Goal: Information Seeking & Learning: Learn about a topic

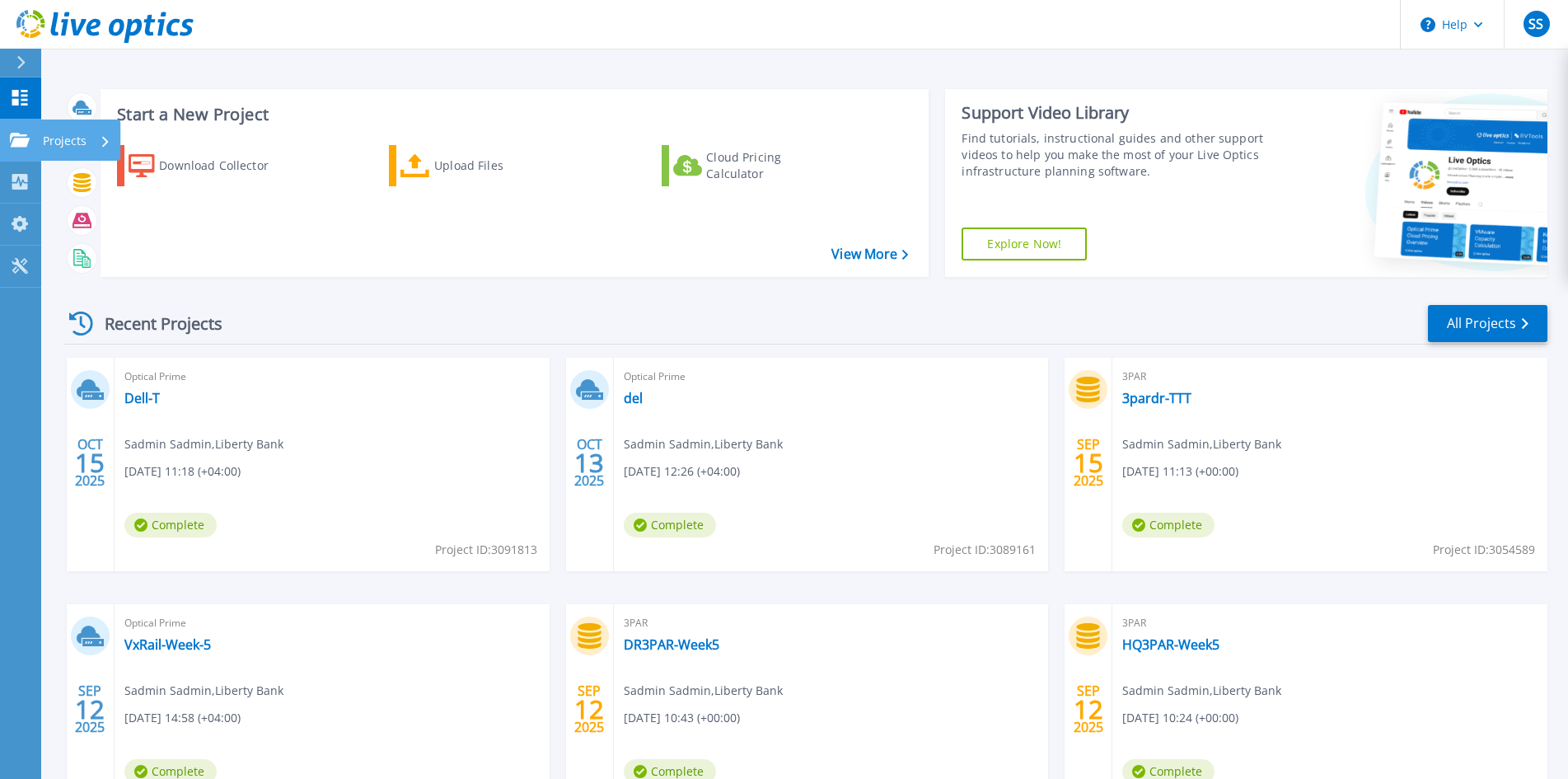
click at [66, 138] on p "Projects" at bounding box center [65, 141] width 44 height 43
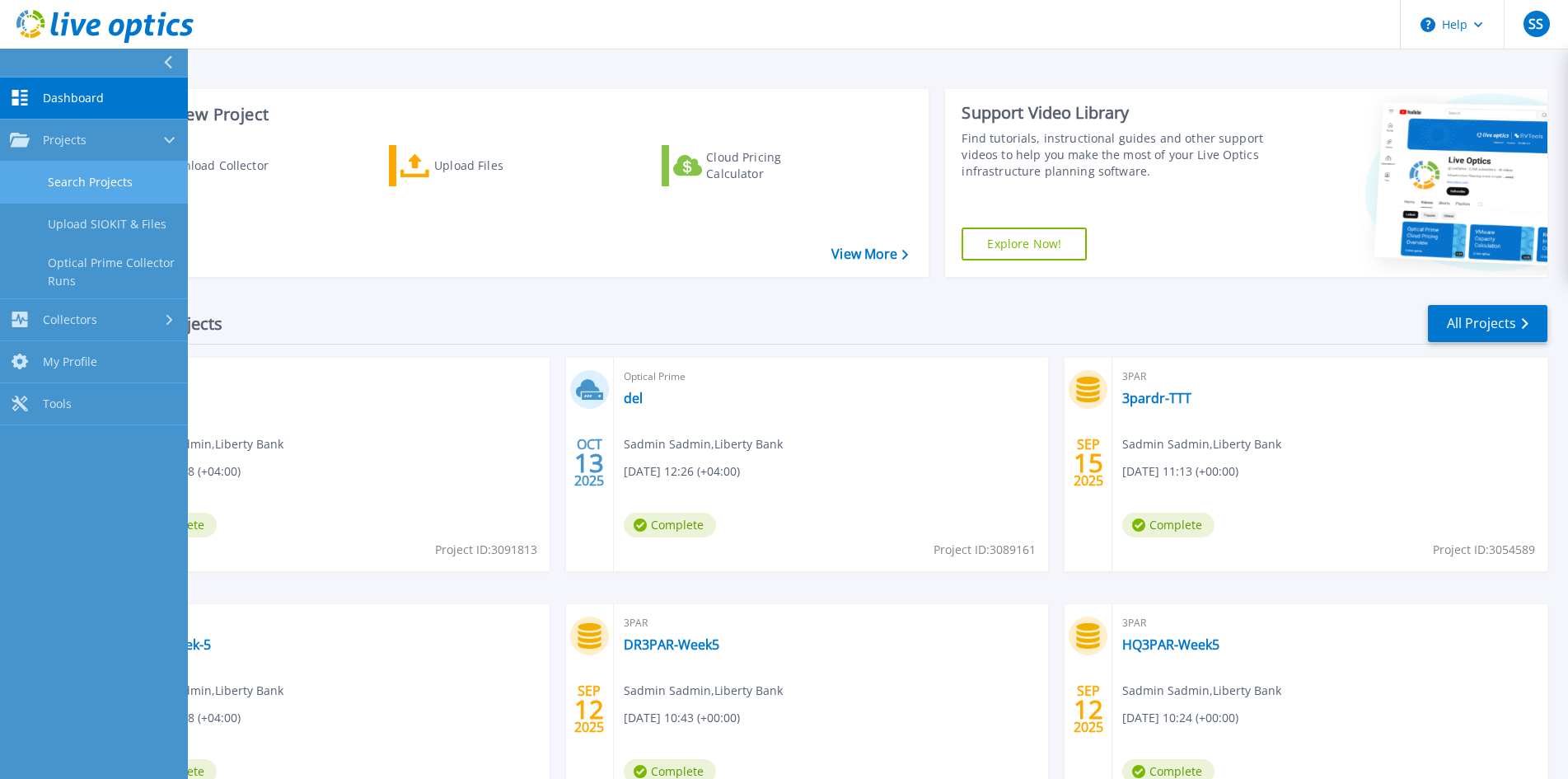
click at [111, 187] on link "Search Projects" at bounding box center [94, 182] width 188 height 42
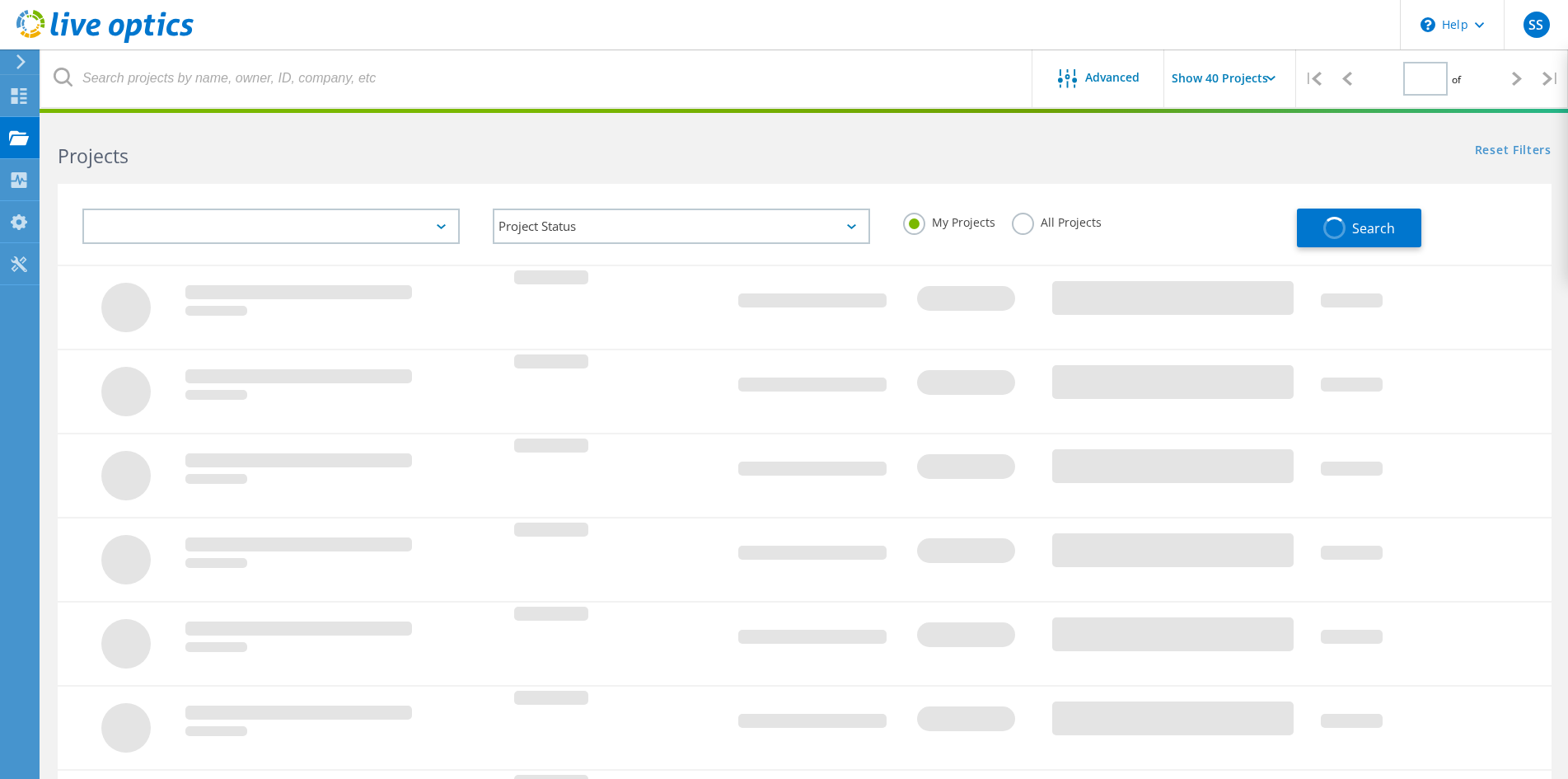
type input "1"
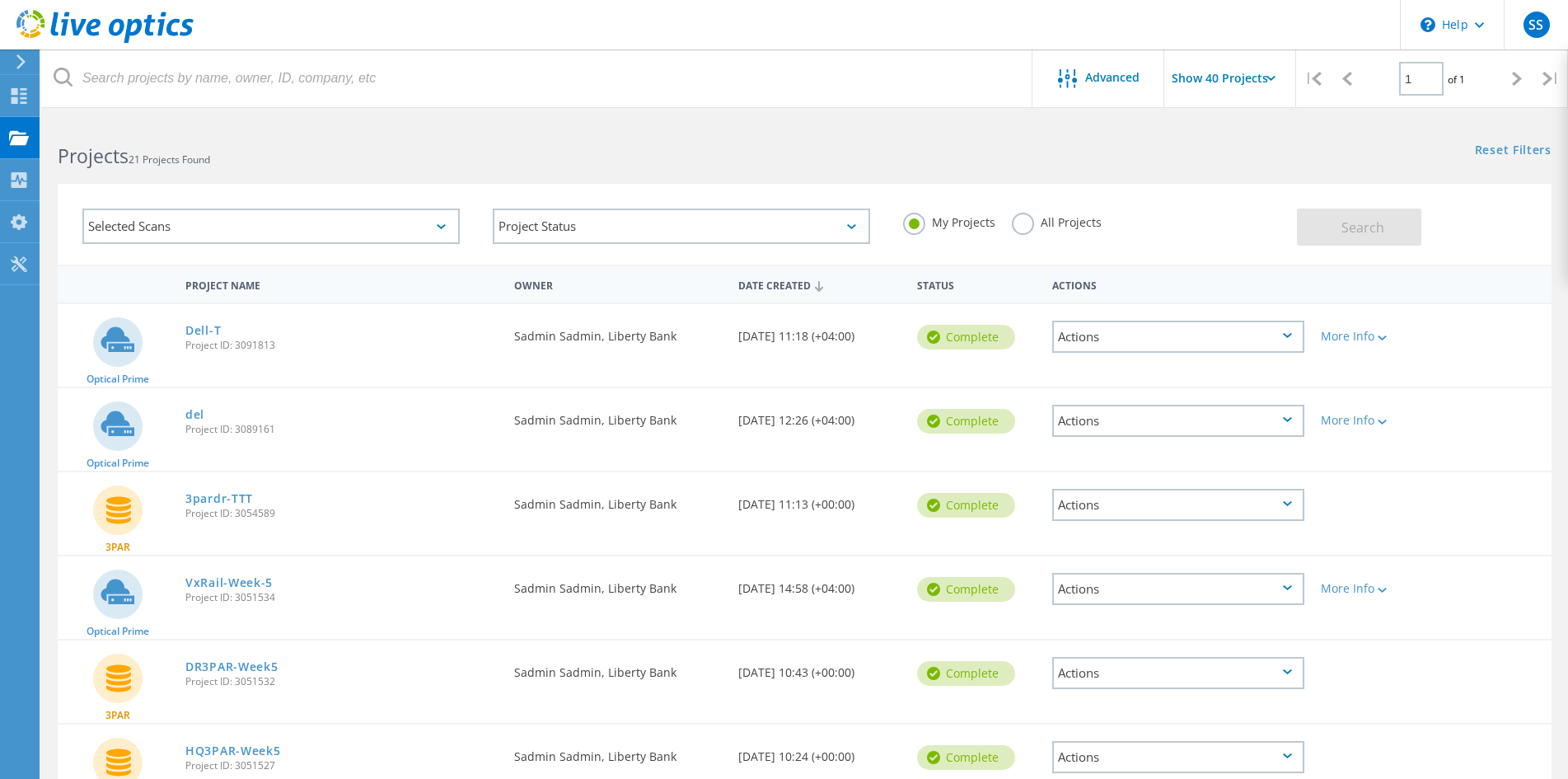
click at [370, 212] on div "Selected Scans" at bounding box center [270, 225] width 377 height 35
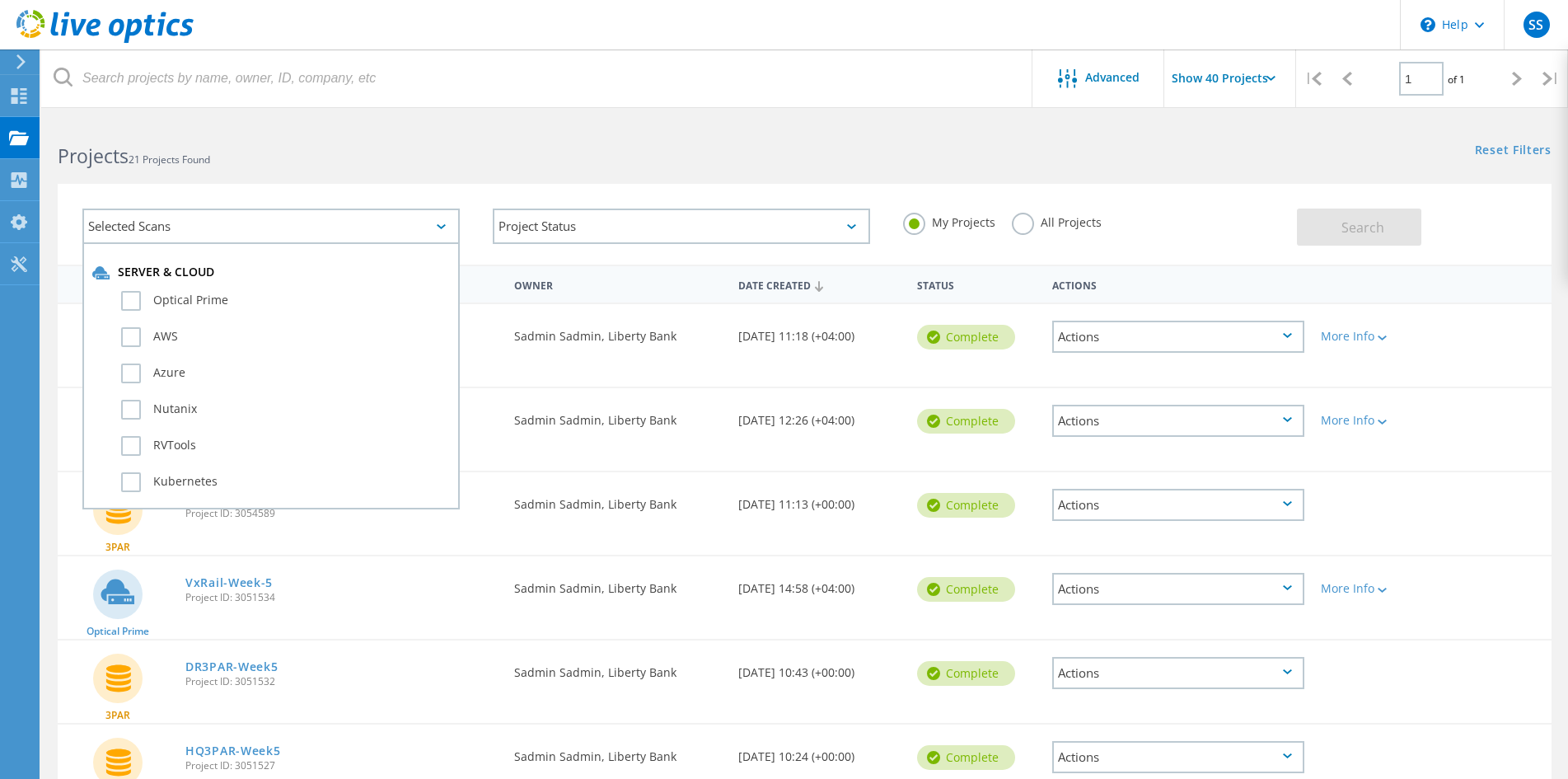
click at [368, 221] on div "Selected Scans" at bounding box center [270, 225] width 377 height 35
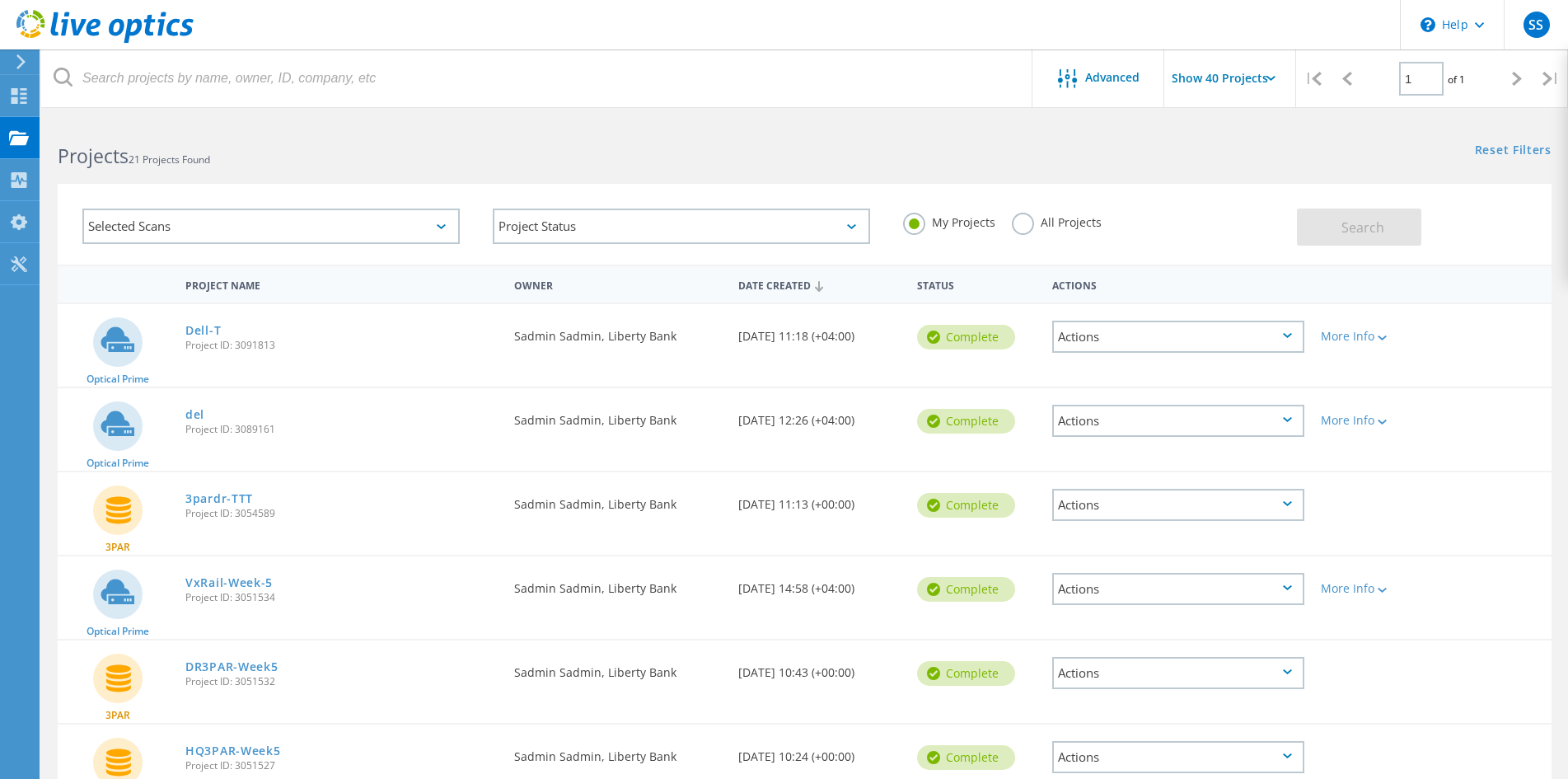
click at [417, 137] on div "Projects 21 Projects Found" at bounding box center [423, 141] width 763 height 44
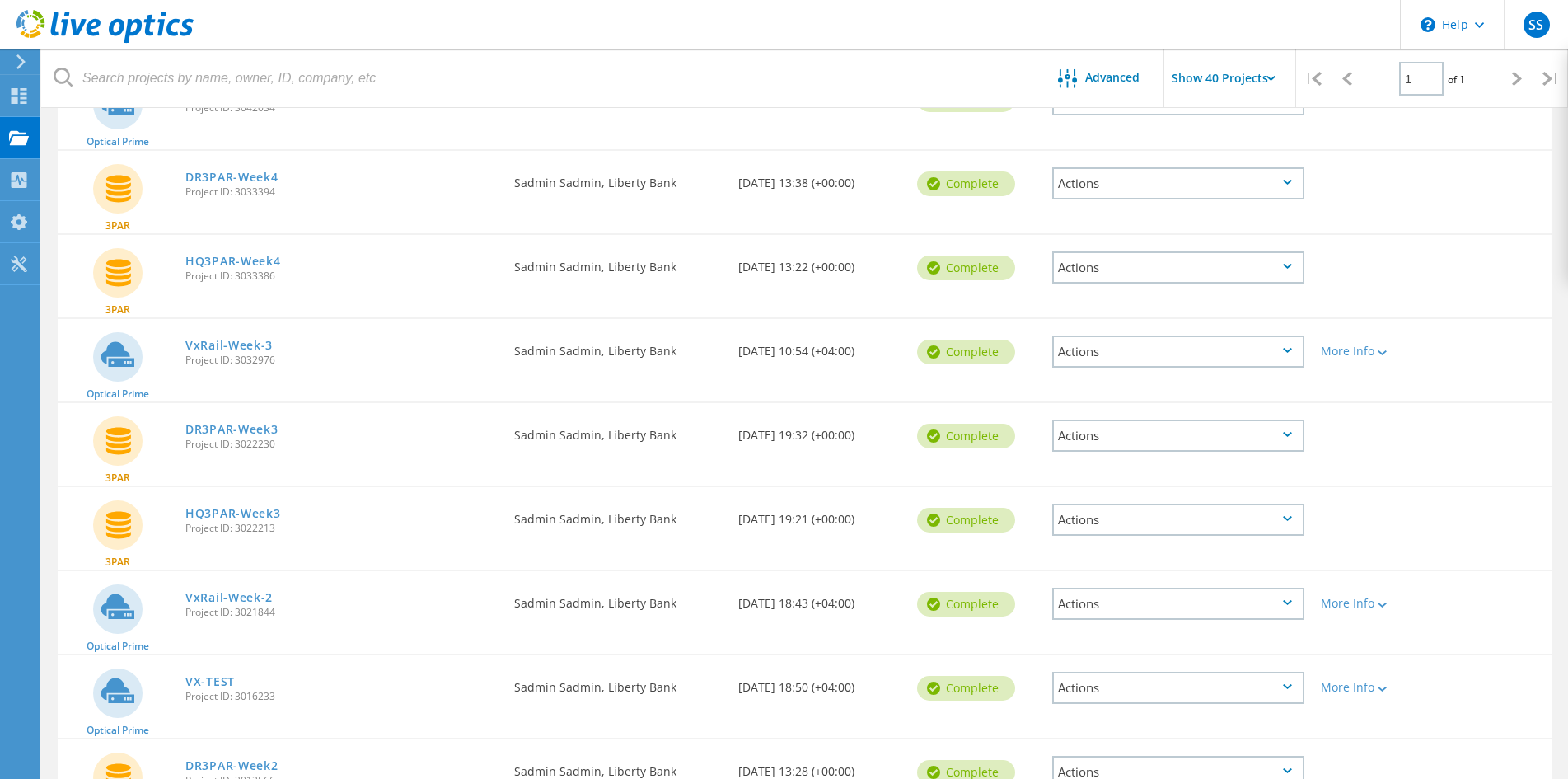
scroll to position [1355, 0]
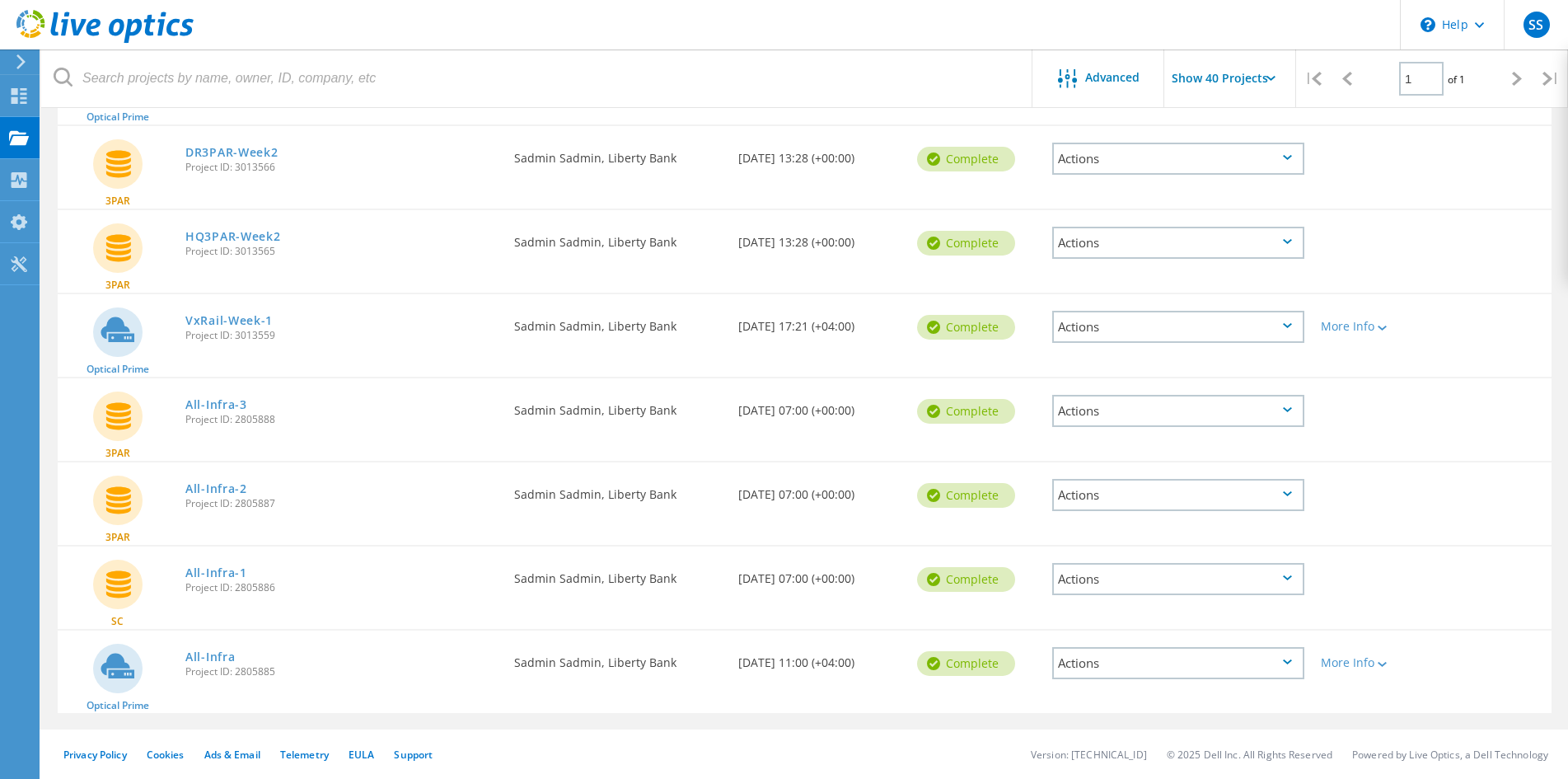
click at [1283, 672] on div "Actions" at bounding box center [1179, 662] width 252 height 32
click at [1491, 674] on div "Optical Prime All-Infra Project ID: 2805885 Requested By Sadmin Sadmin, Liberty…" at bounding box center [805, 671] width 1494 height 82
drag, startPoint x: 524, startPoint y: 673, endPoint x: 710, endPoint y: 675, distance: 186.0
click at [710, 675] on div "Requested By Sadmin Sadmin, Liberty Bank" at bounding box center [618, 657] width 224 height 54
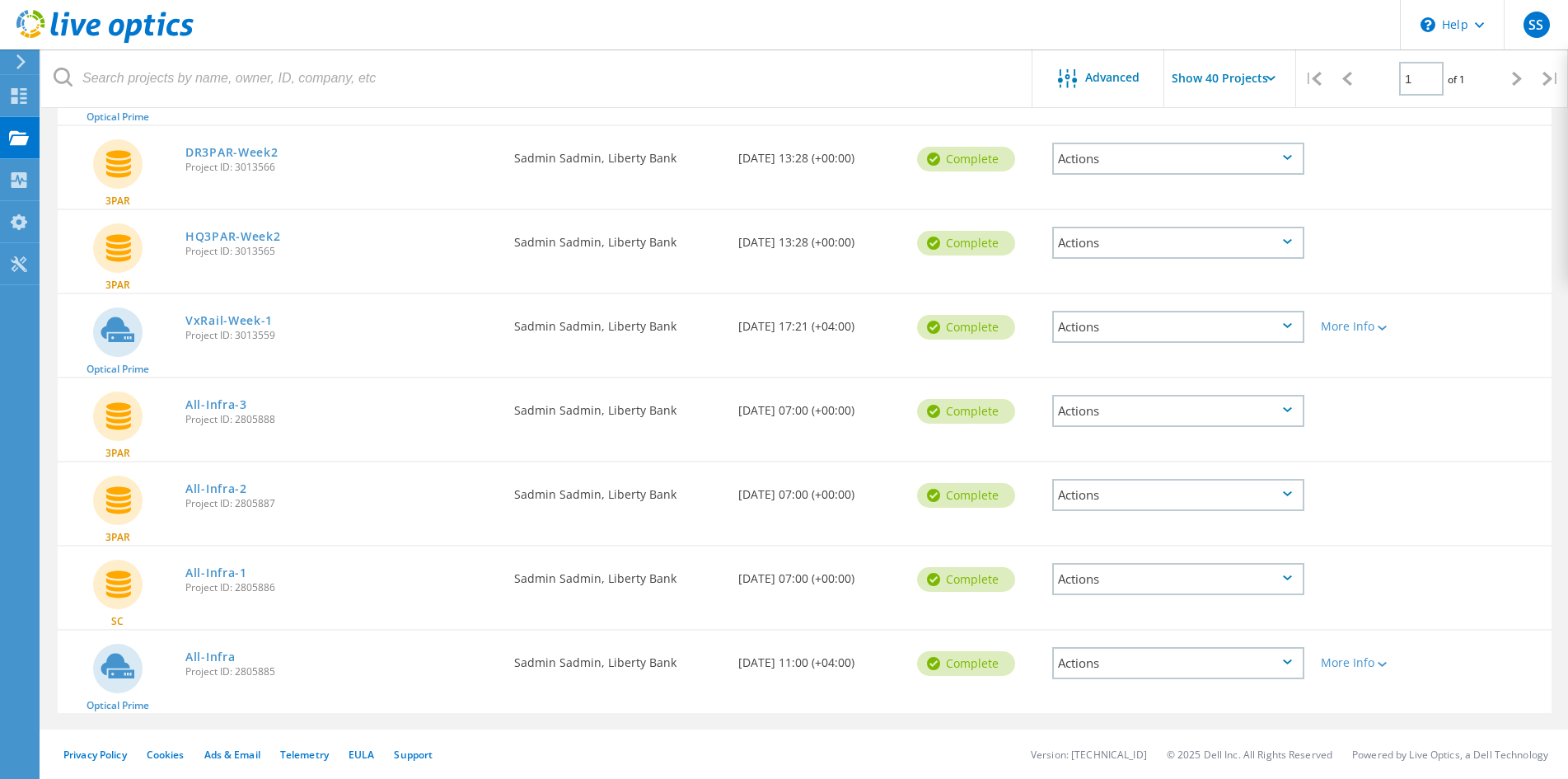
drag, startPoint x: 484, startPoint y: 567, endPoint x: 716, endPoint y: 580, distance: 232.4
click at [716, 580] on div "SC All-Infra-1 Project ID: 2805886 Requested By Sadmin Sadmin, Liberty Bank Dat…" at bounding box center [805, 587] width 1494 height 82
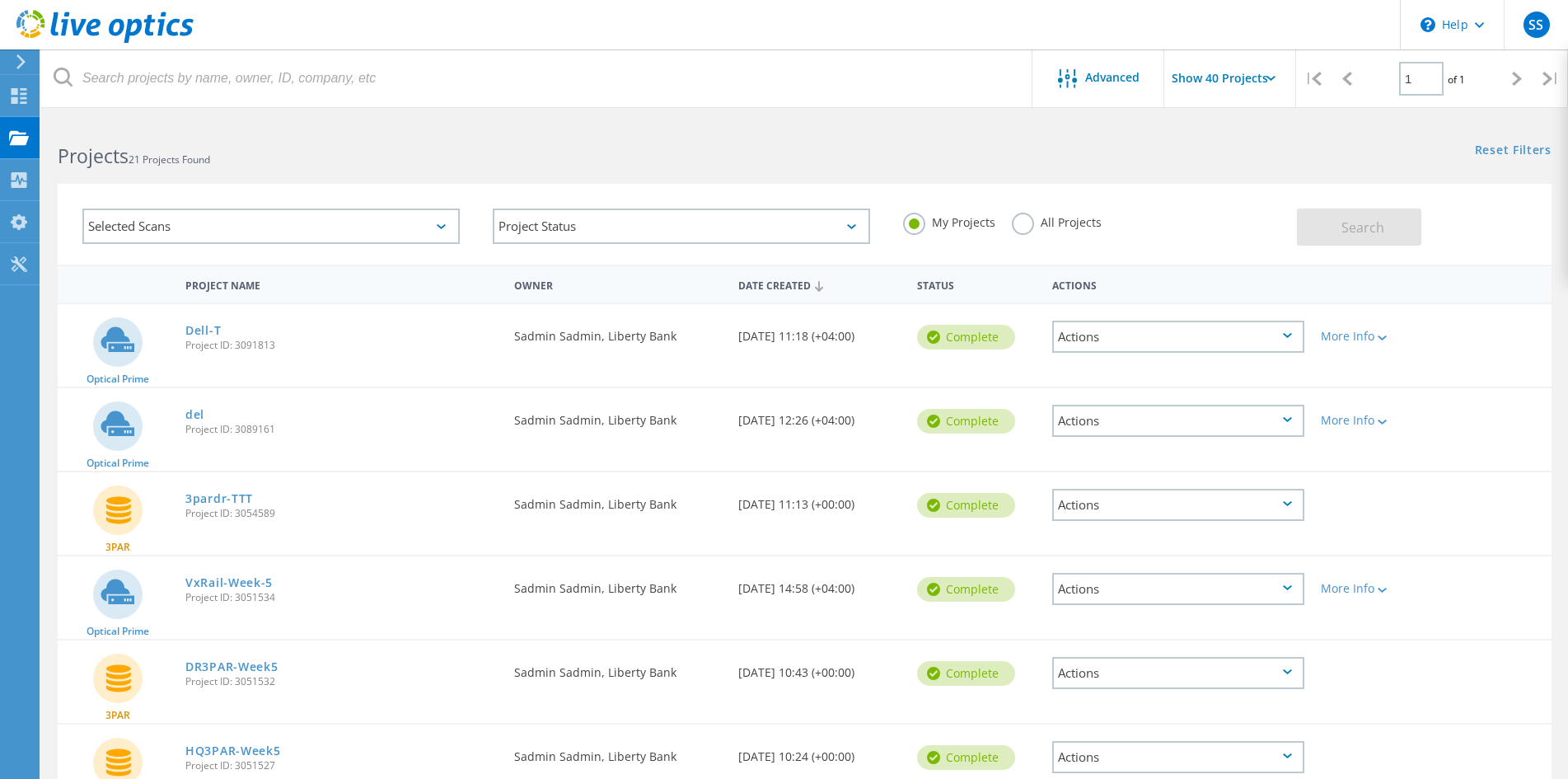
scroll to position [82, 0]
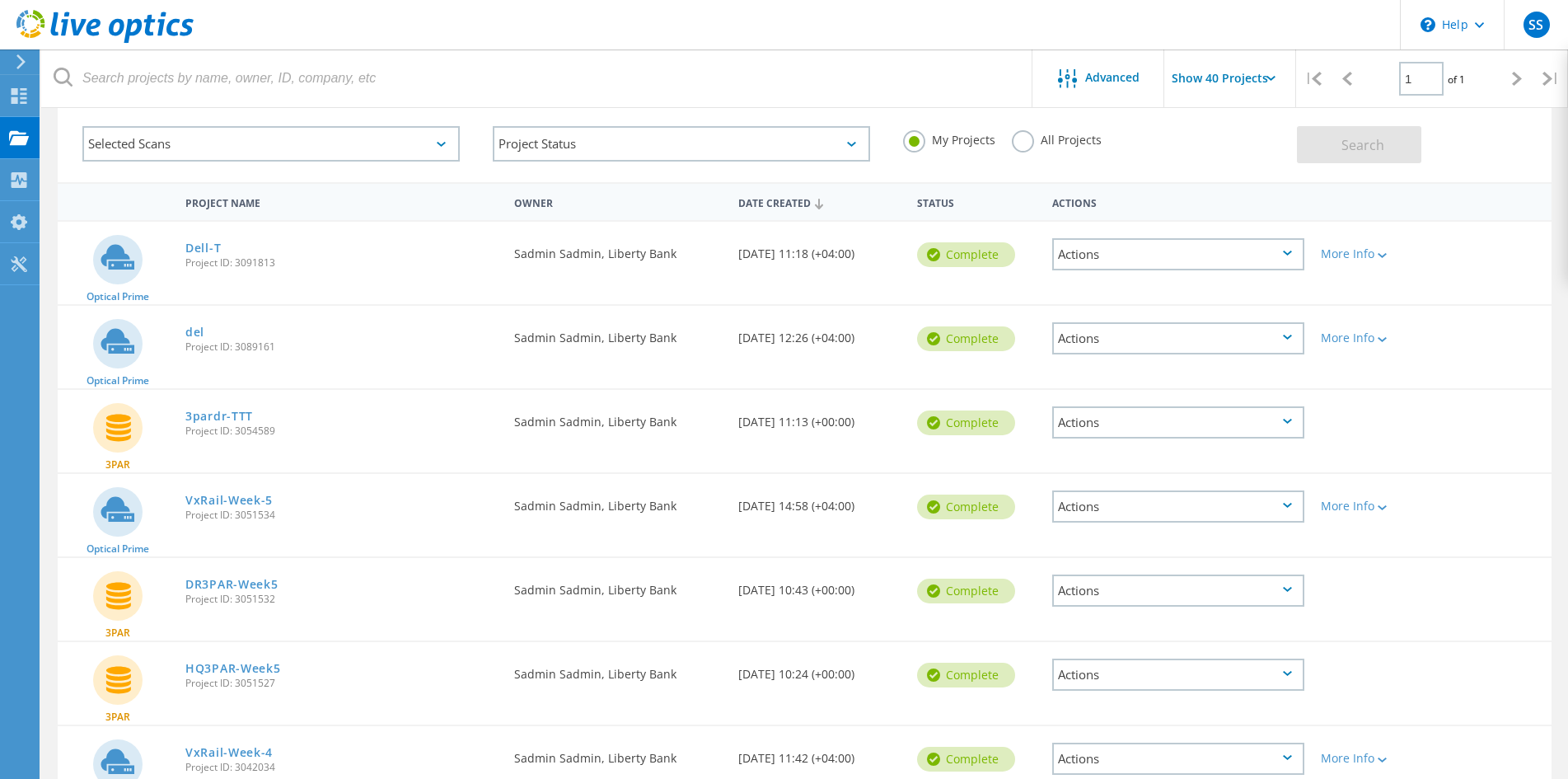
click at [1208, 249] on div "Actions" at bounding box center [1179, 254] width 252 height 32
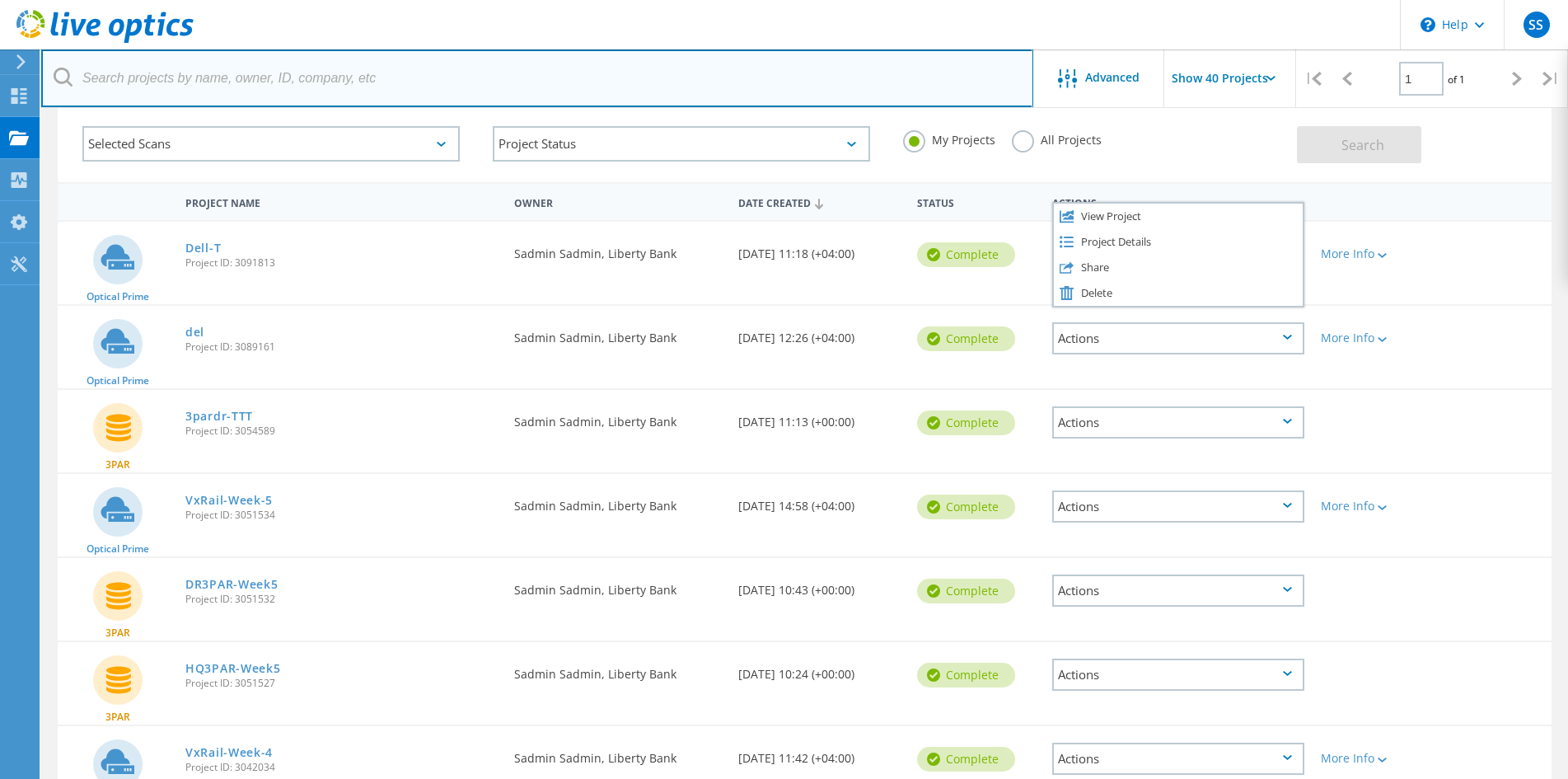
click at [635, 68] on input "text" at bounding box center [537, 78] width 992 height 58
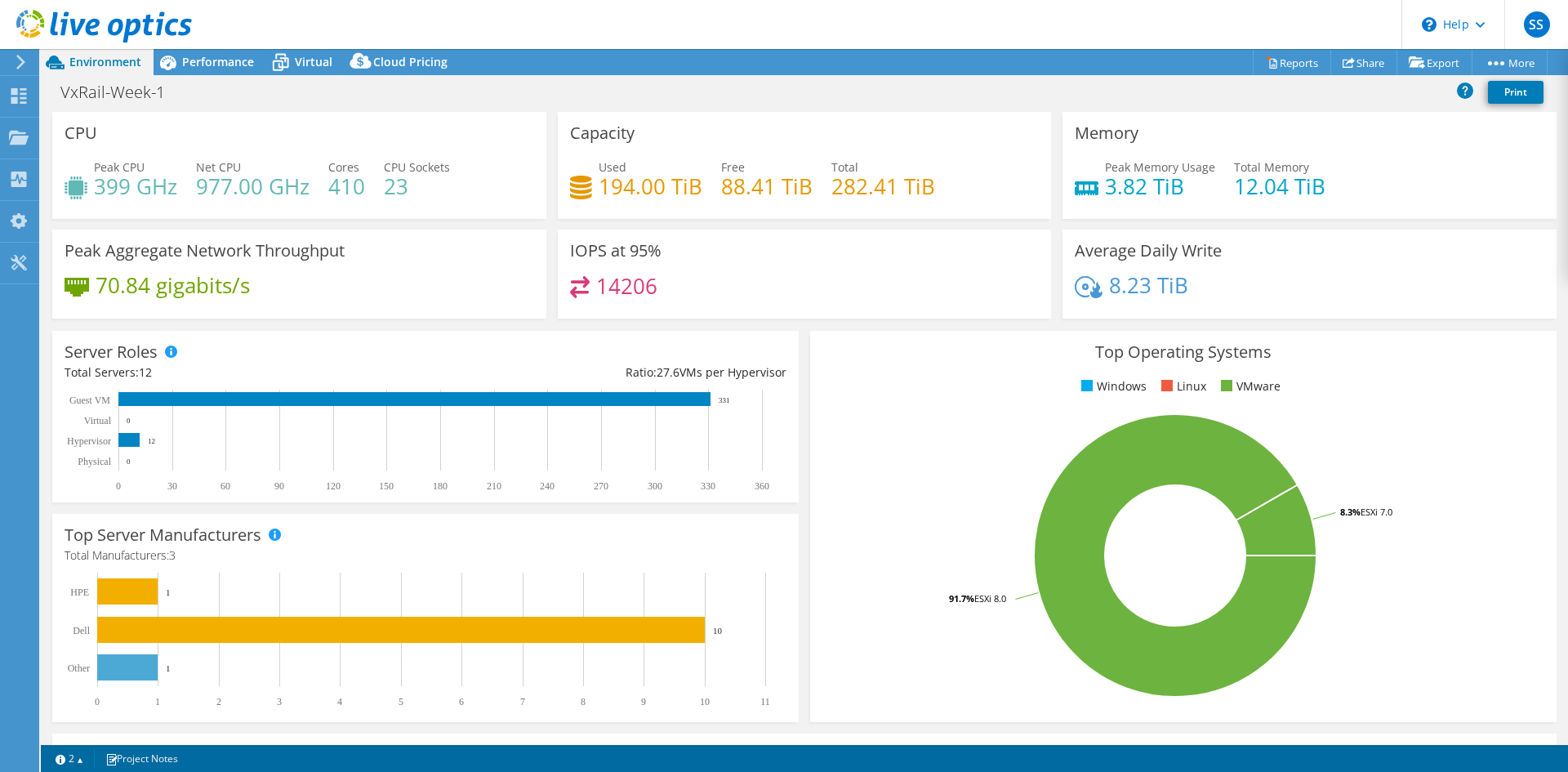
select select "EUFrankfurt"
select select "USD"
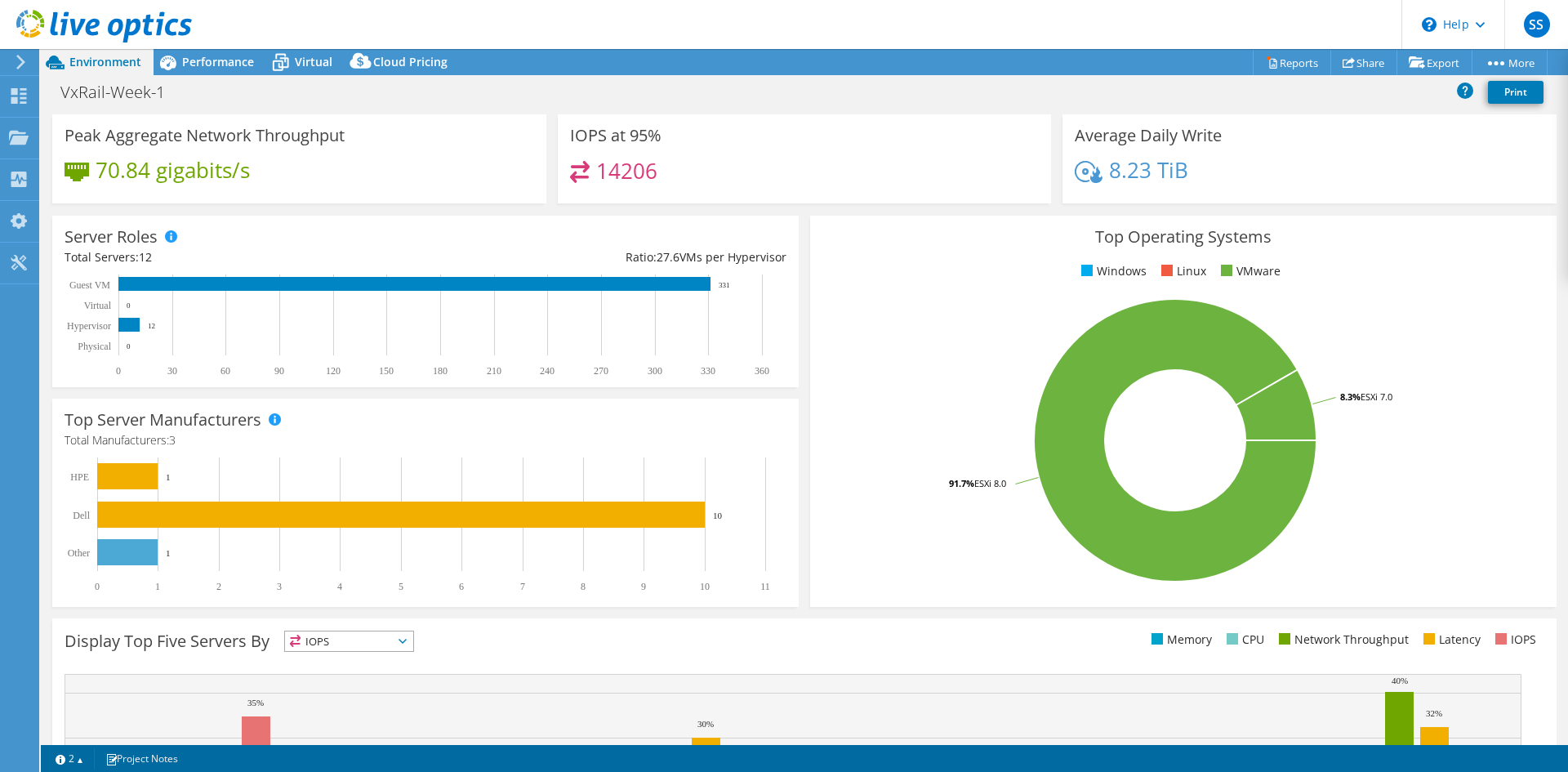
scroll to position [318, 0]
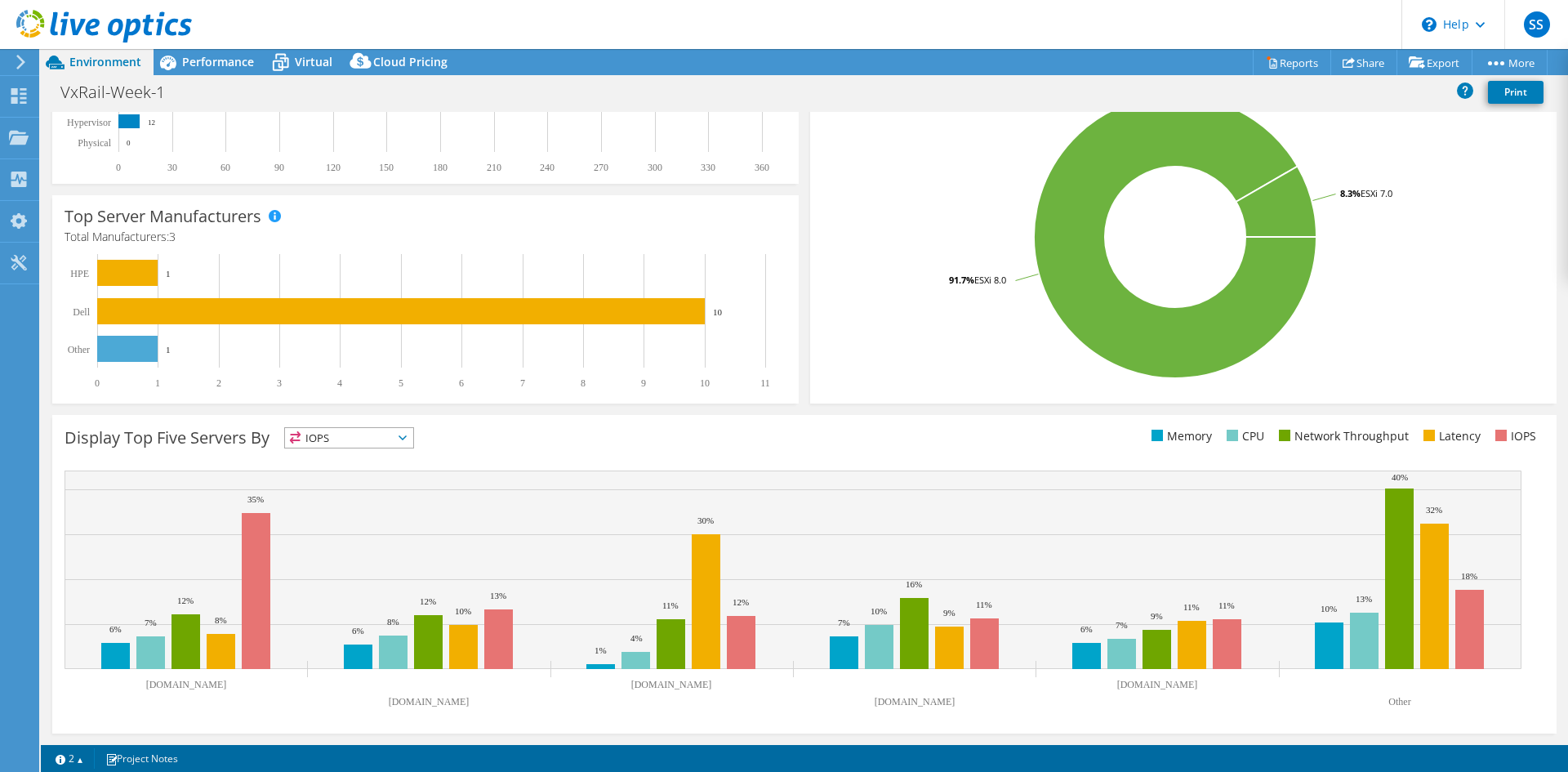
click at [374, 432] on span "IOPS" at bounding box center [349, 437] width 128 height 20
click at [380, 445] on span "IOPS" at bounding box center [349, 437] width 128 height 20
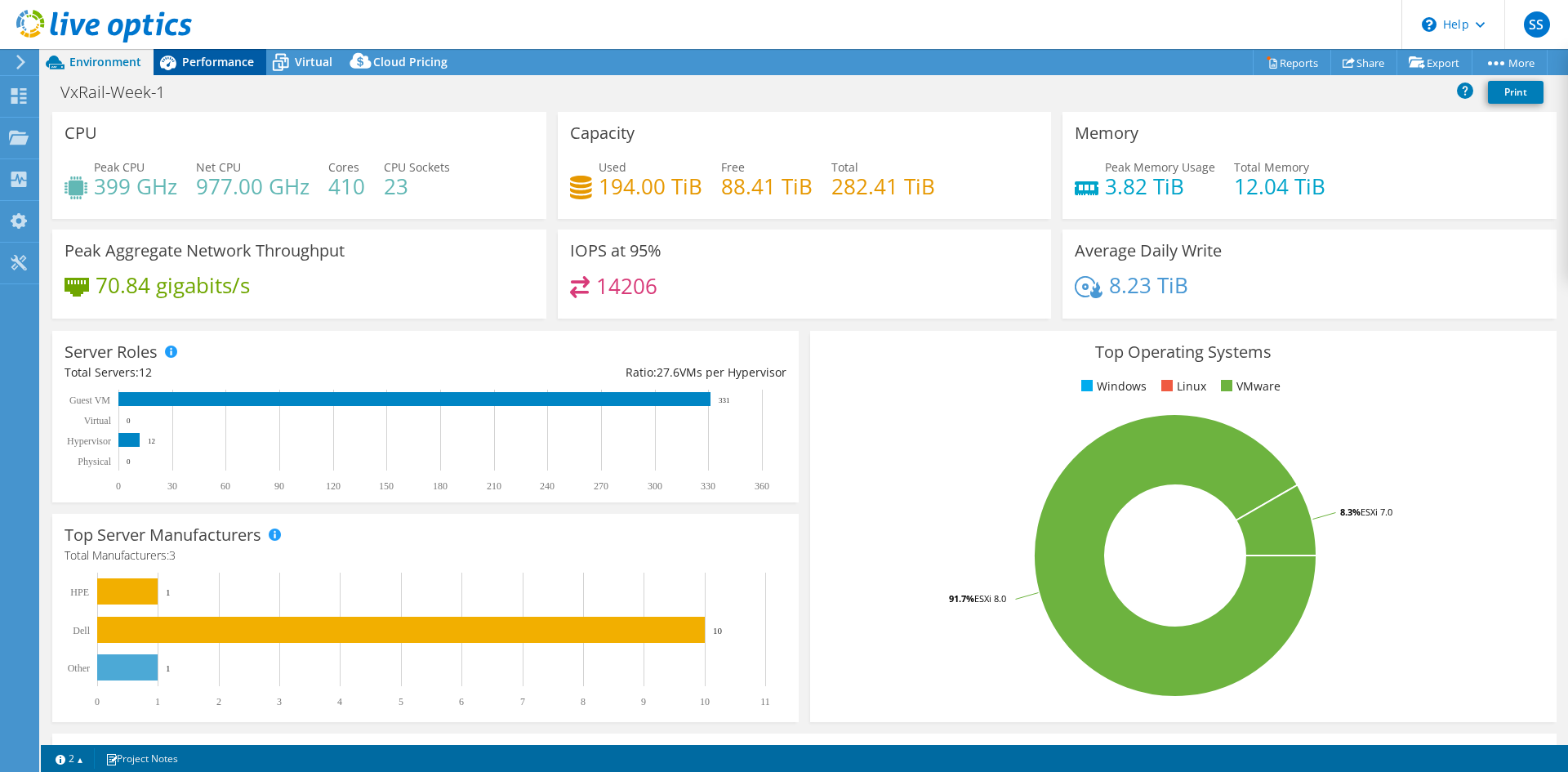
click at [181, 60] on icon at bounding box center [167, 62] width 28 height 28
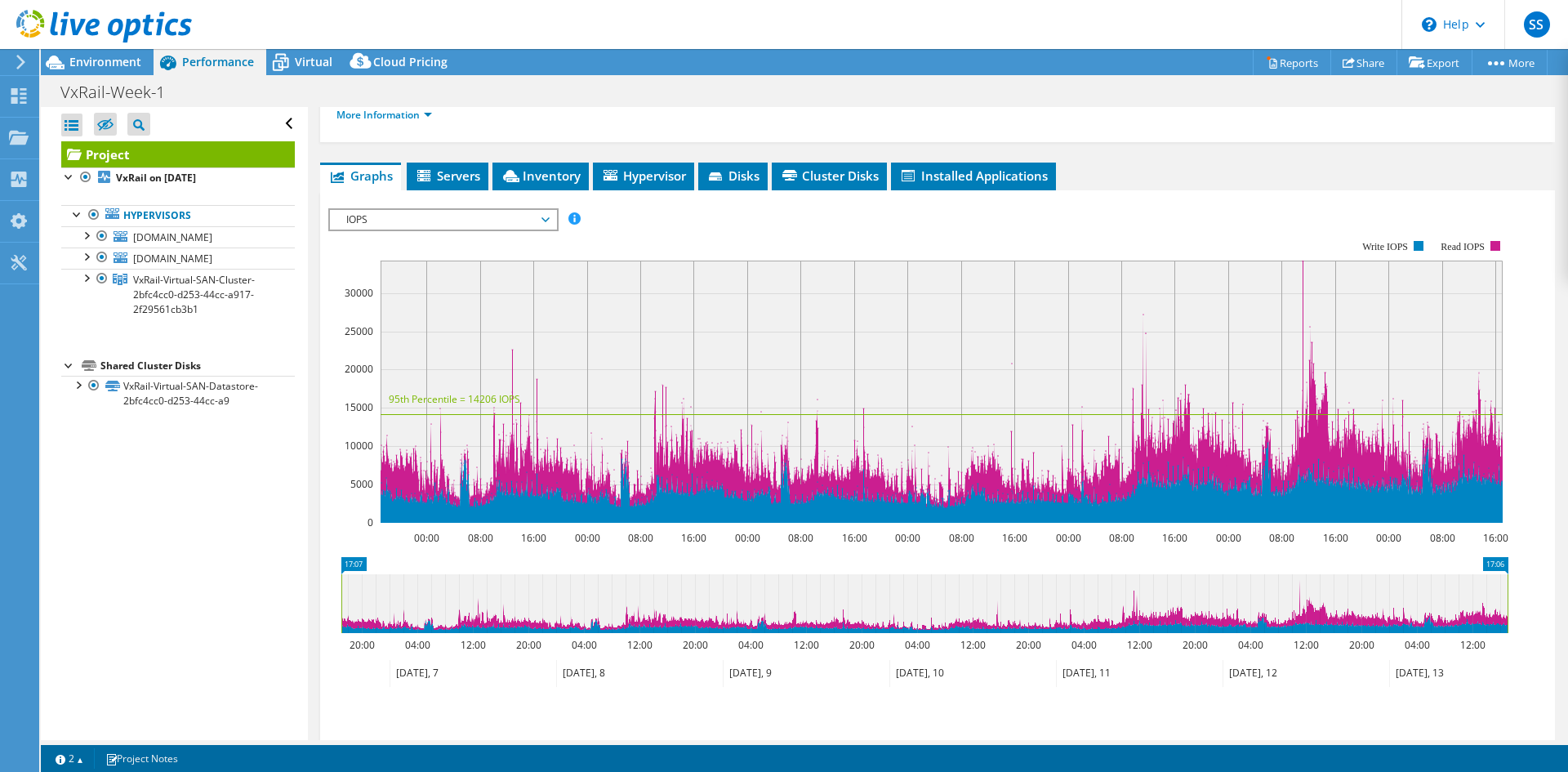
scroll to position [245, 0]
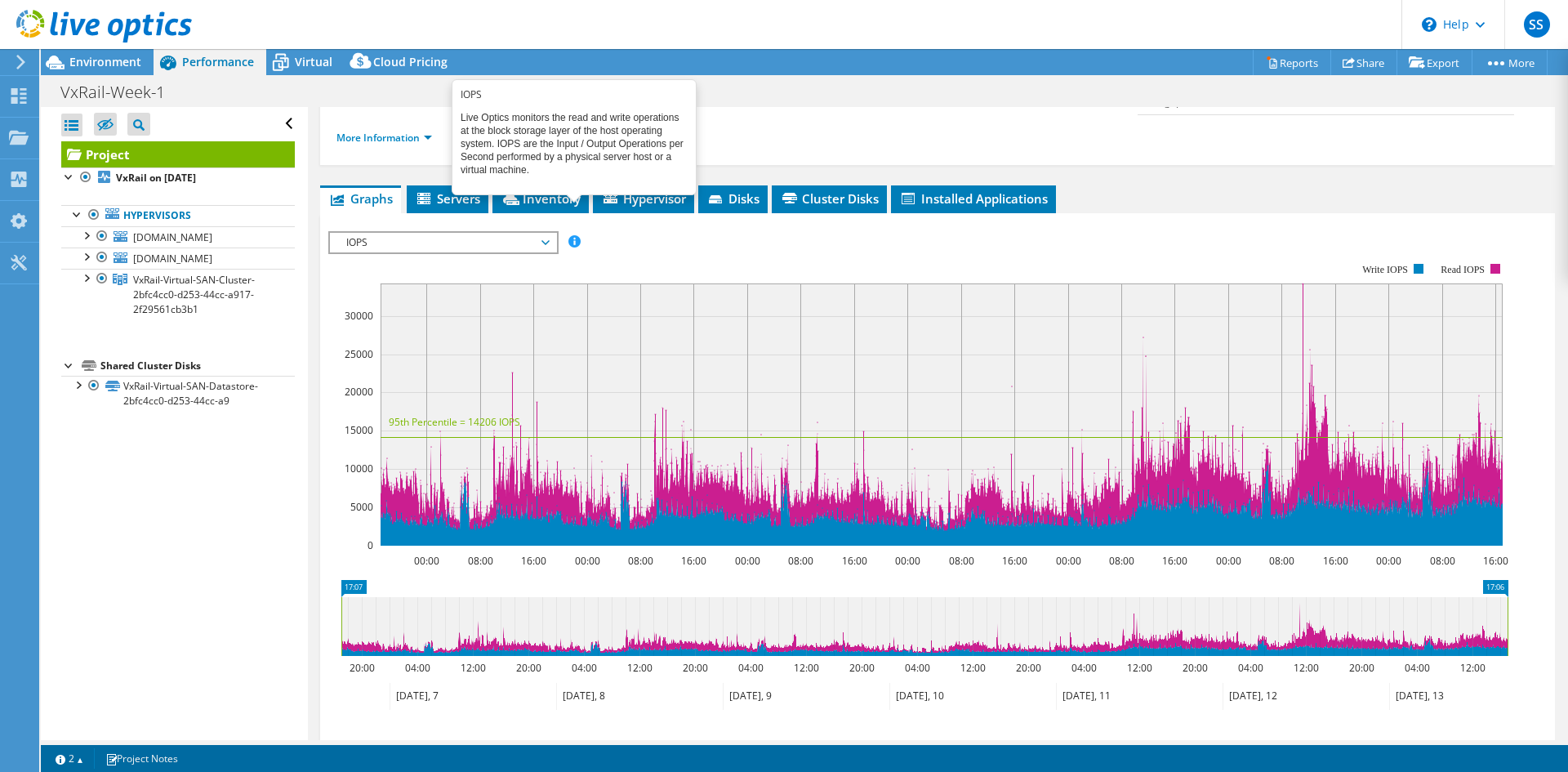
click at [664, 241] on rect at bounding box center [918, 405] width 1180 height 327
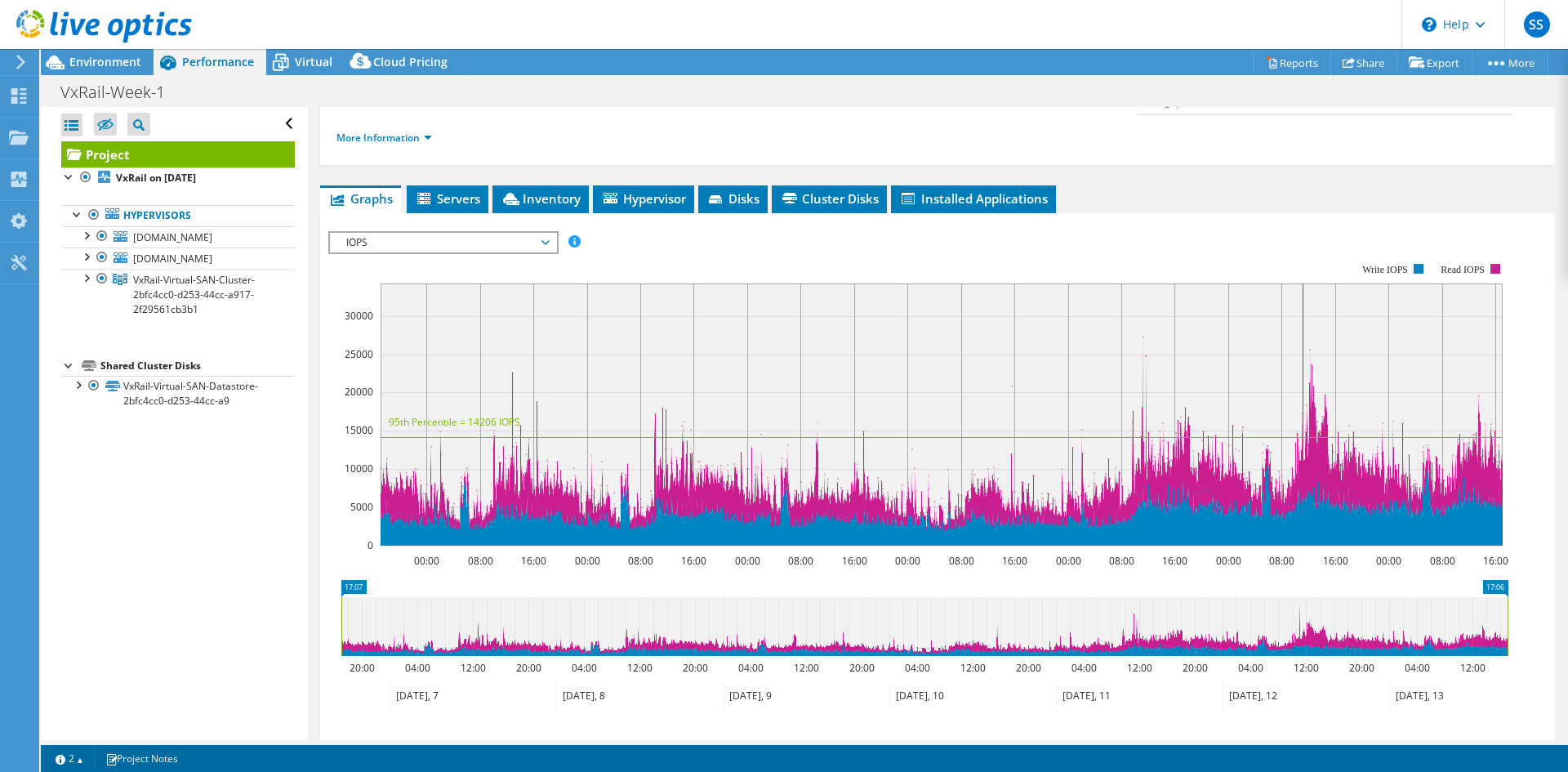
scroll to position [374, 0]
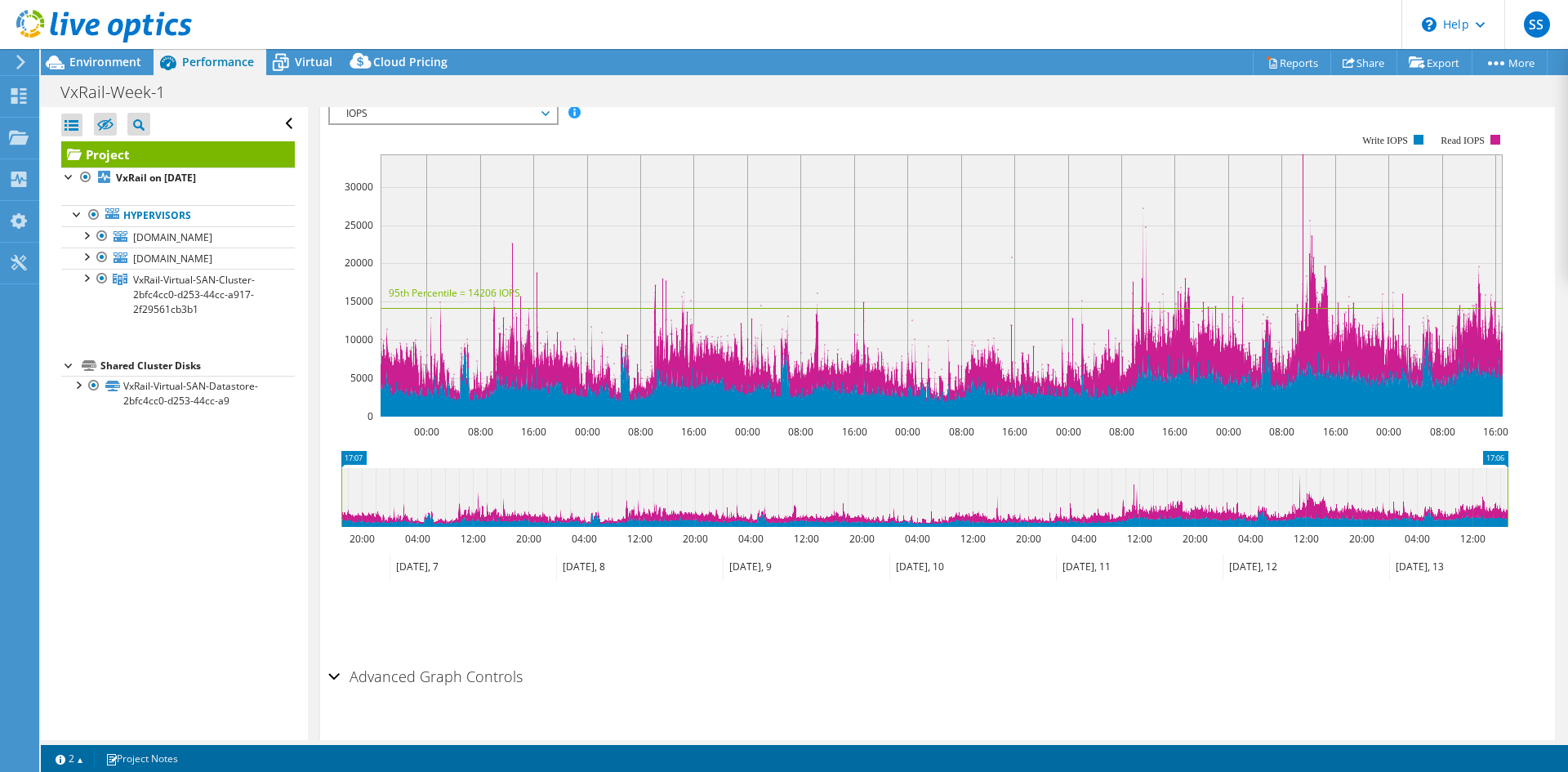
click at [341, 660] on h2 "Advanced Graph Controls" at bounding box center [425, 676] width 194 height 33
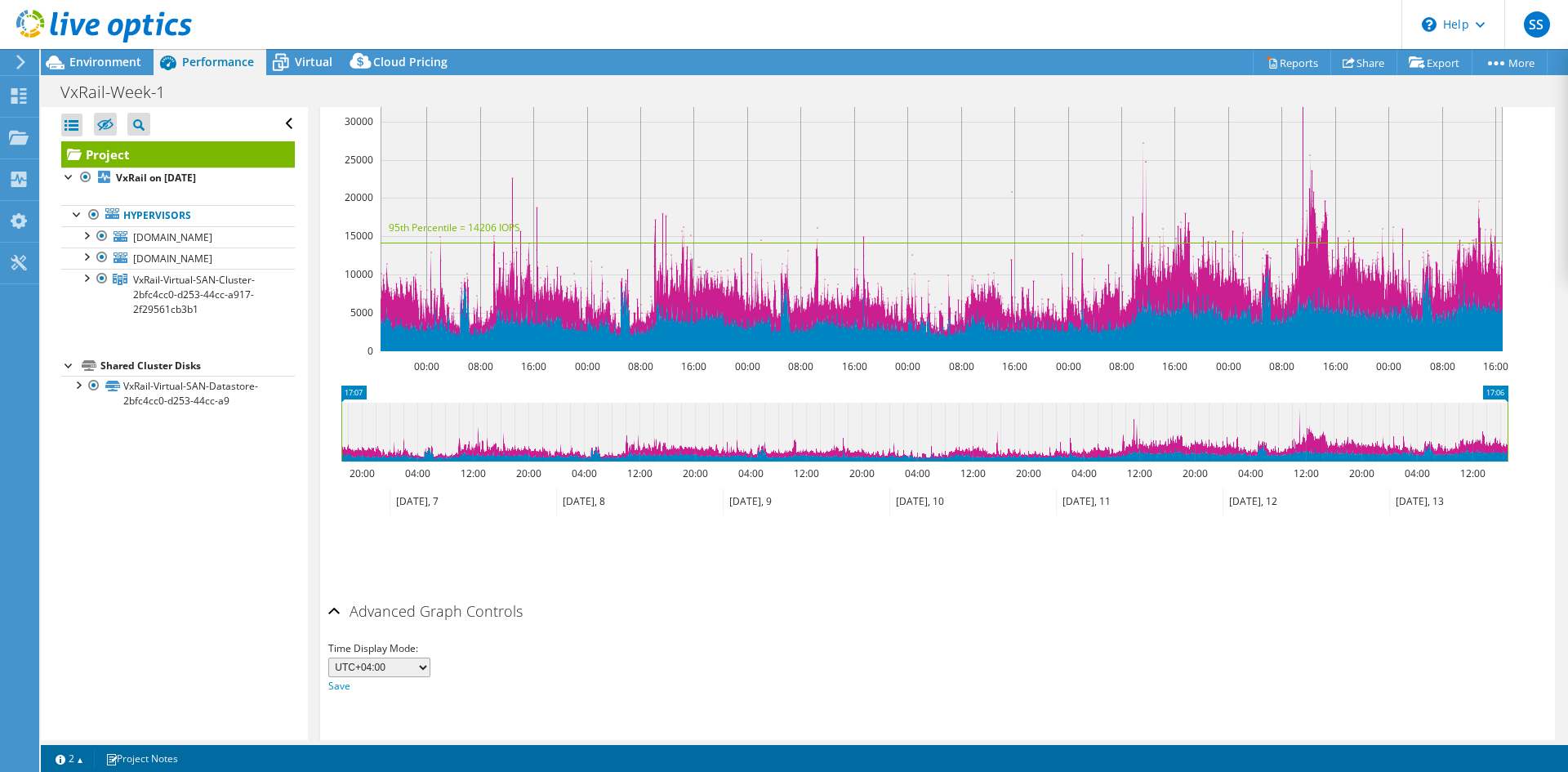
click at [341, 595] on h2 "Advanced Graph Controls" at bounding box center [425, 611] width 194 height 33
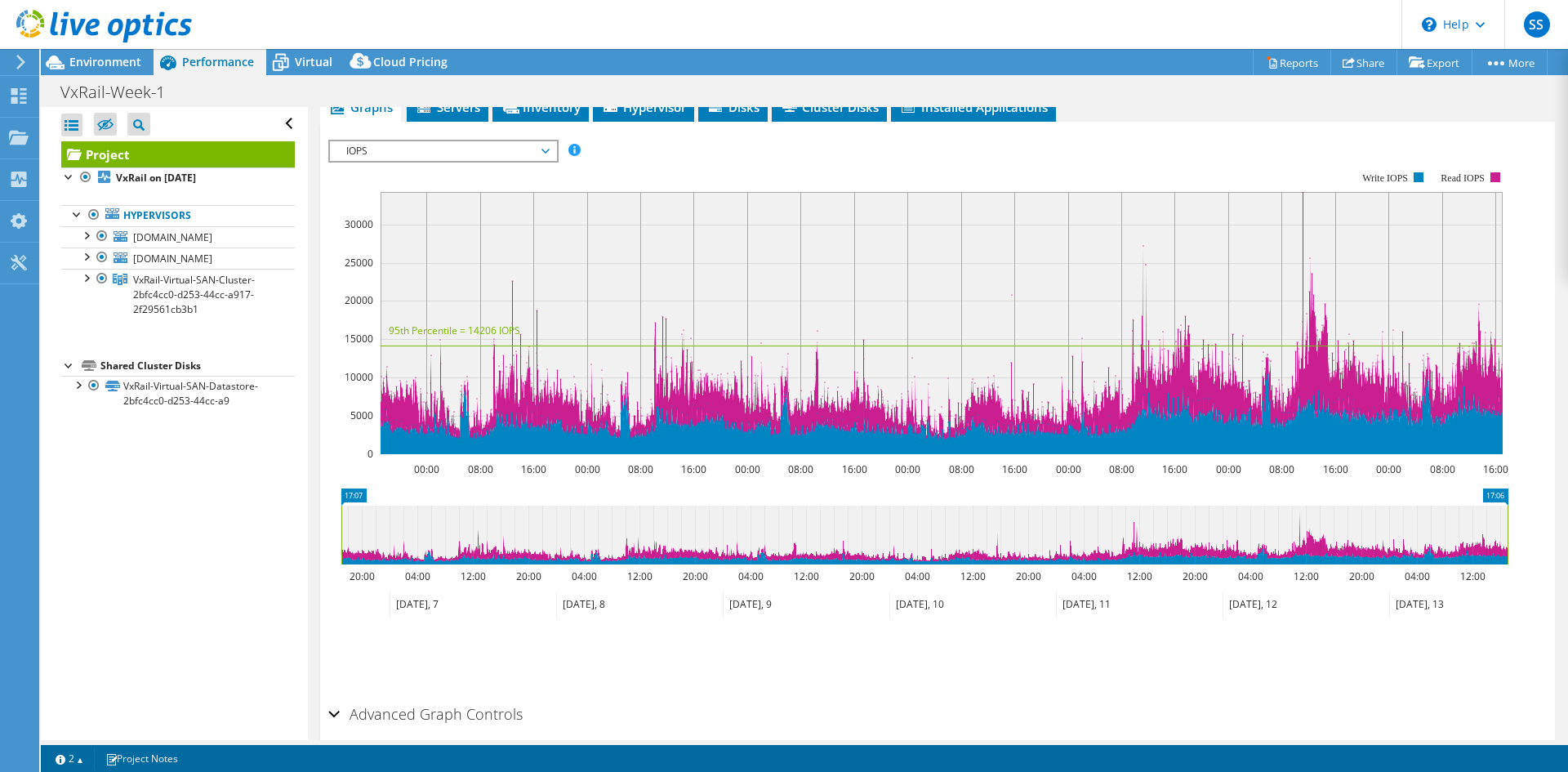
scroll to position [1, 0]
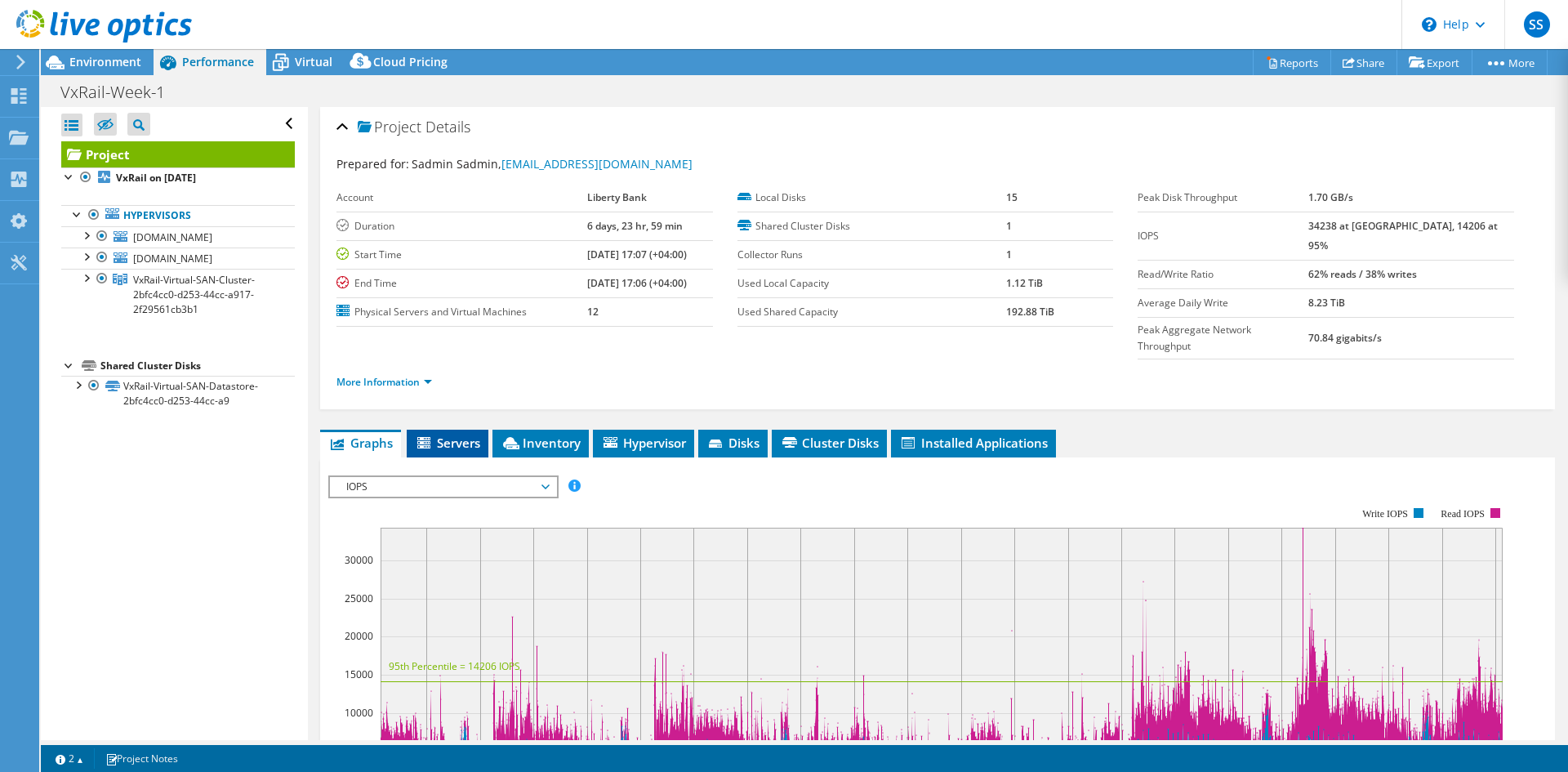
click at [448, 435] on span "Servers" at bounding box center [448, 442] width 65 height 16
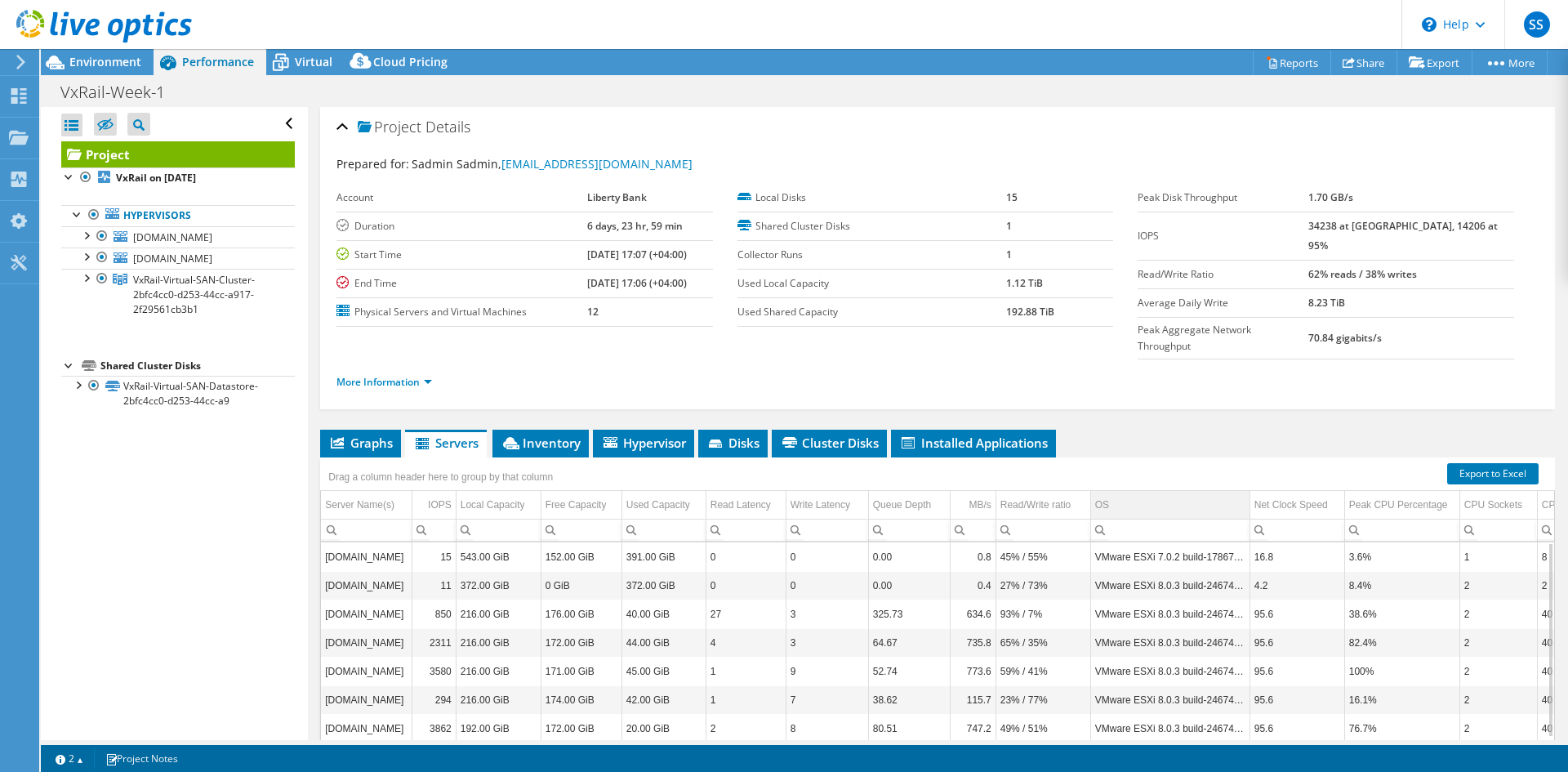
scroll to position [95, 0]
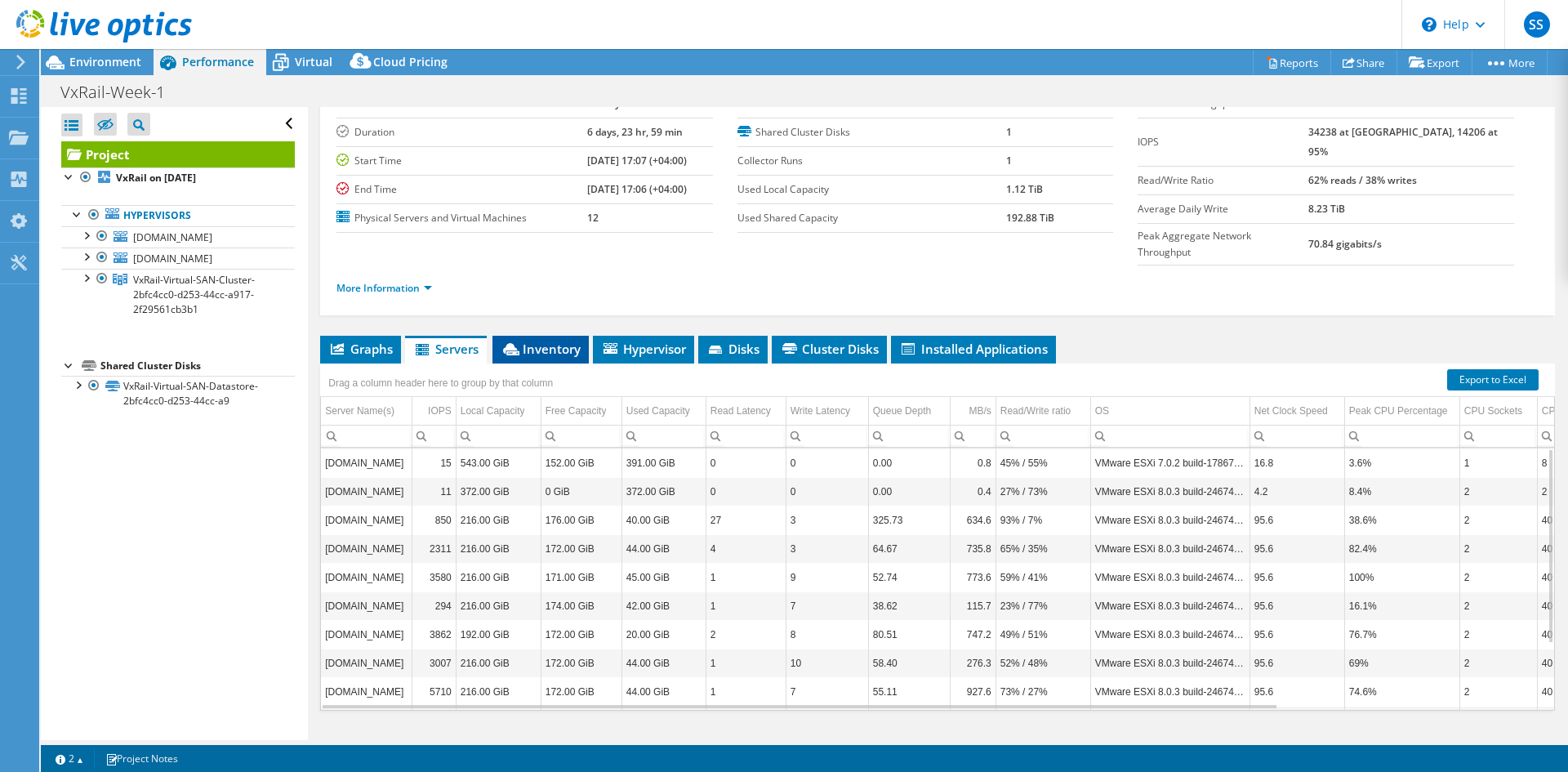
click at [588, 336] on li "Inventory" at bounding box center [540, 349] width 97 height 27
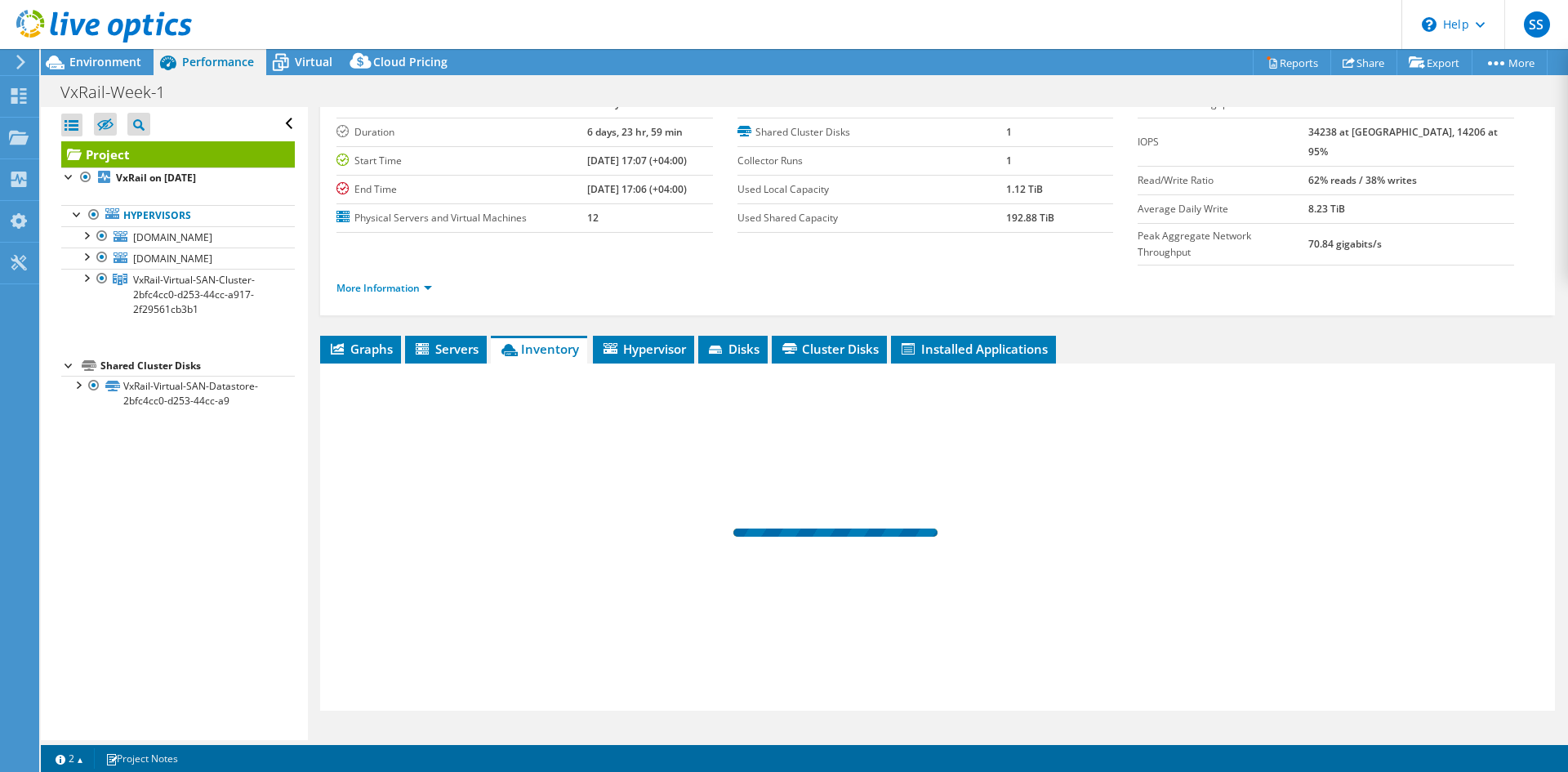
click at [565, 341] on span "Inventory" at bounding box center [539, 348] width 80 height 16
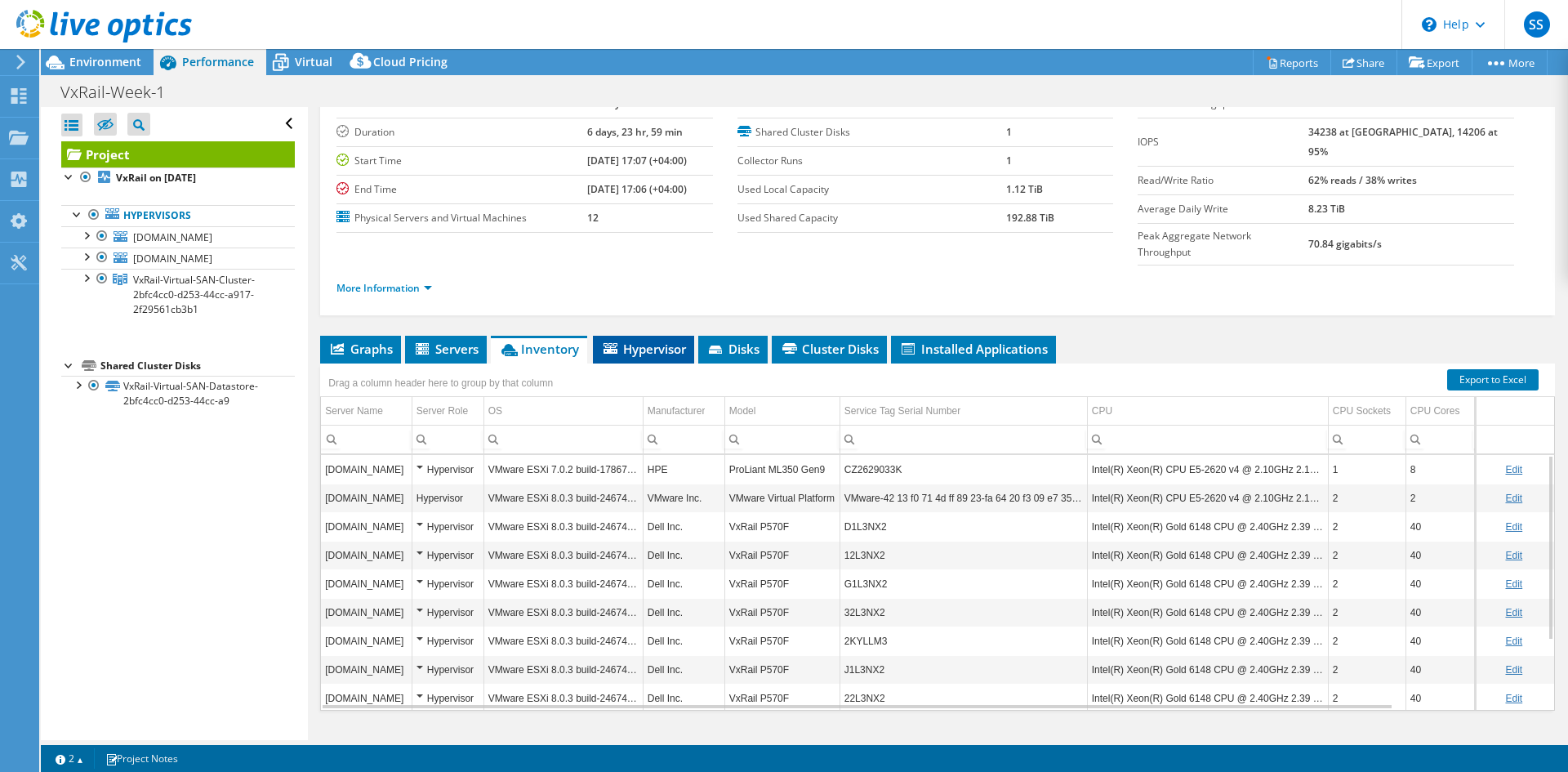
click at [619, 341] on span "Hypervisor" at bounding box center [643, 348] width 85 height 16
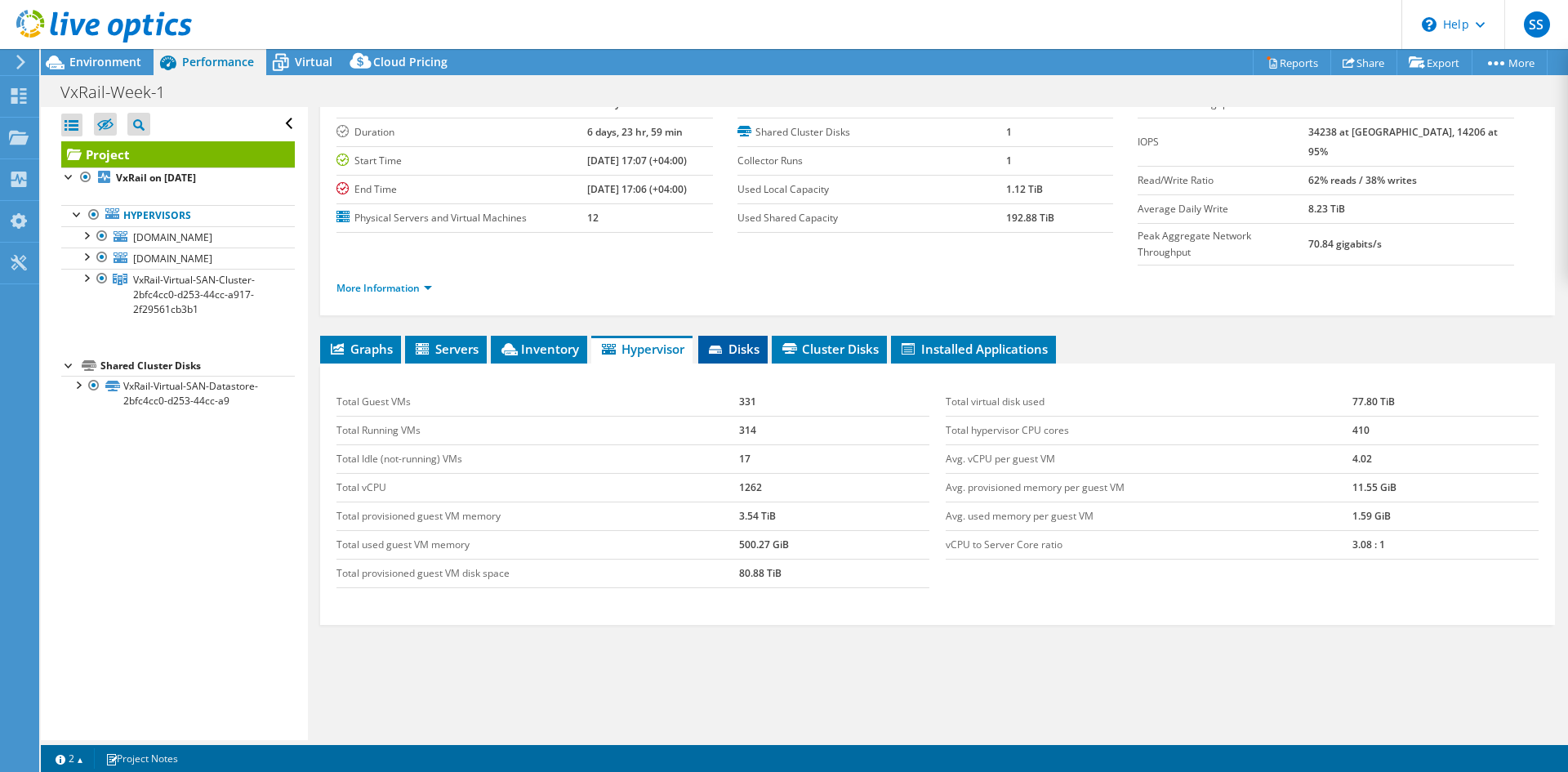
click at [707, 336] on li "Disks" at bounding box center [733, 349] width 69 height 27
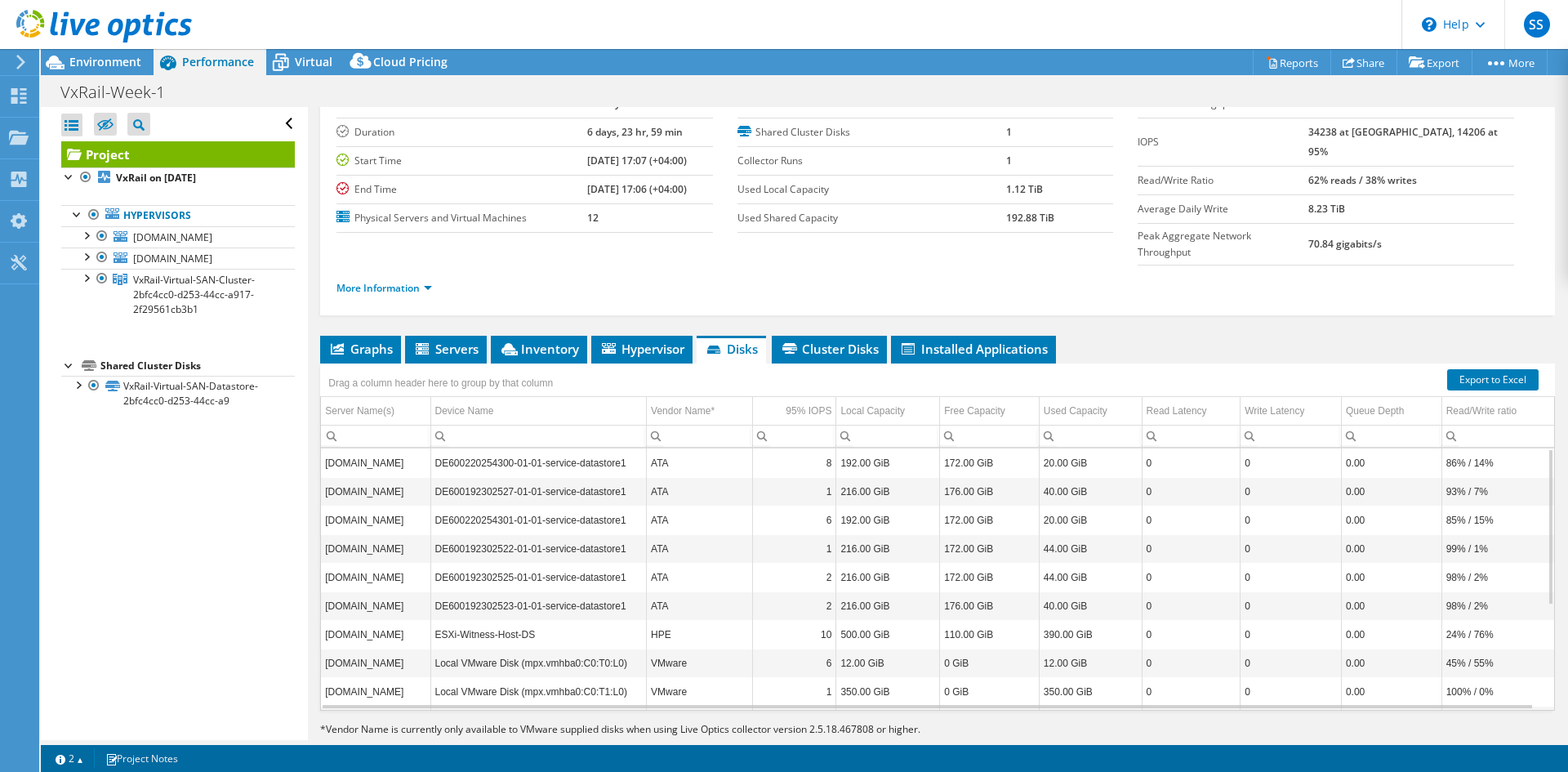
click at [422, 279] on li "More Information" at bounding box center [389, 288] width 105 height 18
click at [425, 281] on link "More Information" at bounding box center [384, 288] width 96 height 14
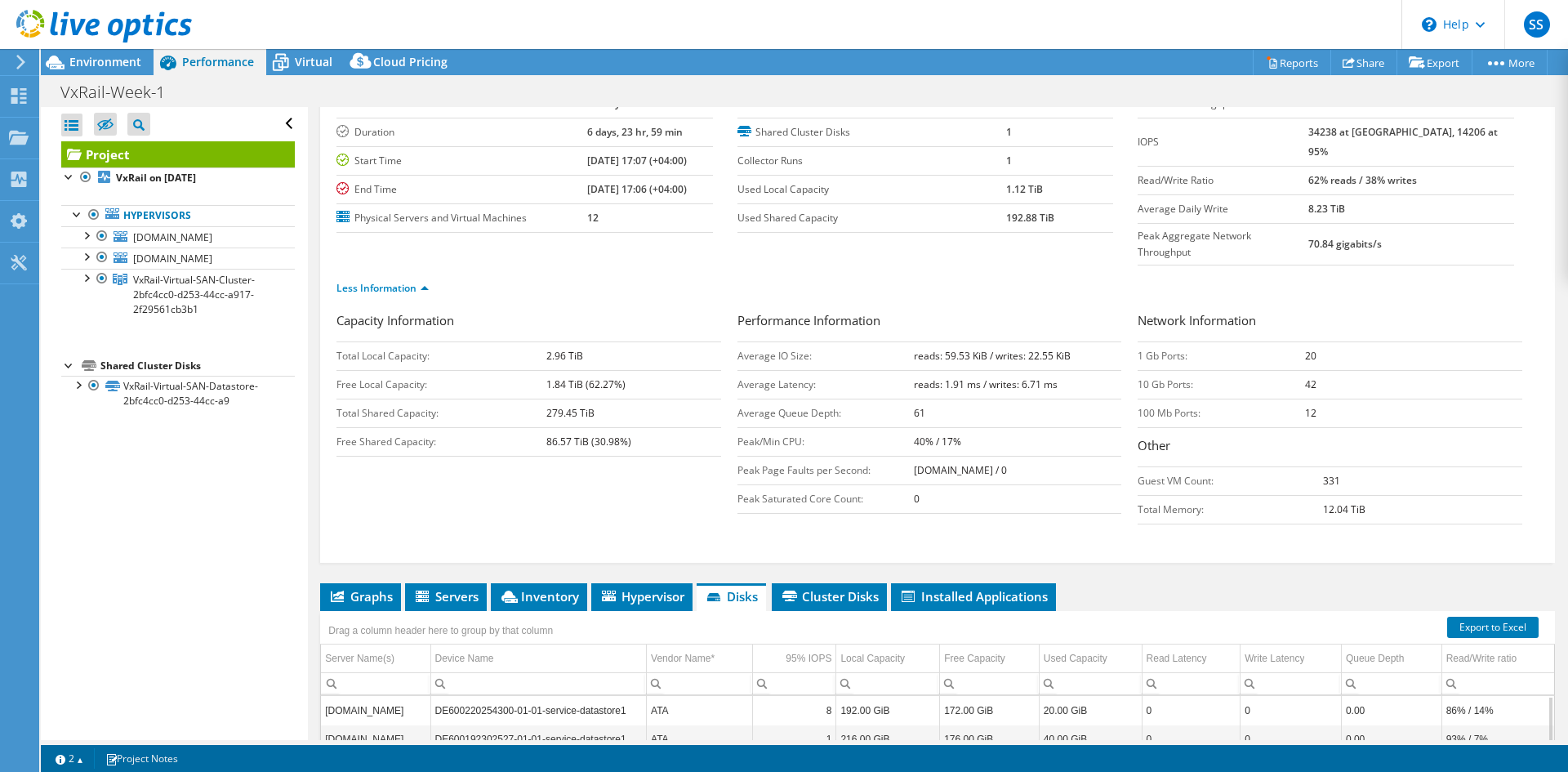
click at [683, 99] on div "VxRail-Week-1 Print" at bounding box center [805, 92] width 1527 height 30
drag, startPoint x: 568, startPoint y: 193, endPoint x: 689, endPoint y: 194, distance: 121.0
click at [689, 194] on td "08/13/2025, 17:06 (+04:00)" at bounding box center [650, 188] width 126 height 28
drag, startPoint x: 692, startPoint y: 191, endPoint x: 561, endPoint y: 194, distance: 131.0
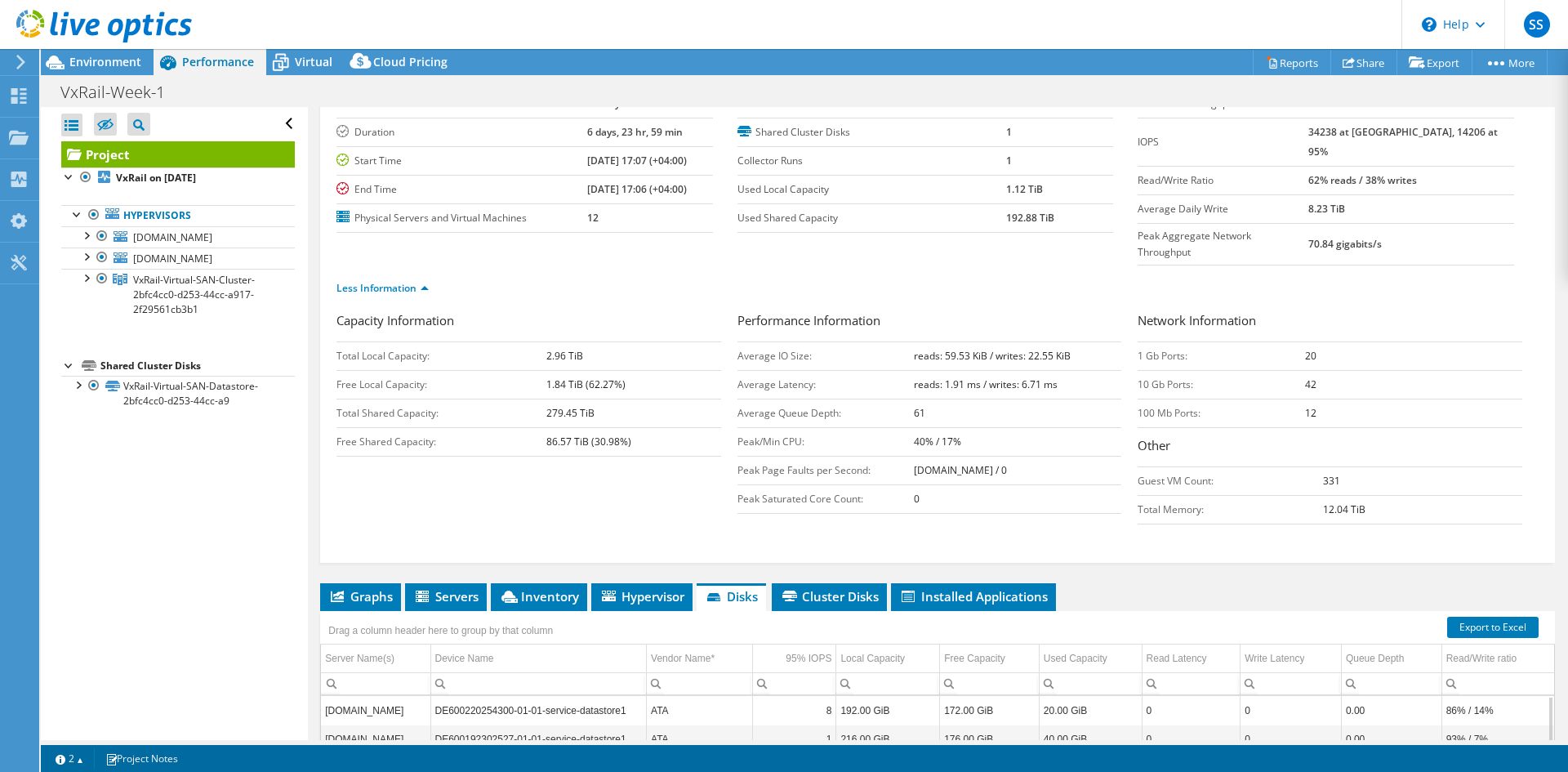
click at [566, 194] on tr "End Time 08/13/2025, 17:06 (+04:00)" at bounding box center [525, 188] width 377 height 28
click at [558, 194] on label "End Time" at bounding box center [461, 189] width 251 height 16
drag, startPoint x: 598, startPoint y: 188, endPoint x: 698, endPoint y: 187, distance: 100.0
click at [698, 187] on tr "End Time 08/13/2025, 17:06 (+04:00)" at bounding box center [525, 188] width 377 height 28
drag, startPoint x: 698, startPoint y: 164, endPoint x: 563, endPoint y: 160, distance: 135.1
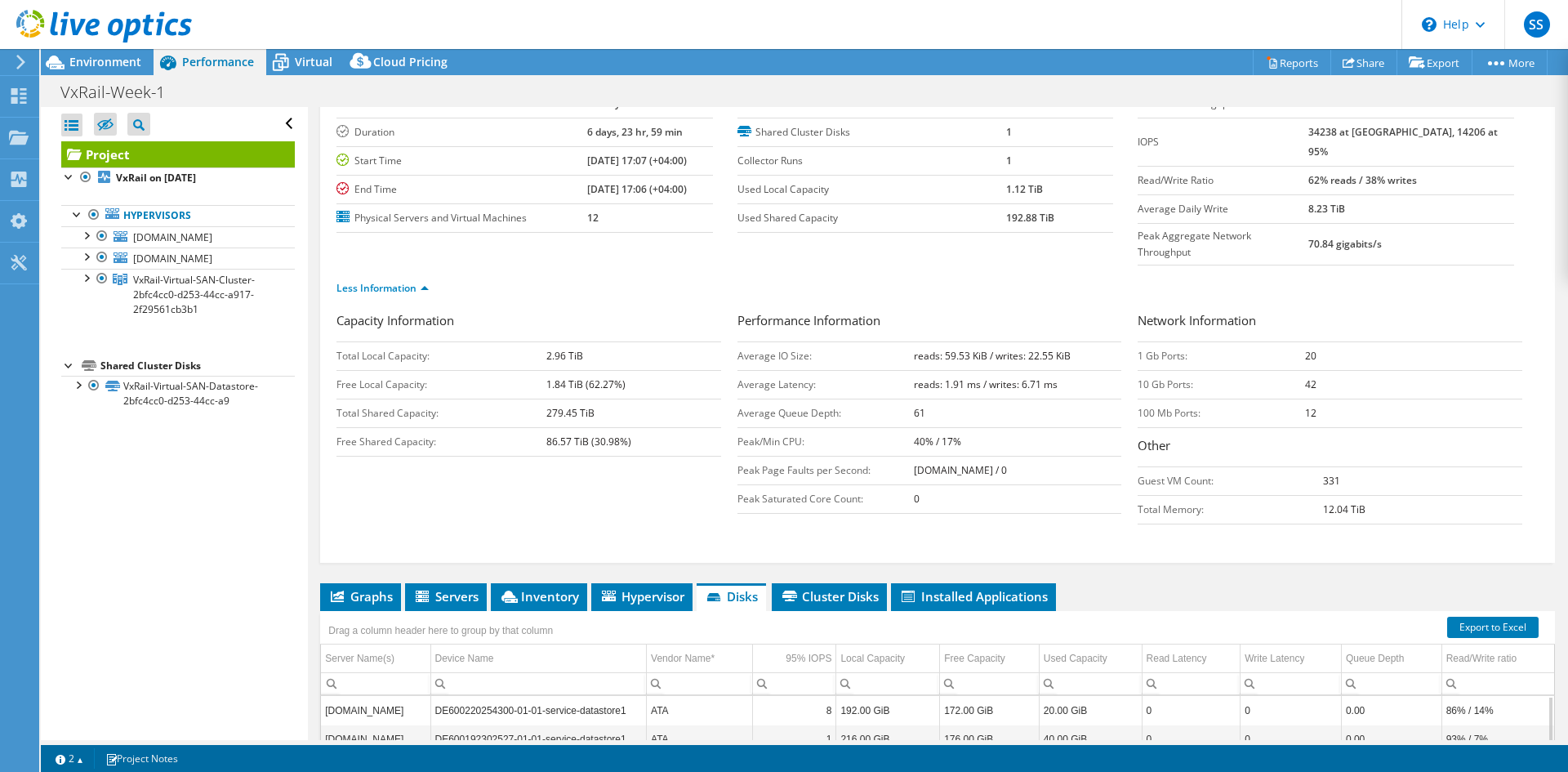
click at [563, 160] on tr "Start Time 08/06/2025, 17:07 (+04:00)" at bounding box center [525, 160] width 377 height 28
drag, startPoint x: 562, startPoint y: 133, endPoint x: 687, endPoint y: 132, distance: 125.0
click at [687, 132] on tr "Duration 6 days, 23 hr, 59 min" at bounding box center [525, 131] width 377 height 28
click at [687, 132] on td "6 days, 23 hr, 59 min" at bounding box center [650, 131] width 126 height 28
drag, startPoint x: 682, startPoint y: 132, endPoint x: 519, endPoint y: 134, distance: 163.0
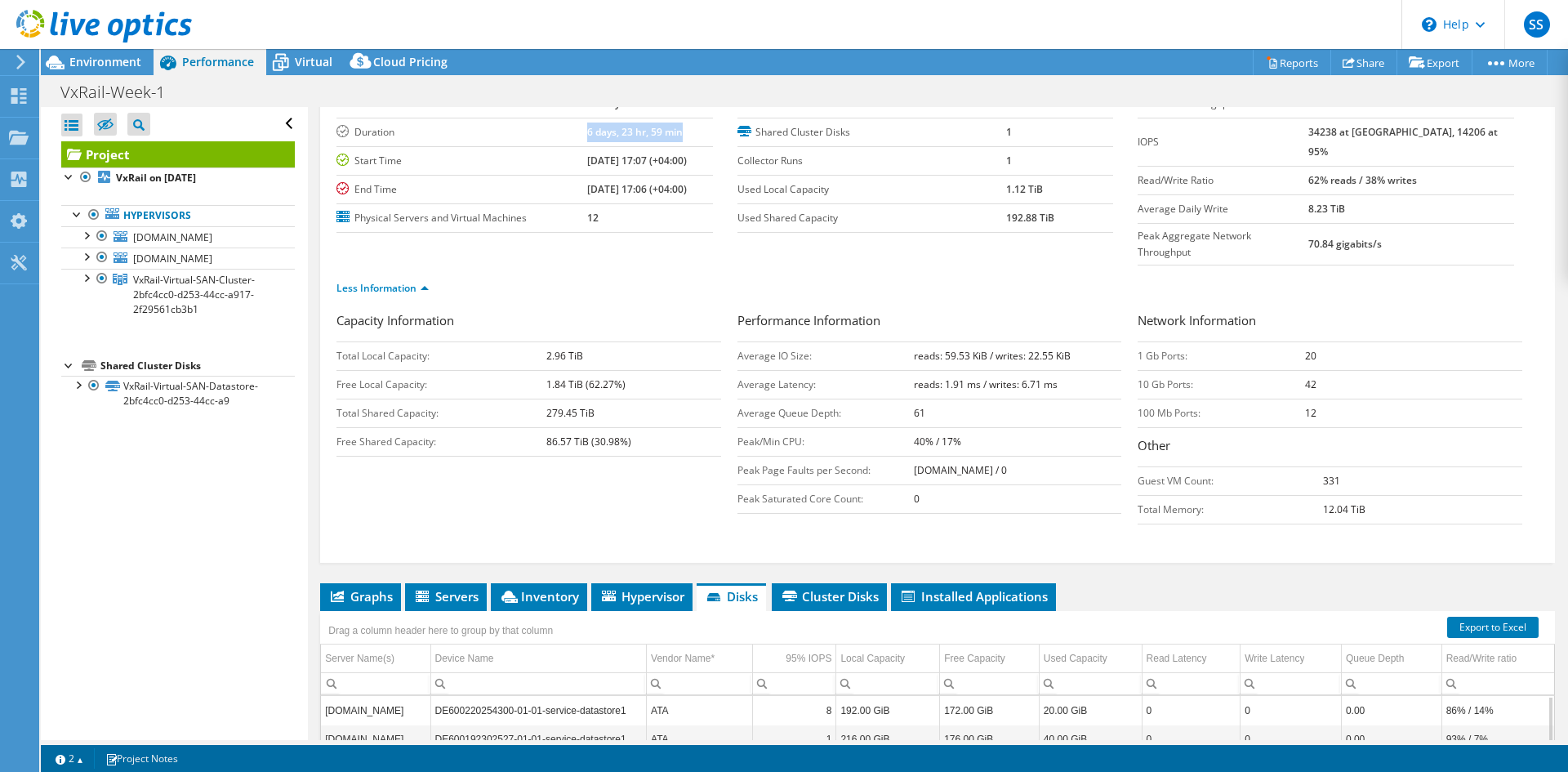
click at [519, 134] on tr "Duration 6 days, 23 hr, 59 min" at bounding box center [525, 131] width 377 height 28
click at [520, 134] on label "Duration" at bounding box center [461, 132] width 251 height 16
drag, startPoint x: 544, startPoint y: 150, endPoint x: 701, endPoint y: 157, distance: 157.2
click at [701, 157] on tr "Start Time 08/06/2025, 17:07 (+04:00)" at bounding box center [525, 160] width 377 height 28
click at [701, 157] on td "08/06/2025, 17:07 (+04:00)" at bounding box center [650, 160] width 126 height 28
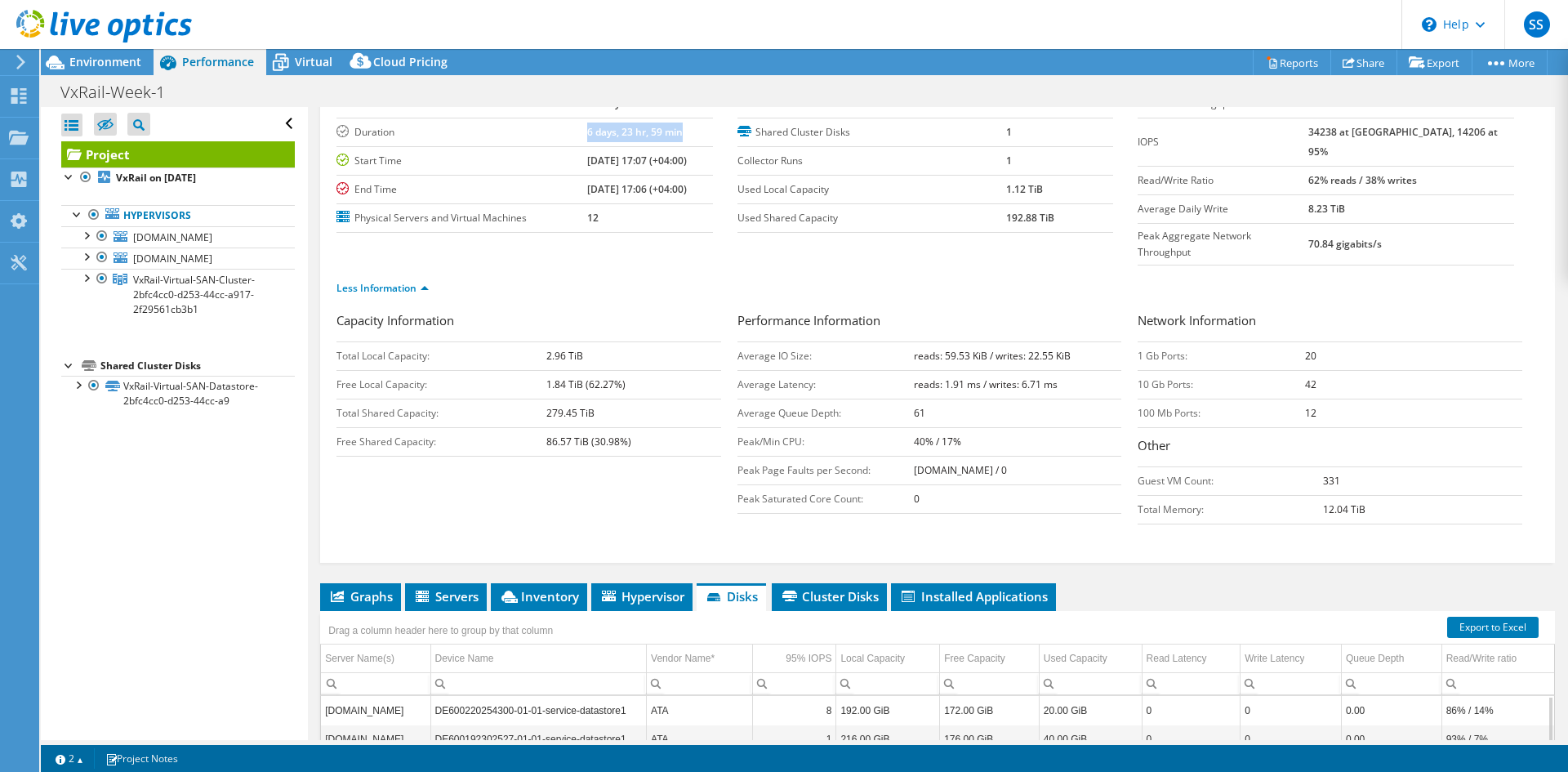
drag, startPoint x: 694, startPoint y: 181, endPoint x: 541, endPoint y: 187, distance: 153.1
click at [541, 187] on tr "End Time 08/13/2025, 17:06 (+04:00)" at bounding box center [525, 188] width 377 height 28
click at [550, 167] on label "Start Time" at bounding box center [461, 160] width 251 height 16
drag, startPoint x: 552, startPoint y: 156, endPoint x: 692, endPoint y: 147, distance: 140.3
click at [704, 152] on tr "Start Time 08/06/2025, 17:07 (+04:00)" at bounding box center [525, 160] width 377 height 28
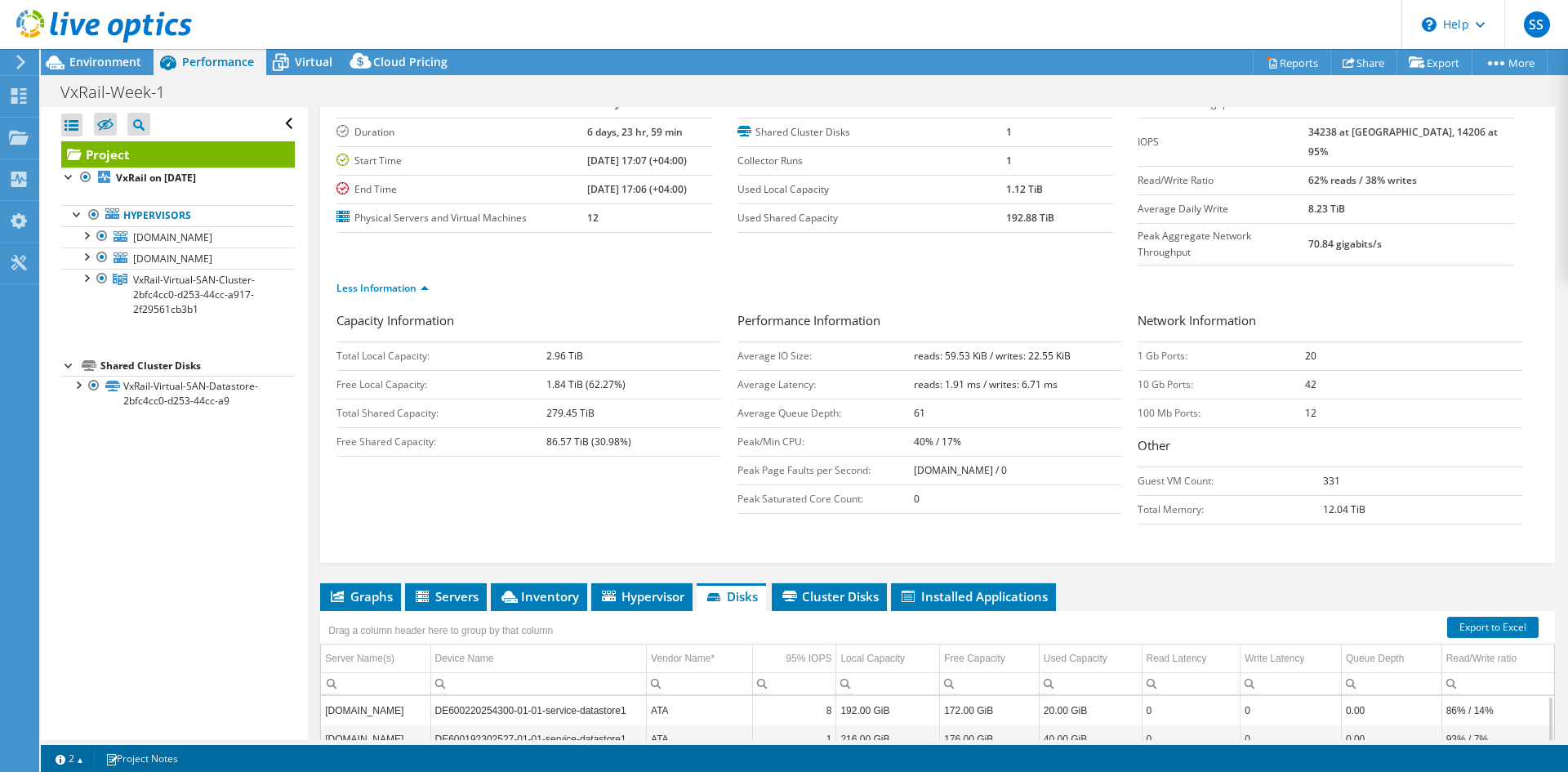
drag, startPoint x: 692, startPoint y: 147, endPoint x: 685, endPoint y: 145, distance: 7.3
click at [692, 147] on td "08/06/2025, 17:07 (+04:00)" at bounding box center [650, 160] width 126 height 28
drag, startPoint x: 678, startPoint y: 139, endPoint x: 537, endPoint y: 139, distance: 141.0
click at [537, 139] on tr "Duration 6 days, 23 hr, 59 min" at bounding box center [525, 131] width 377 height 28
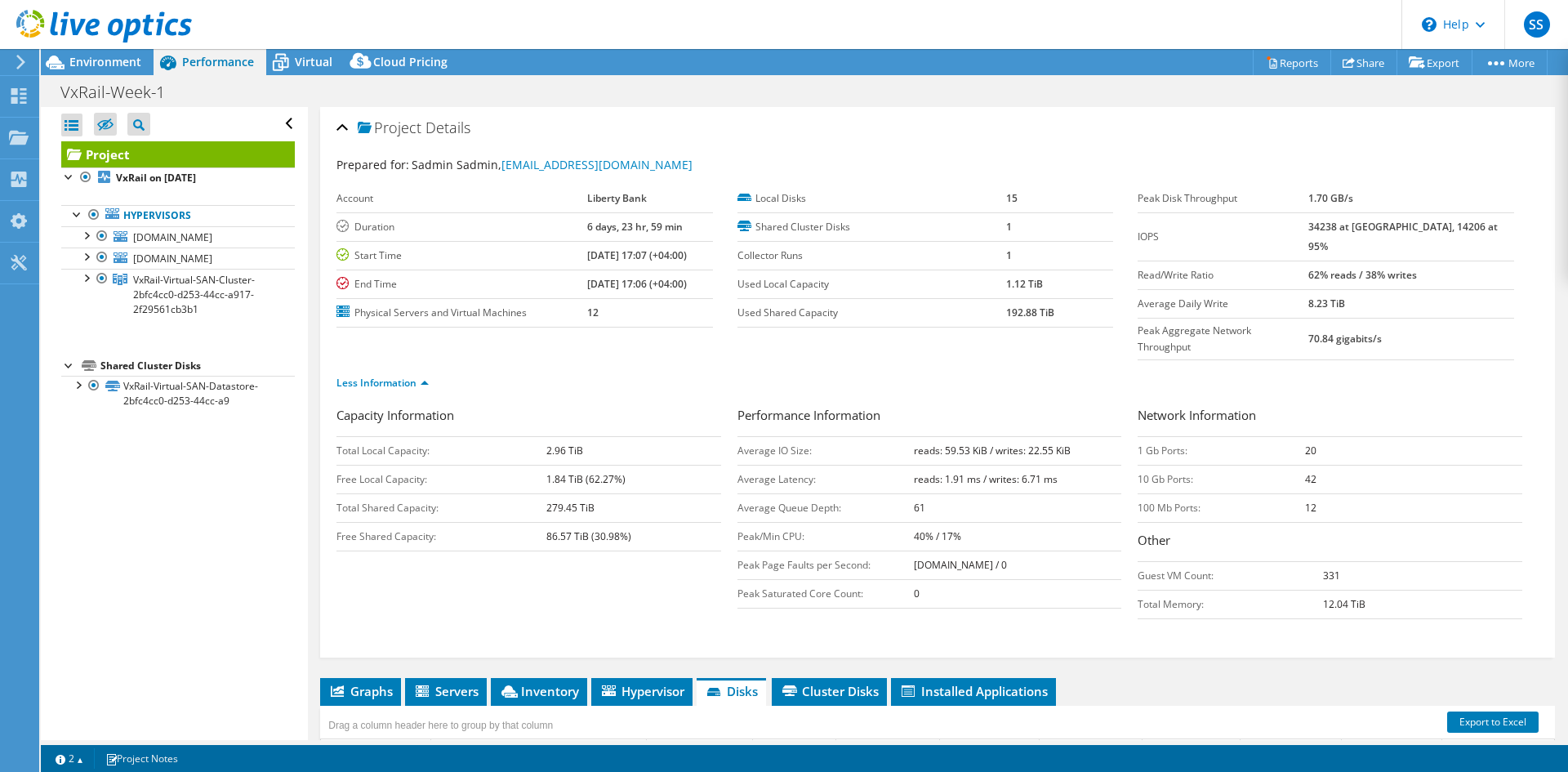
click at [741, 132] on div "Project Details" at bounding box center [937, 128] width 1203 height 35
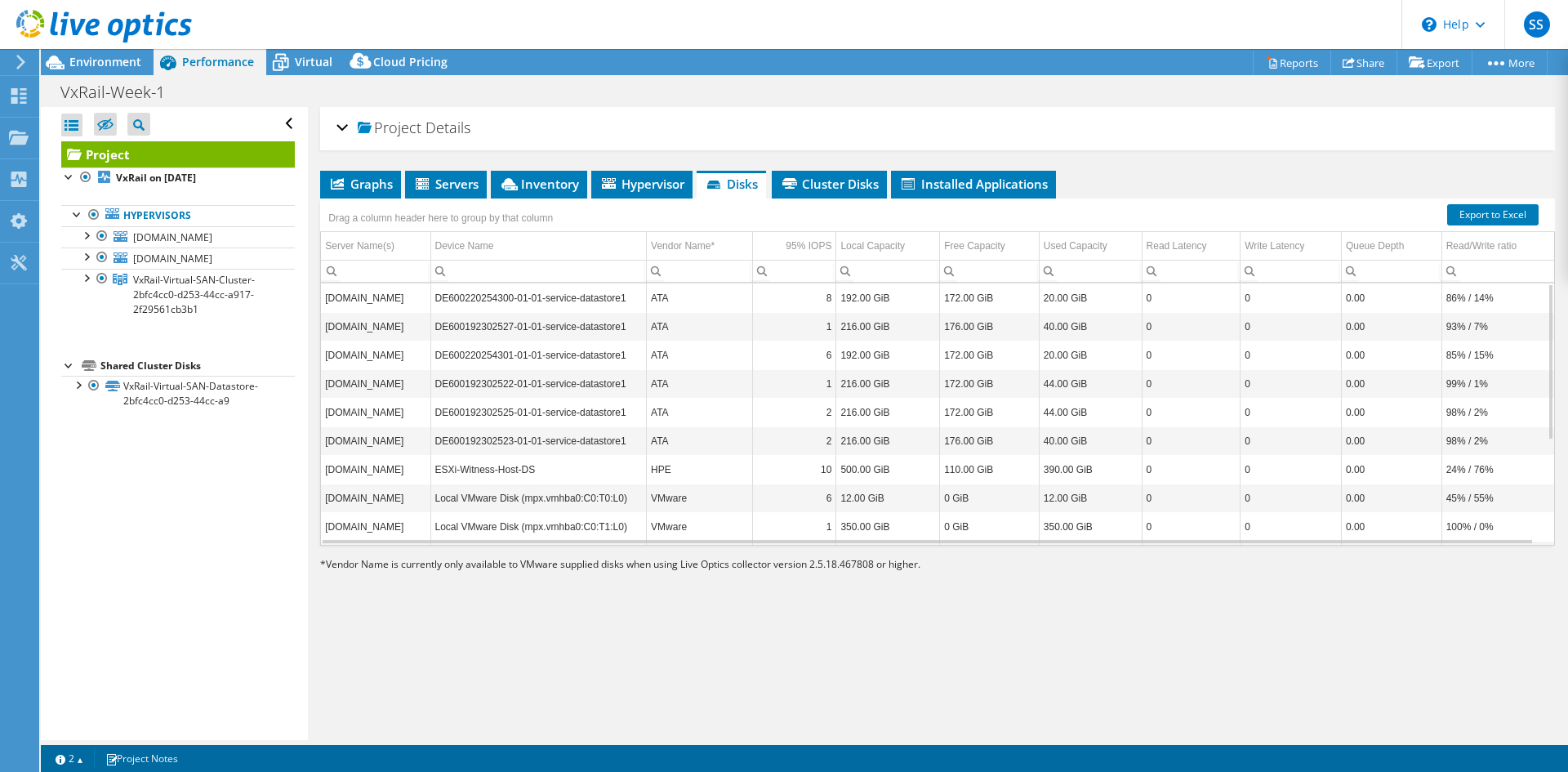
click at [364, 120] on span "Project" at bounding box center [389, 128] width 63 height 16
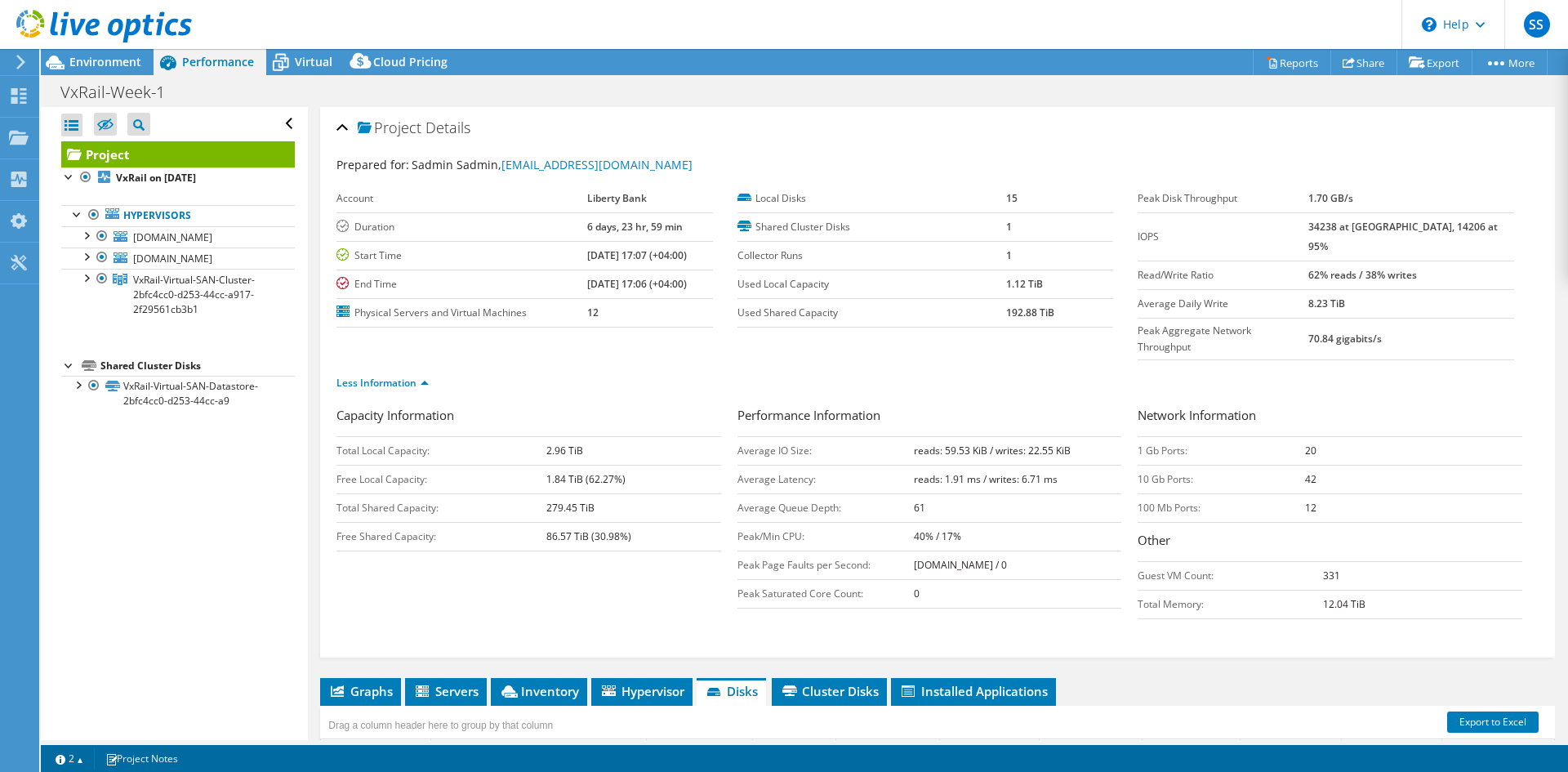
scroll to position [81, 0]
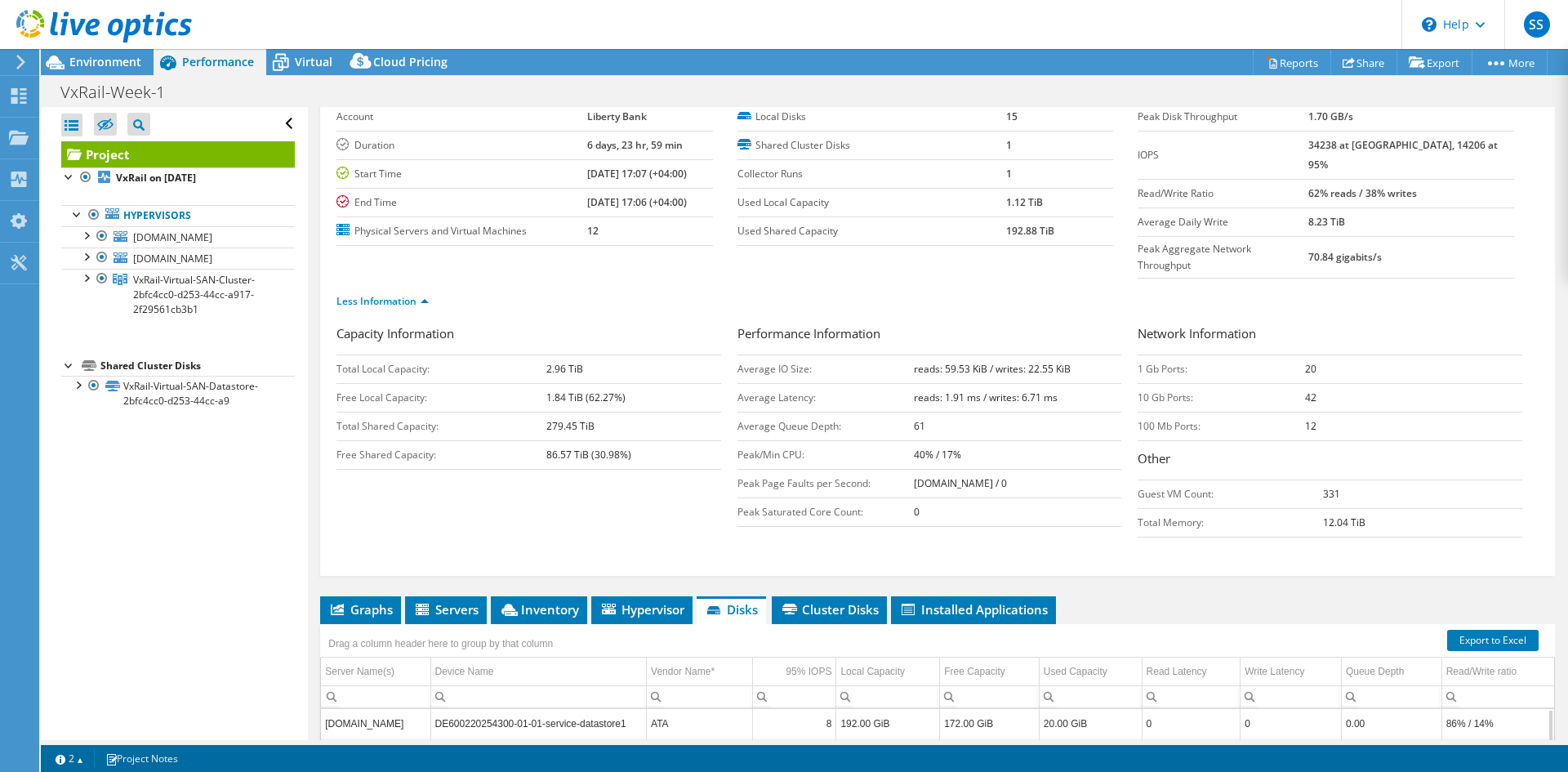
drag, startPoint x: 894, startPoint y: 419, endPoint x: 980, endPoint y: 418, distance: 86.0
click at [980, 440] on tr "Peak/Min CPU: 40% / 17%" at bounding box center [930, 454] width 384 height 28
click at [982, 440] on td "40% / 17%" at bounding box center [1018, 454] width 208 height 28
click at [990, 440] on td "40% / 17%" at bounding box center [1018, 454] width 208 height 28
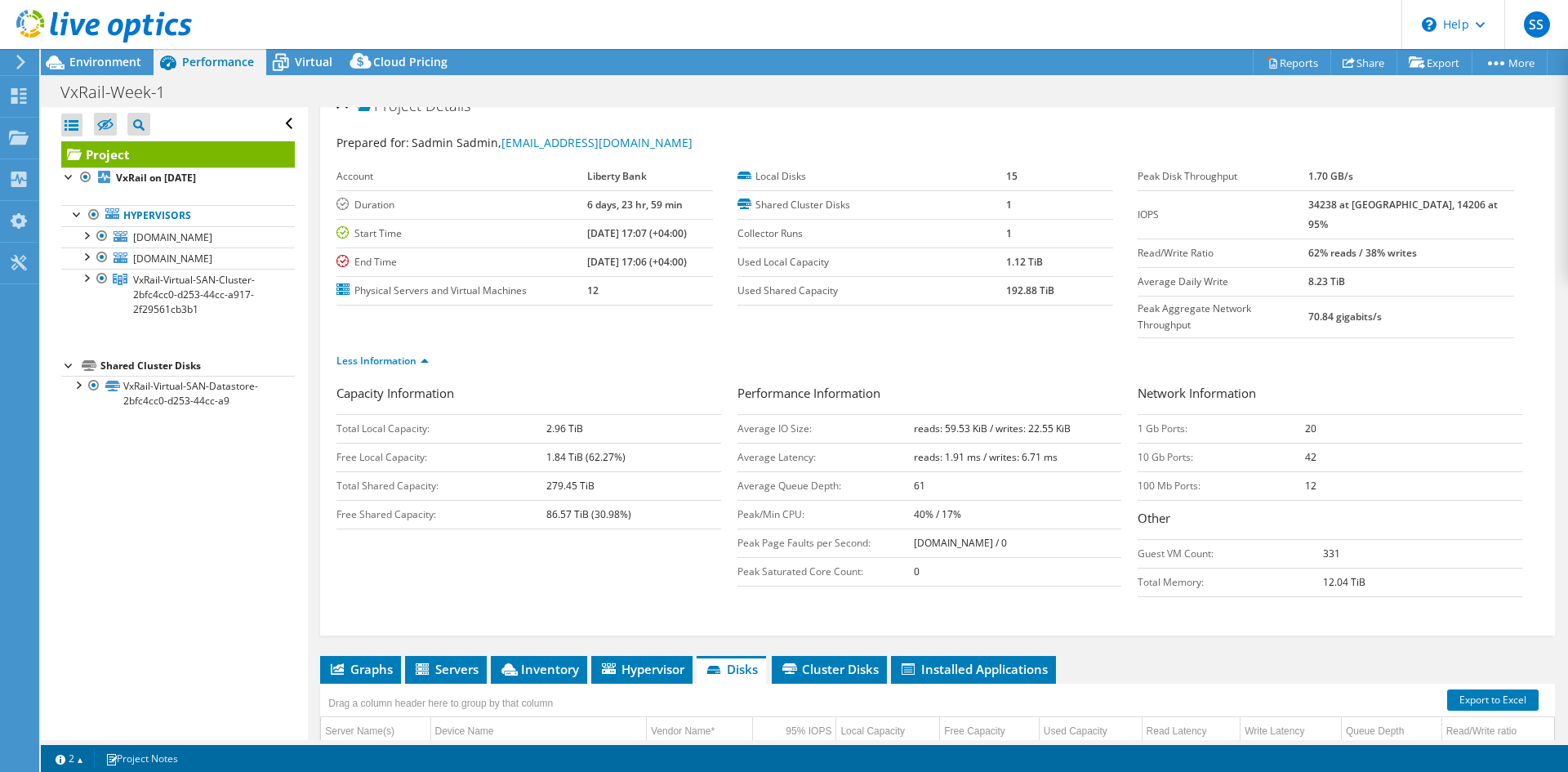
scroll to position [0, 0]
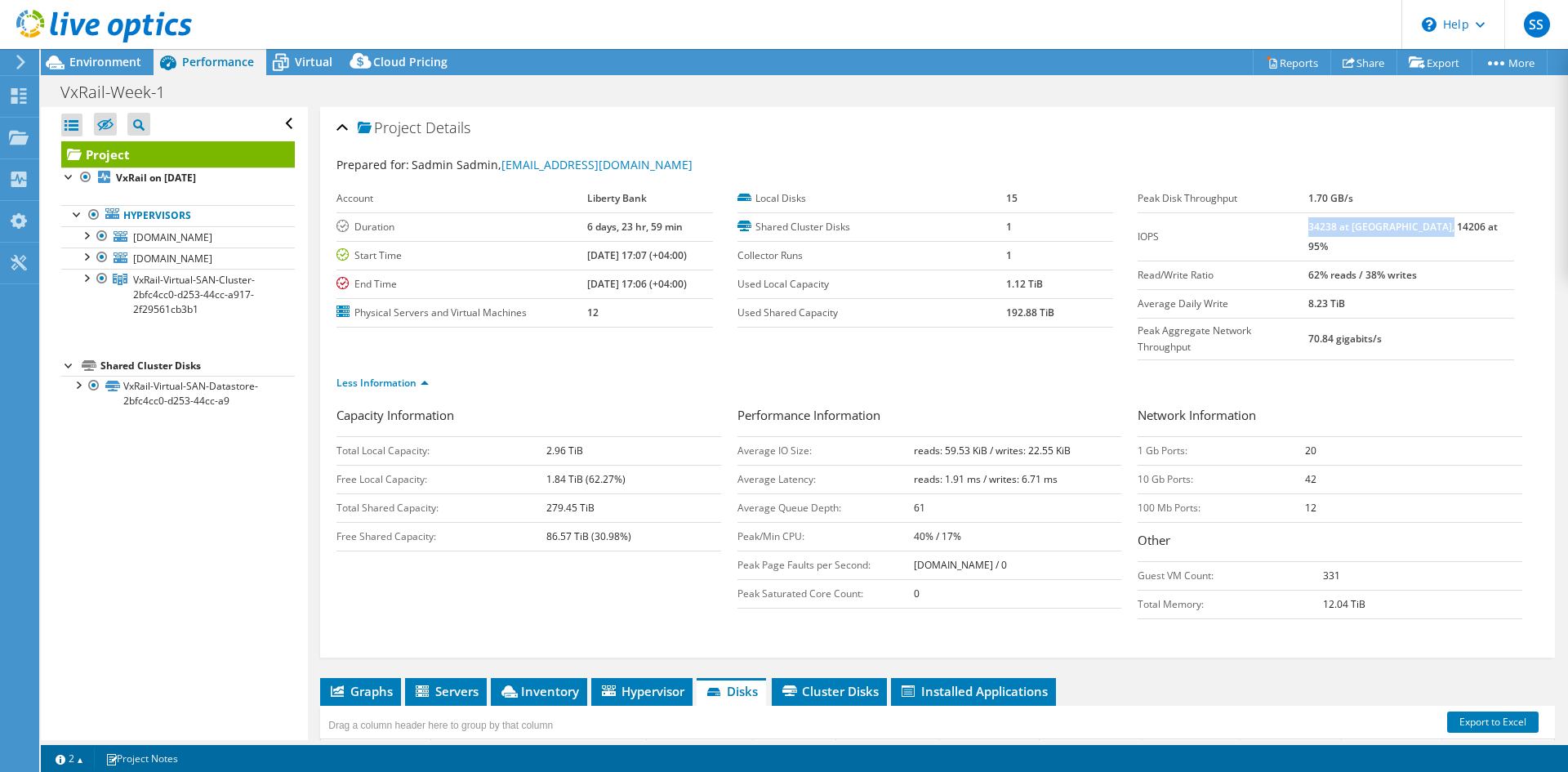
drag, startPoint x: 1358, startPoint y: 229, endPoint x: 1490, endPoint y: 224, distance: 132.1
click at [1490, 224] on td "34238 at Peak, 14206 at 95%" at bounding box center [1411, 236] width 205 height 48
click at [1477, 226] on td "34238 at Peak, 14206 at 95%" at bounding box center [1411, 236] width 205 height 48
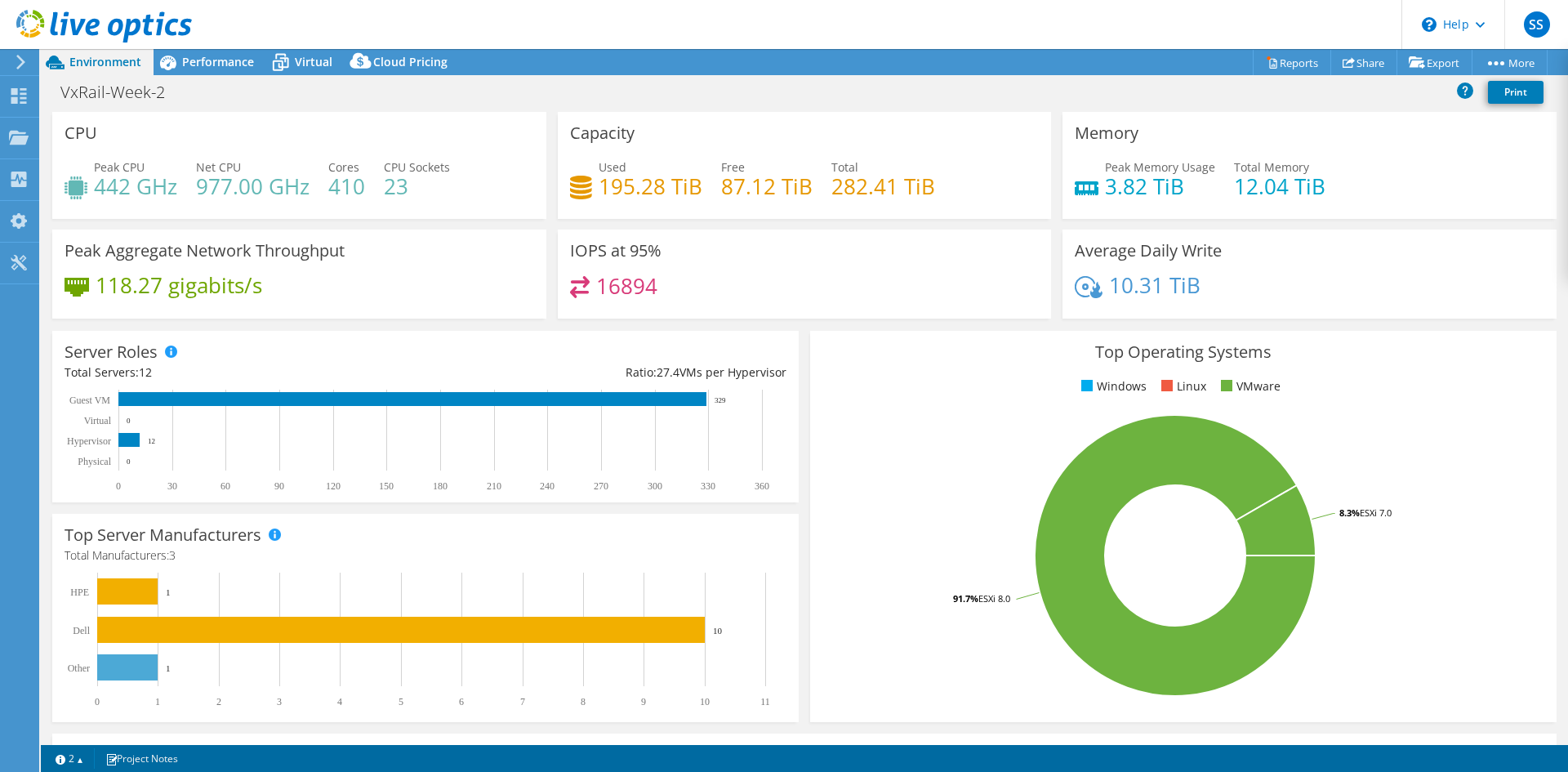
select select "USD"
click at [216, 61] on span "Performance" at bounding box center [218, 62] width 72 height 15
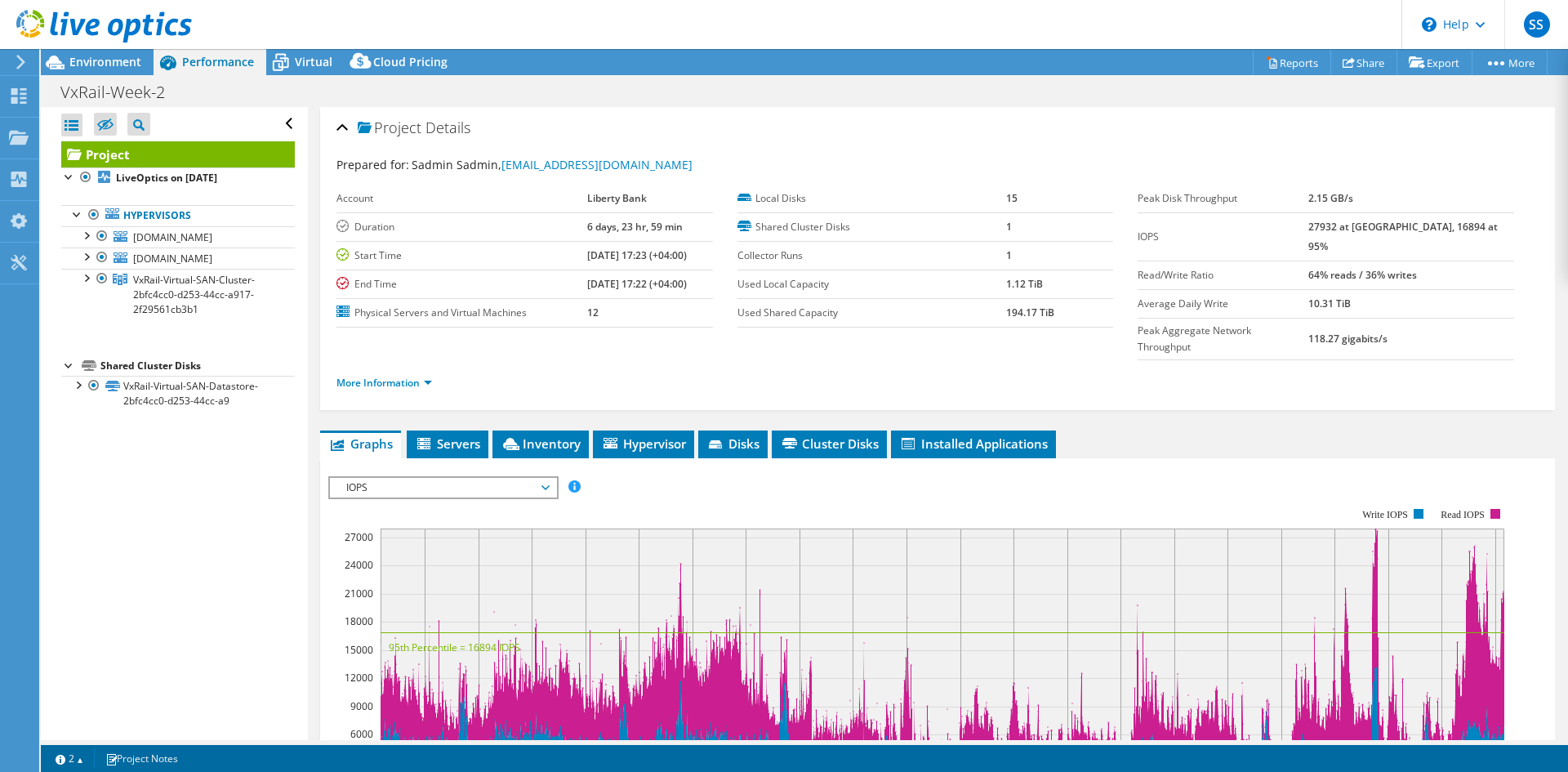
drag, startPoint x: 1337, startPoint y: 225, endPoint x: 1368, endPoint y: 225, distance: 31.0
click at [1368, 225] on tr "IOPS 27932 at Peak, 16894 at 95%" at bounding box center [1326, 236] width 377 height 48
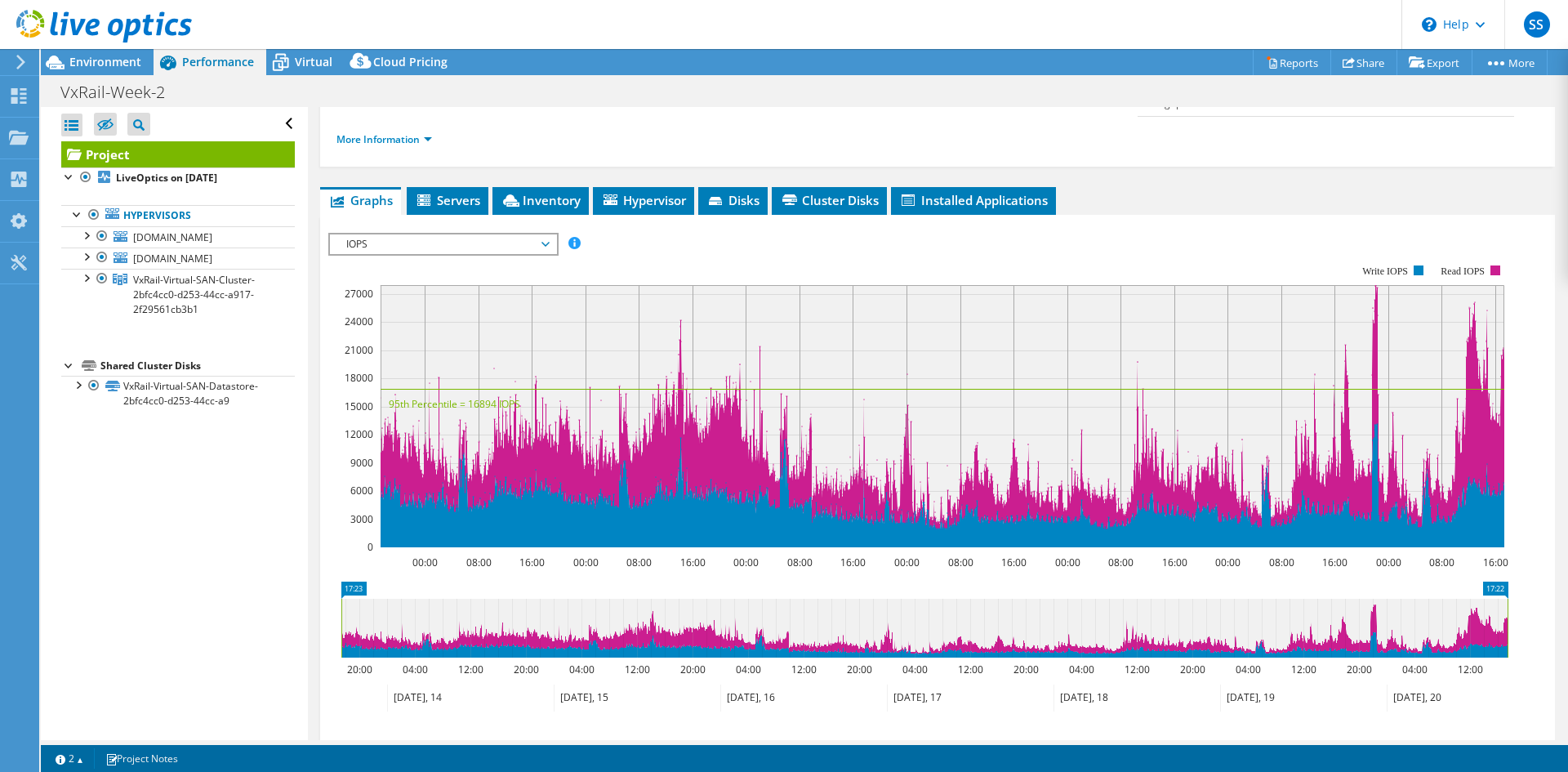
scroll to position [211, 0]
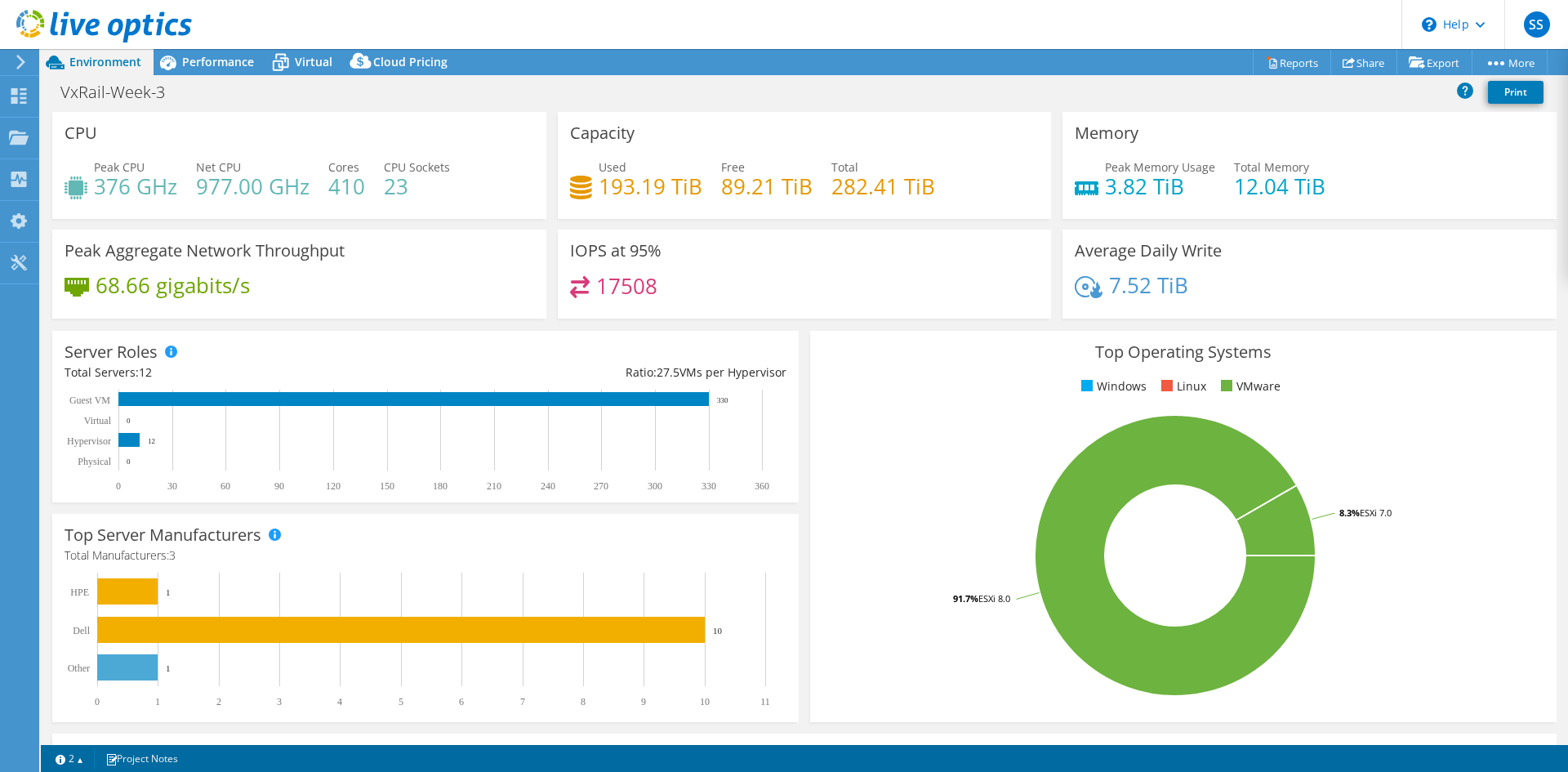
select select "USD"
click at [223, 63] on span "Performance" at bounding box center [218, 62] width 72 height 15
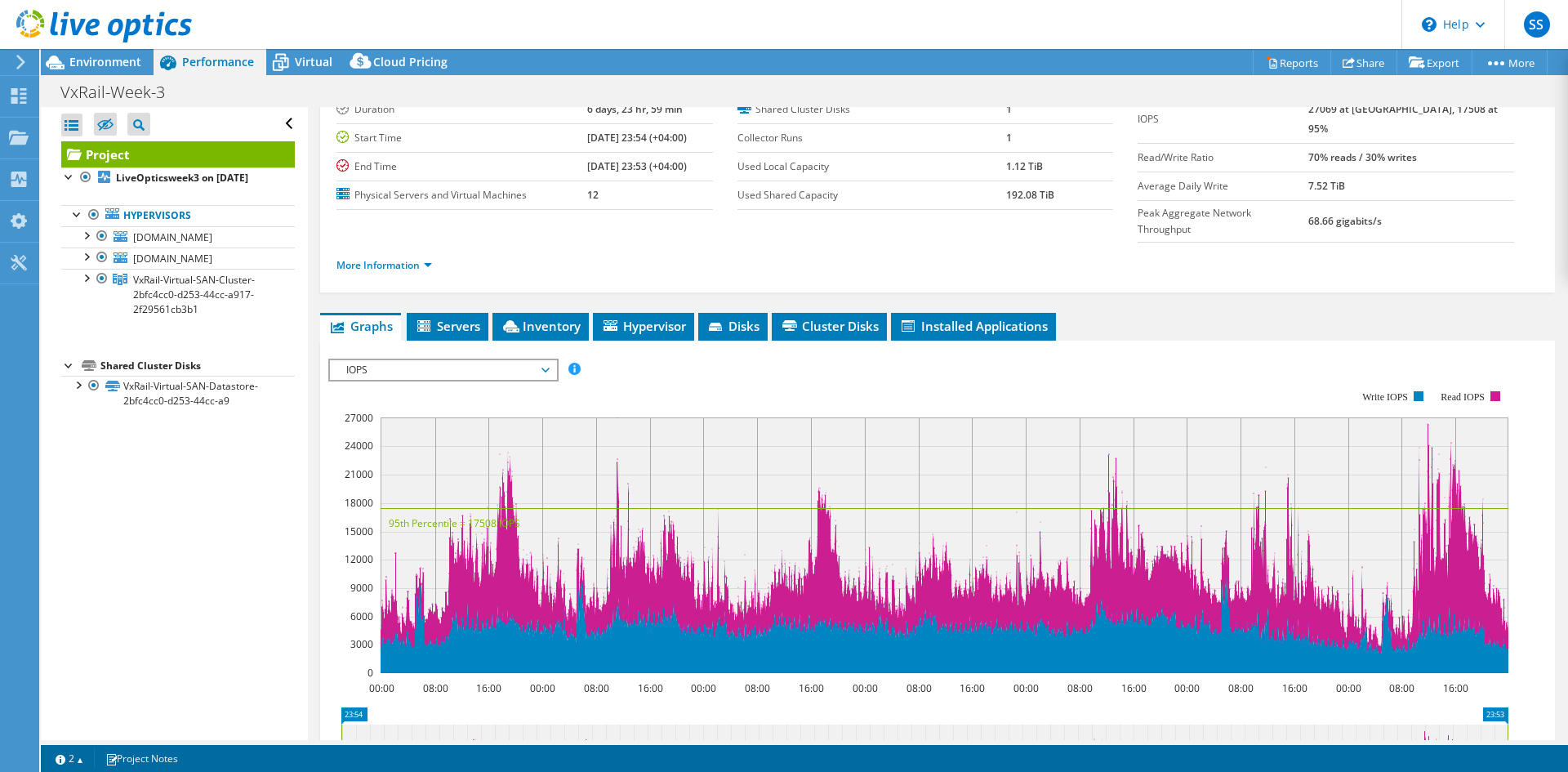
scroll to position [163, 0]
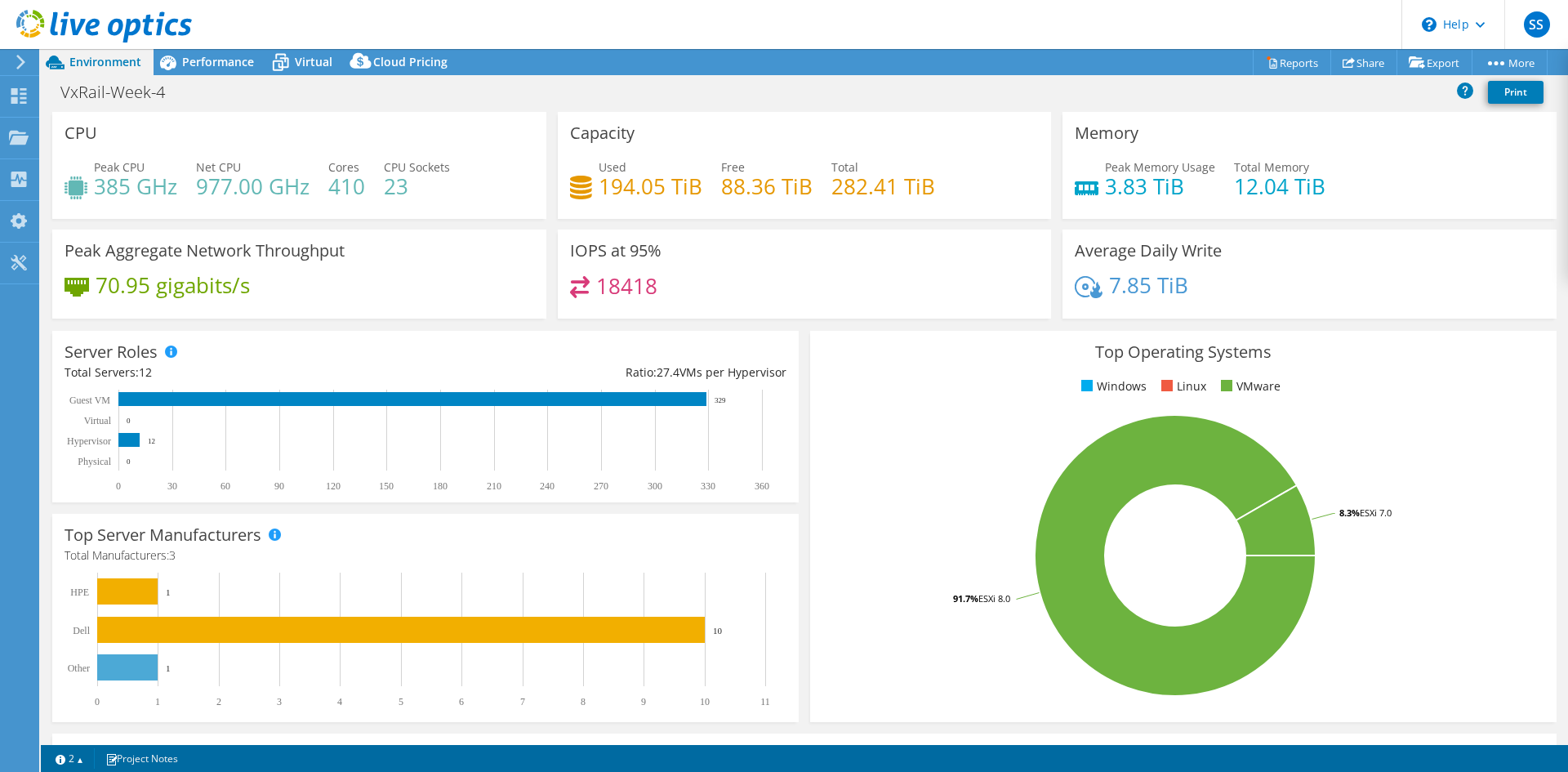
select select "USD"
click at [242, 64] on span "Performance" at bounding box center [218, 62] width 72 height 15
select select "USD"
click at [221, 62] on span "Performance" at bounding box center [218, 62] width 72 height 15
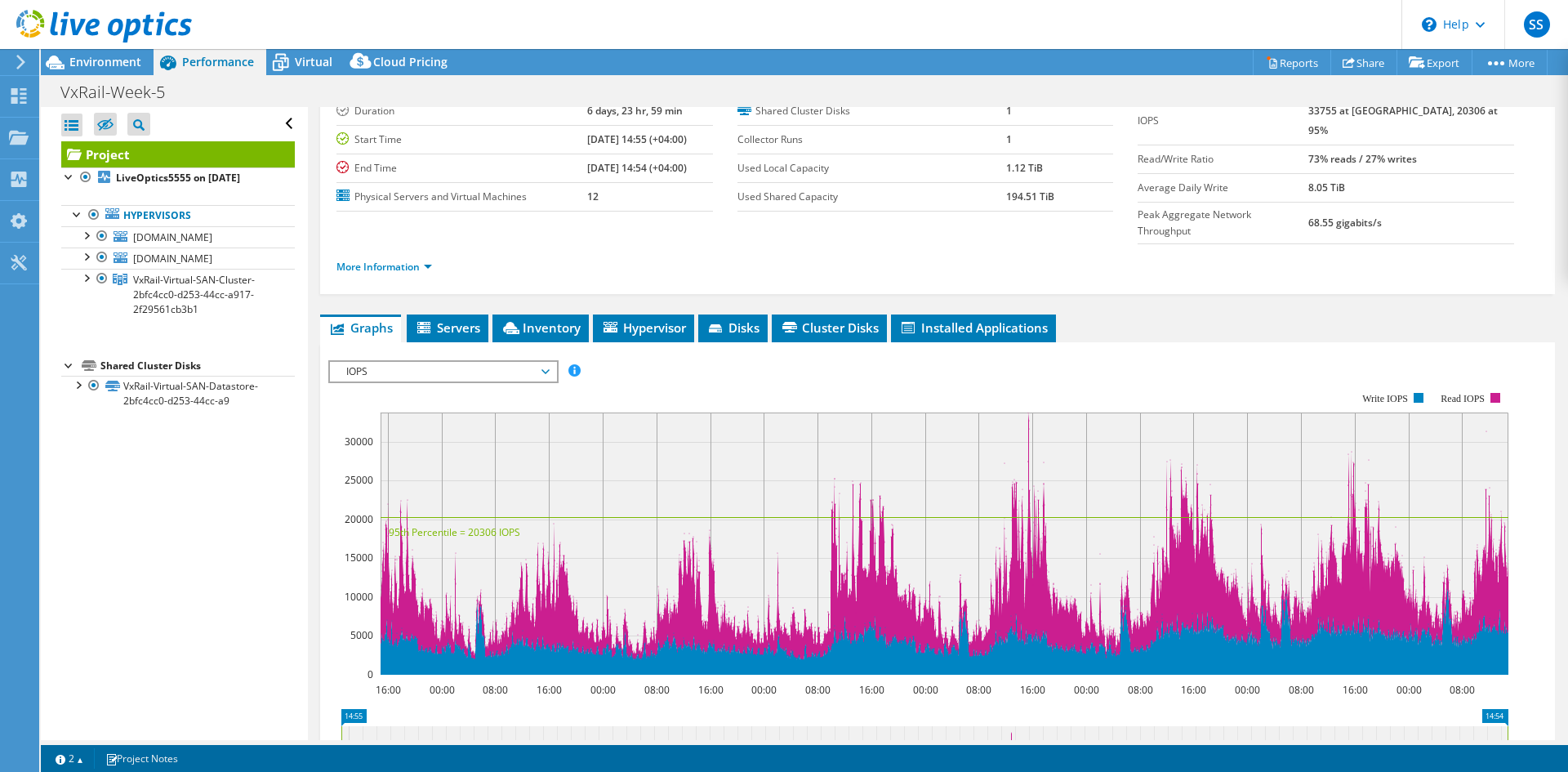
scroll to position [81, 0]
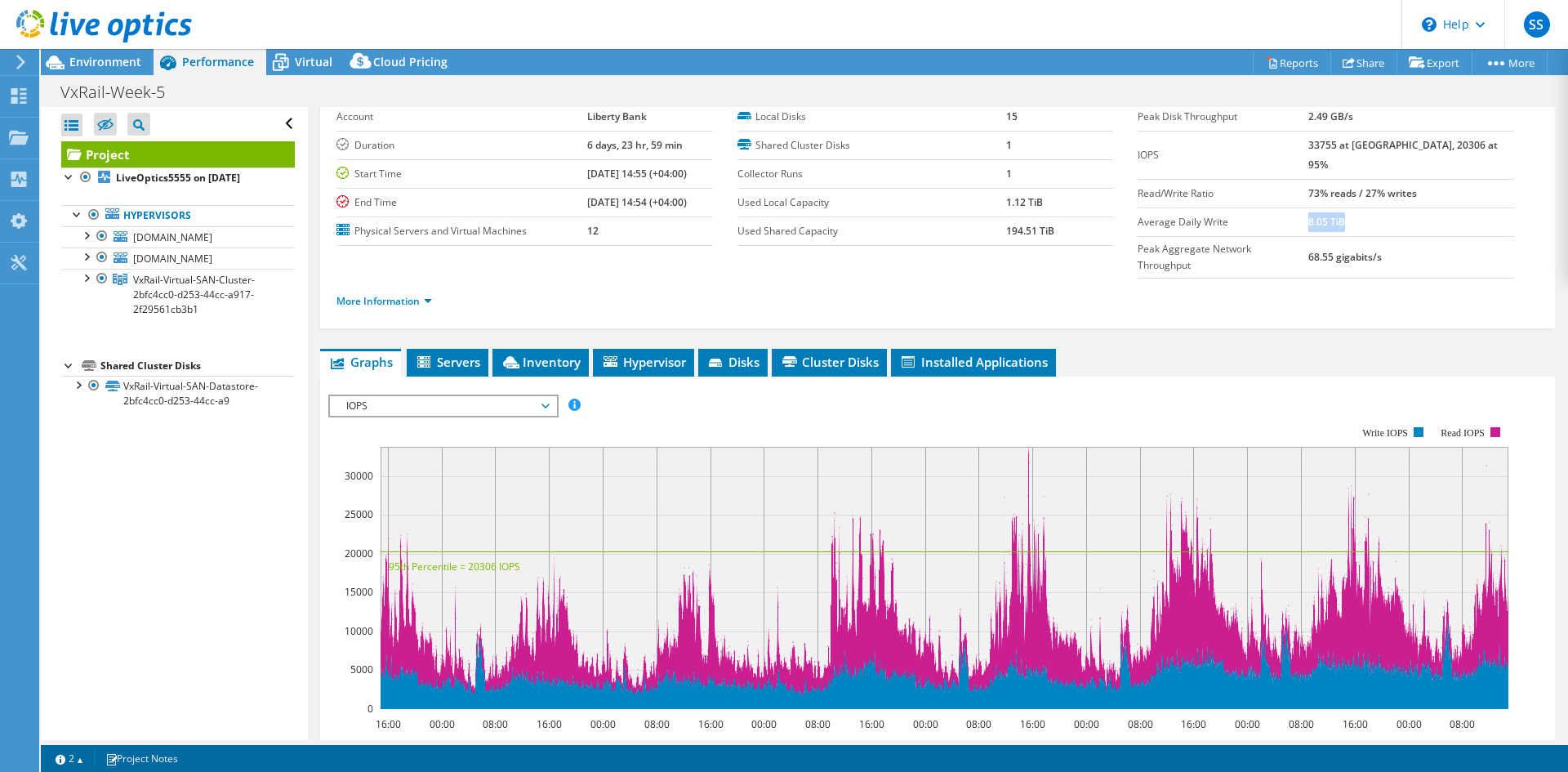
drag, startPoint x: 1341, startPoint y: 204, endPoint x: 1419, endPoint y: 199, distance: 78.2
click at [1419, 207] on td "8.05 TiB" at bounding box center [1411, 221] width 205 height 28
click at [1347, 250] on b "68.55 gigabits/s" at bounding box center [1345, 257] width 74 height 14
drag, startPoint x: 1336, startPoint y: 232, endPoint x: 1457, endPoint y: 235, distance: 121.0
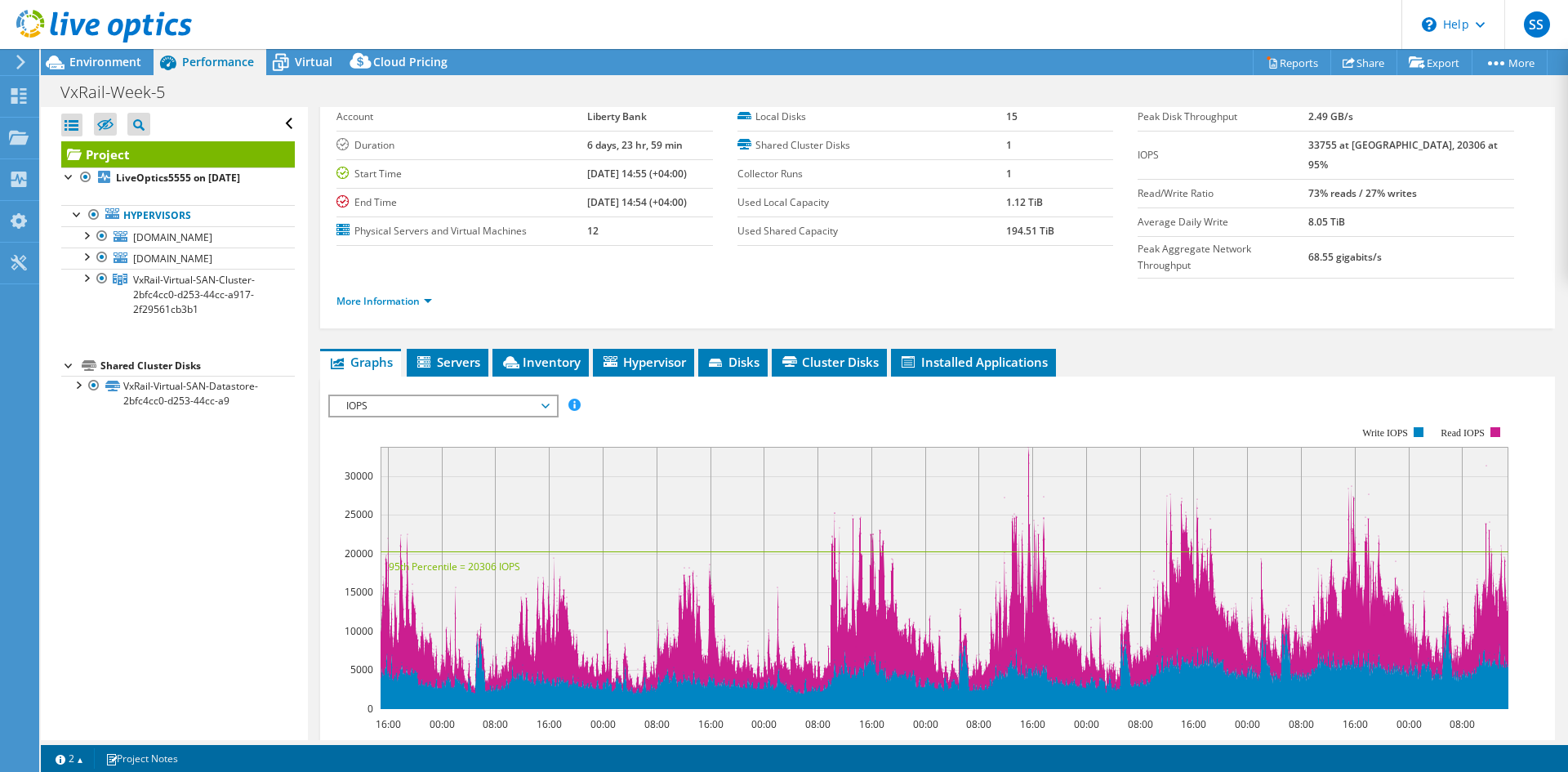
click at [1457, 236] on tr "Peak Aggregate Network Throughput 68.55 gigabits/s" at bounding box center [1326, 257] width 377 height 42
click at [1457, 236] on td "68.55 gigabits/s" at bounding box center [1411, 257] width 205 height 42
drag, startPoint x: 1457, startPoint y: 235, endPoint x: 1337, endPoint y: 231, distance: 120.1
click at [1337, 236] on tr "Peak Aggregate Network Throughput 68.55 gigabits/s" at bounding box center [1326, 257] width 377 height 42
click at [1382, 250] on b "68.55 gigabits/s" at bounding box center [1345, 257] width 74 height 14
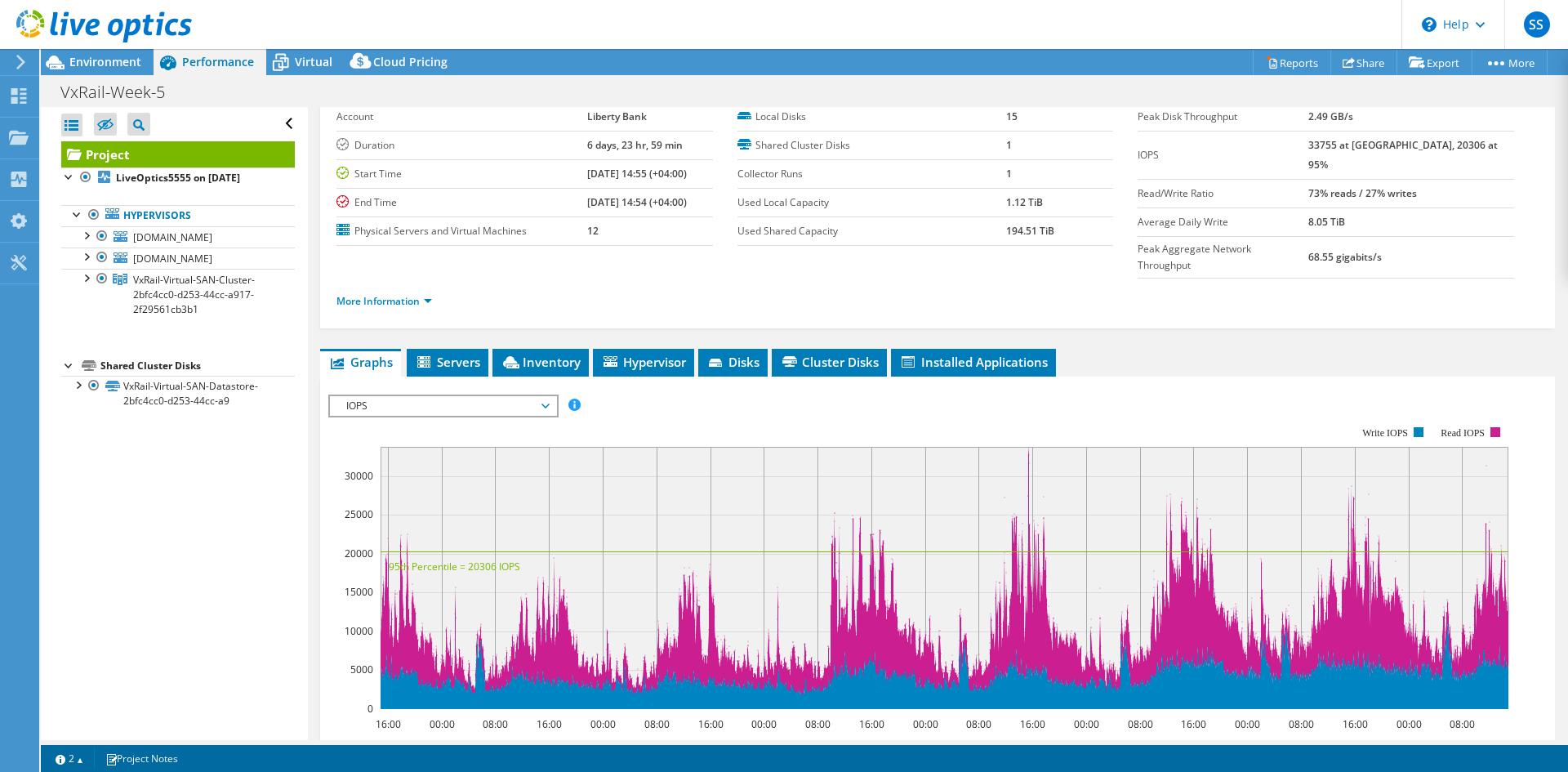
drag, startPoint x: 1437, startPoint y: 229, endPoint x: 1316, endPoint y: 236, distance: 121.2
click at [1316, 236] on tr "Peak Aggregate Network Throughput 68.55 gigabits/s" at bounding box center [1326, 257] width 377 height 42
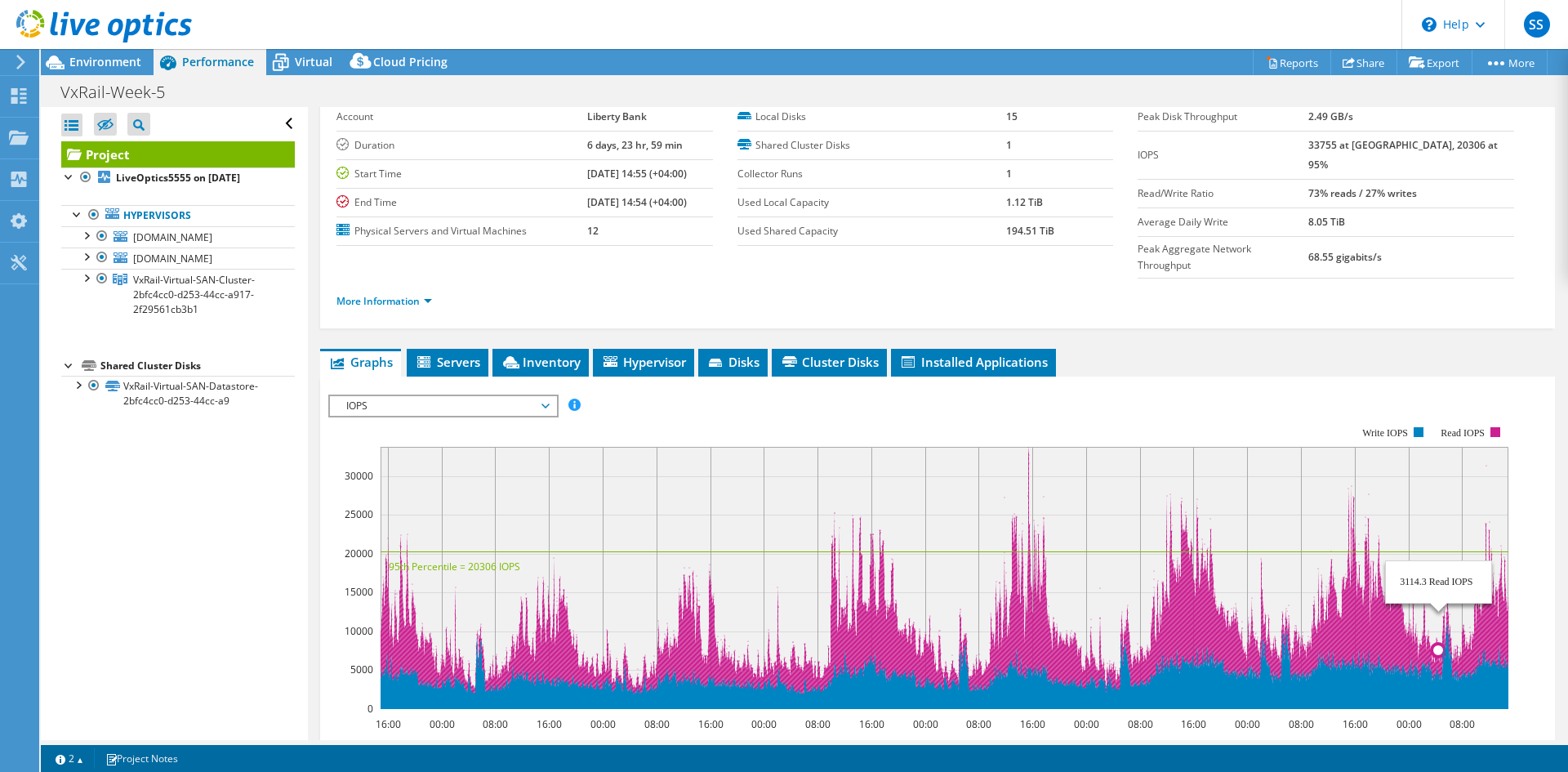
drag, startPoint x: 1316, startPoint y: 553, endPoint x: 1358, endPoint y: 597, distance: 60.8
click at [1438, 585] on rect at bounding box center [945, 578] width 1128 height 262
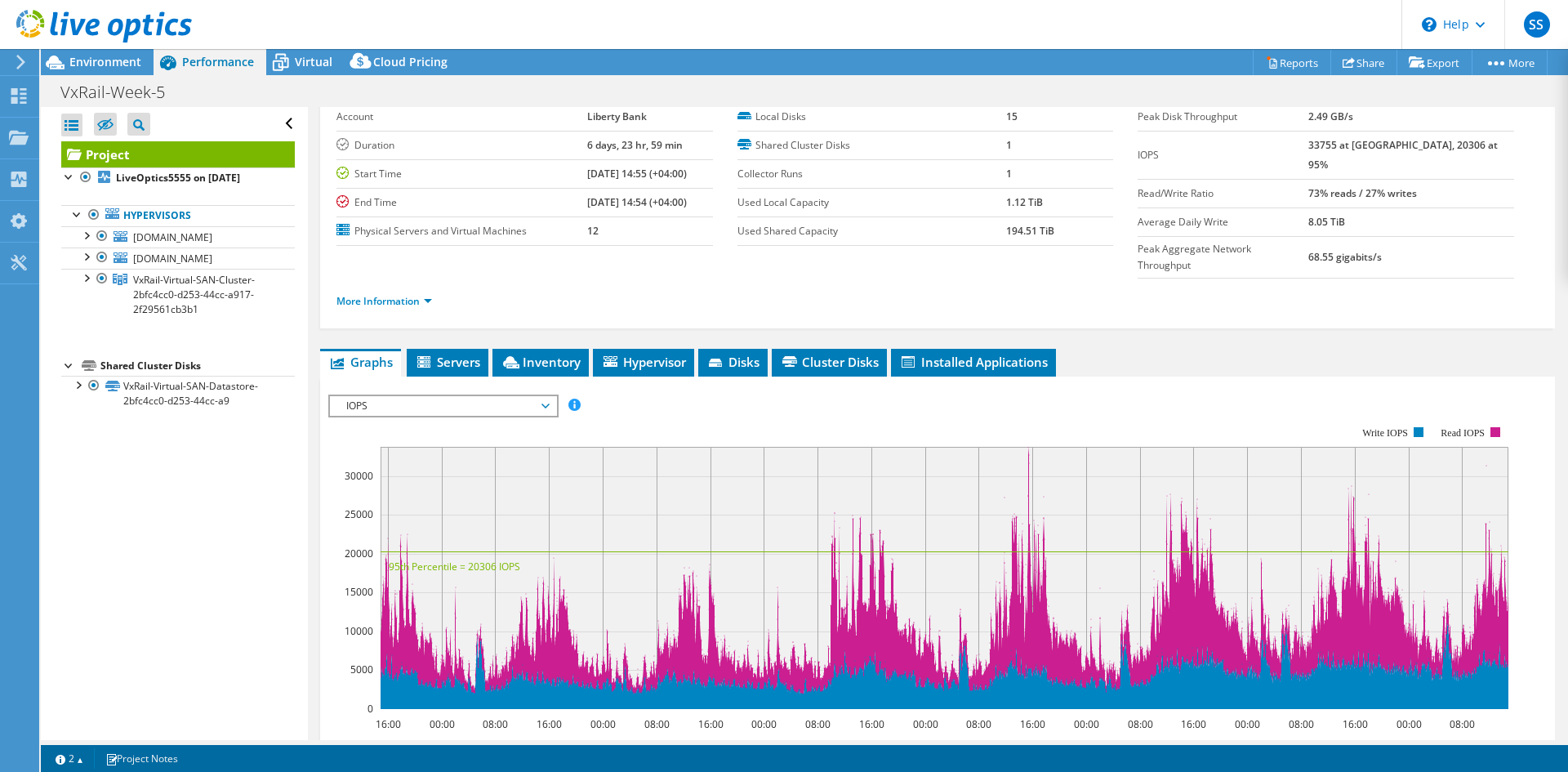
scroll to position [327, 0]
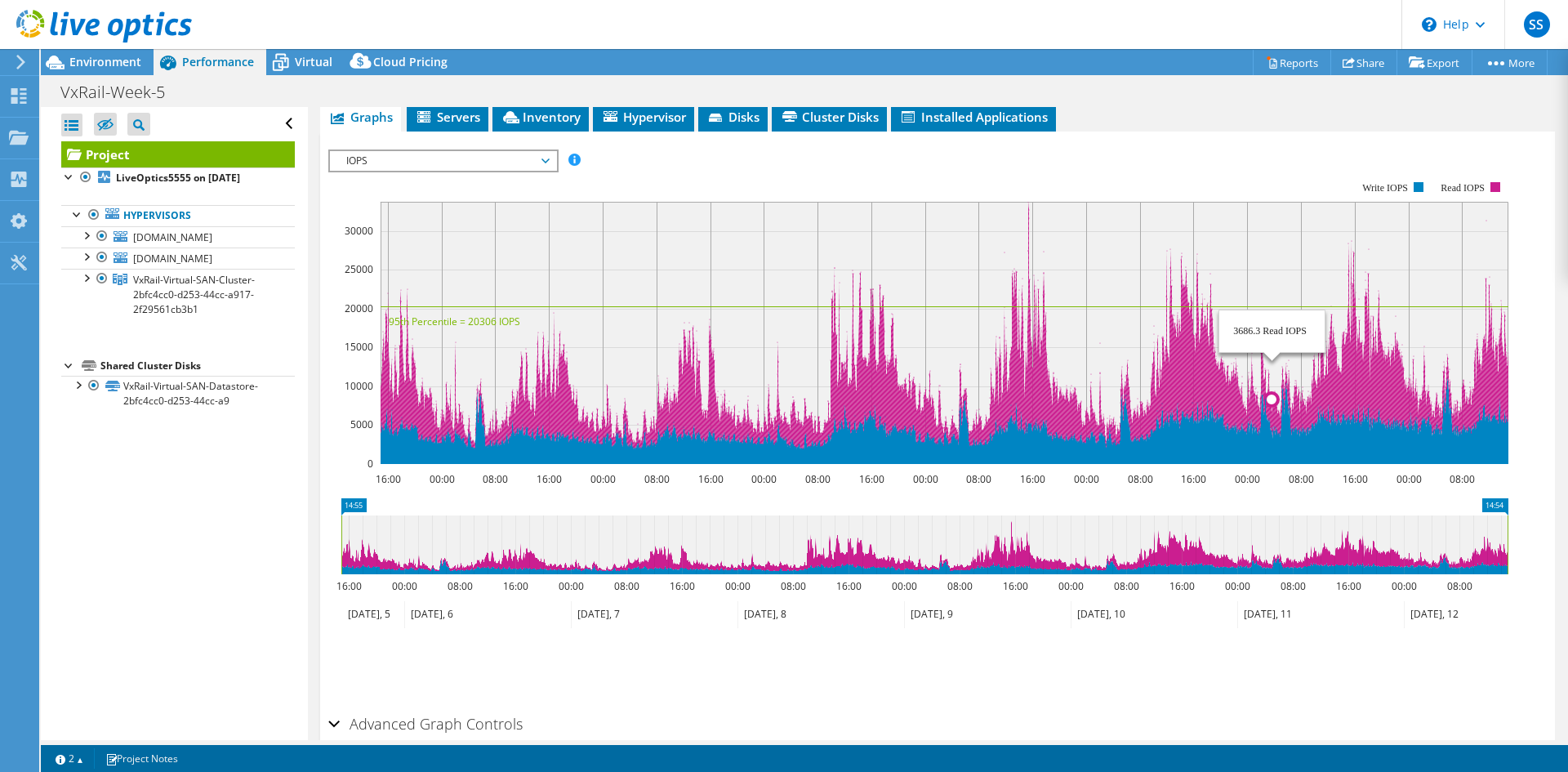
drag, startPoint x: 1138, startPoint y: 330, endPoint x: 1273, endPoint y: 341, distance: 135.4
click at [1273, 341] on rect at bounding box center [945, 333] width 1128 height 262
click at [1215, 348] on icon at bounding box center [945, 325] width 1128 height 247
click at [1195, 343] on icon at bounding box center [945, 325] width 1128 height 247
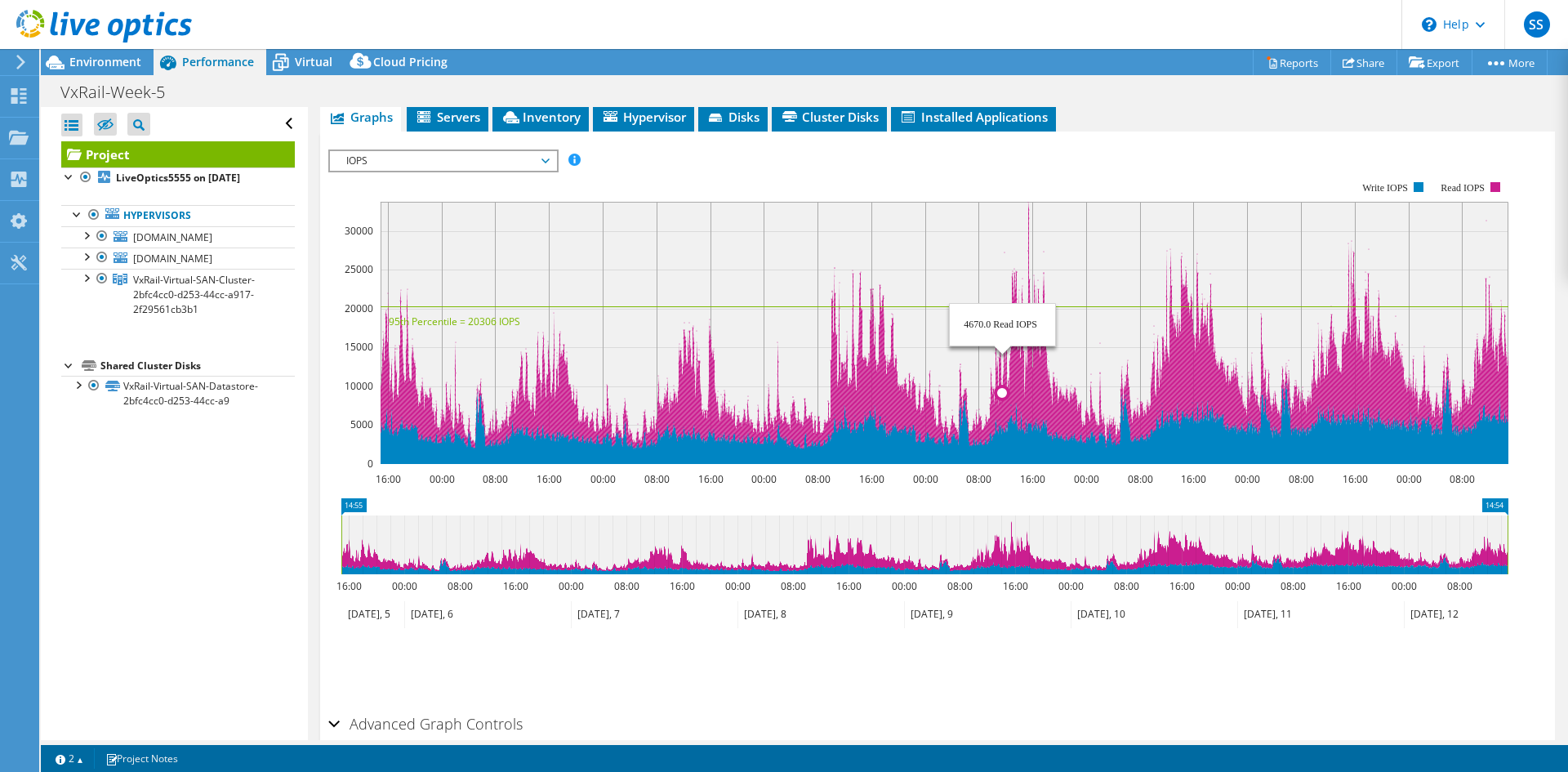
click at [954, 287] on rect at bounding box center [945, 333] width 1128 height 262
click at [883, 304] on icon at bounding box center [945, 325] width 1128 height 247
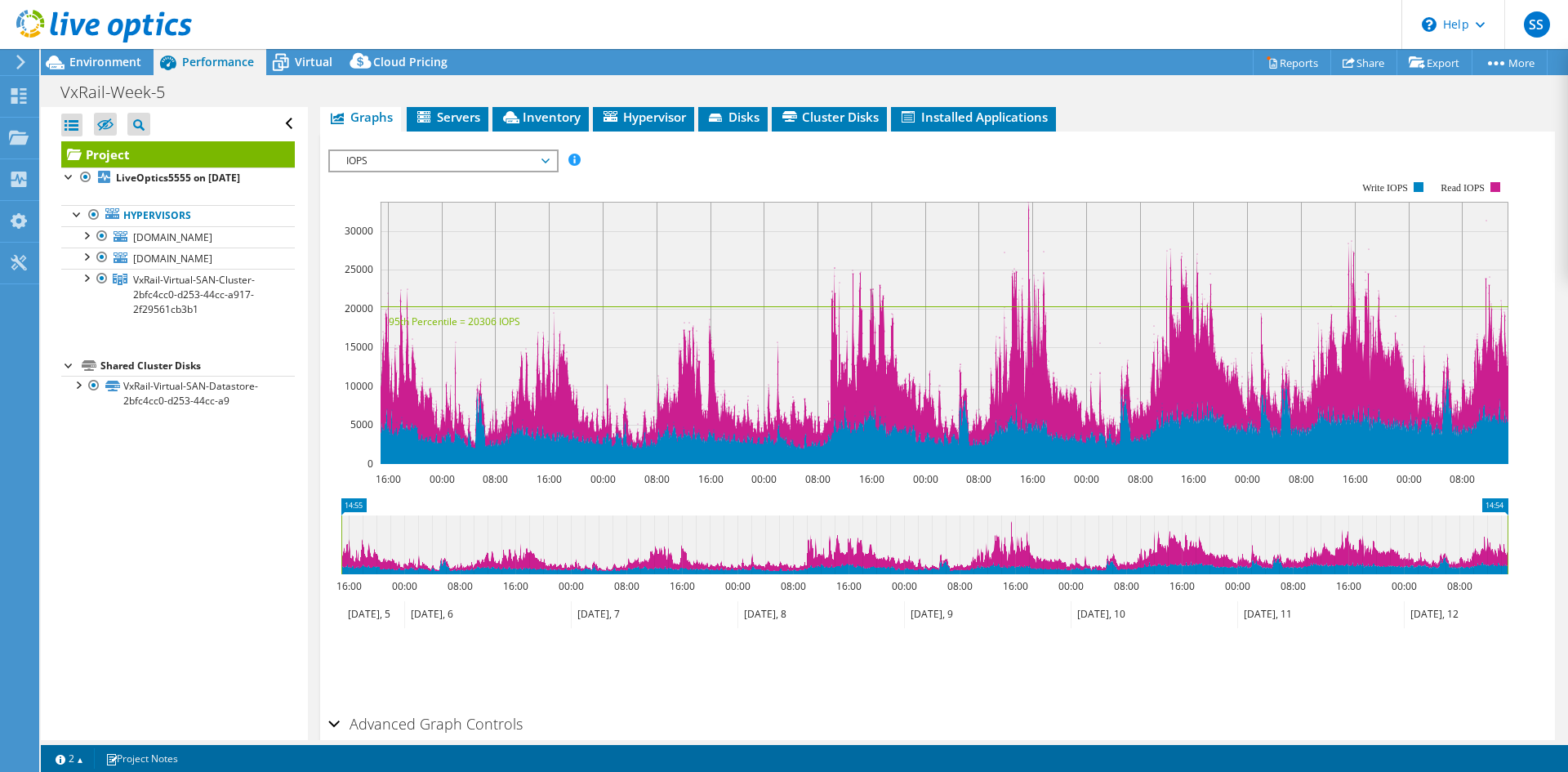
click at [1164, 521] on icon at bounding box center [924, 544] width 1167 height 59
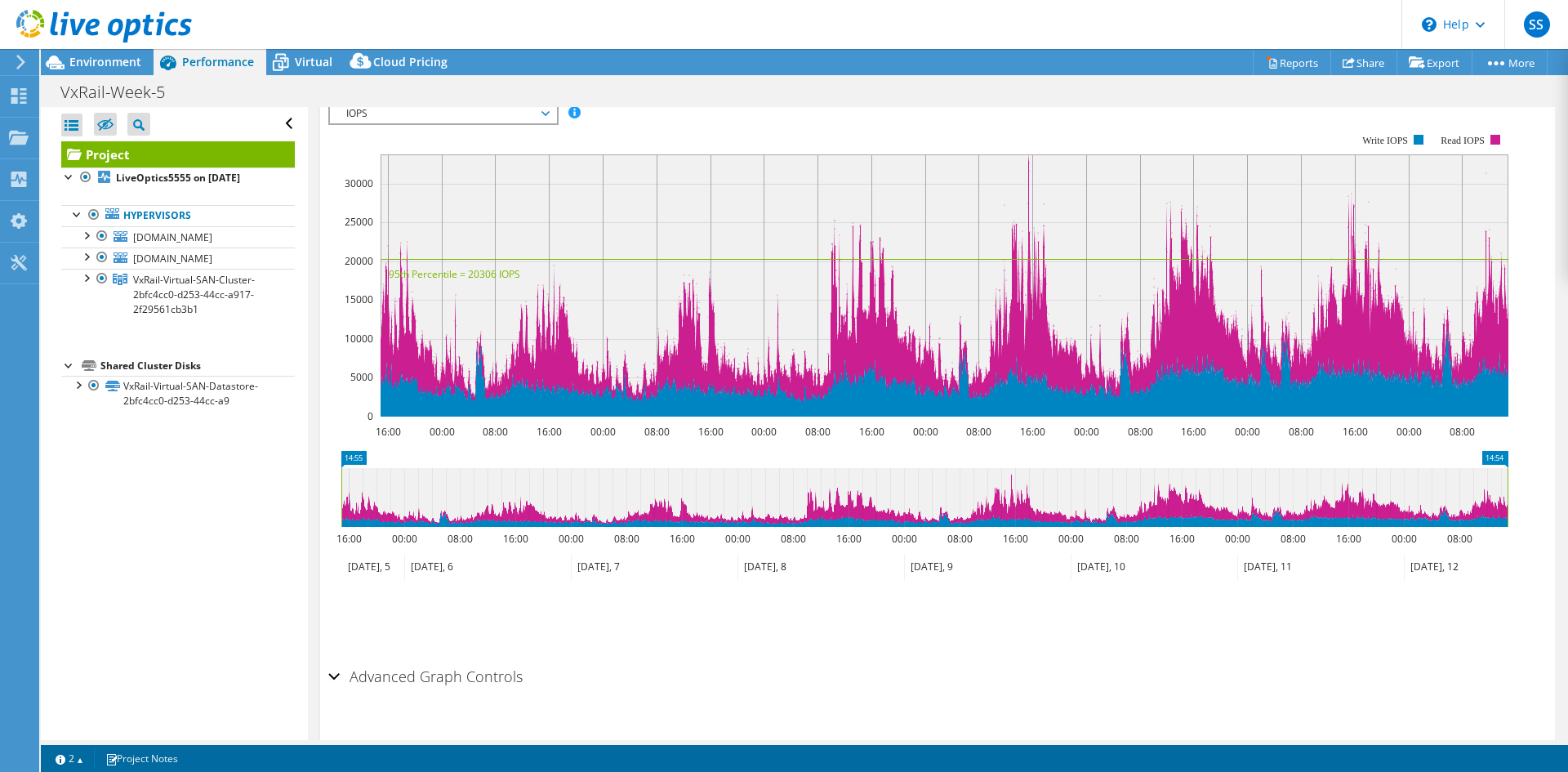
scroll to position [0, 0]
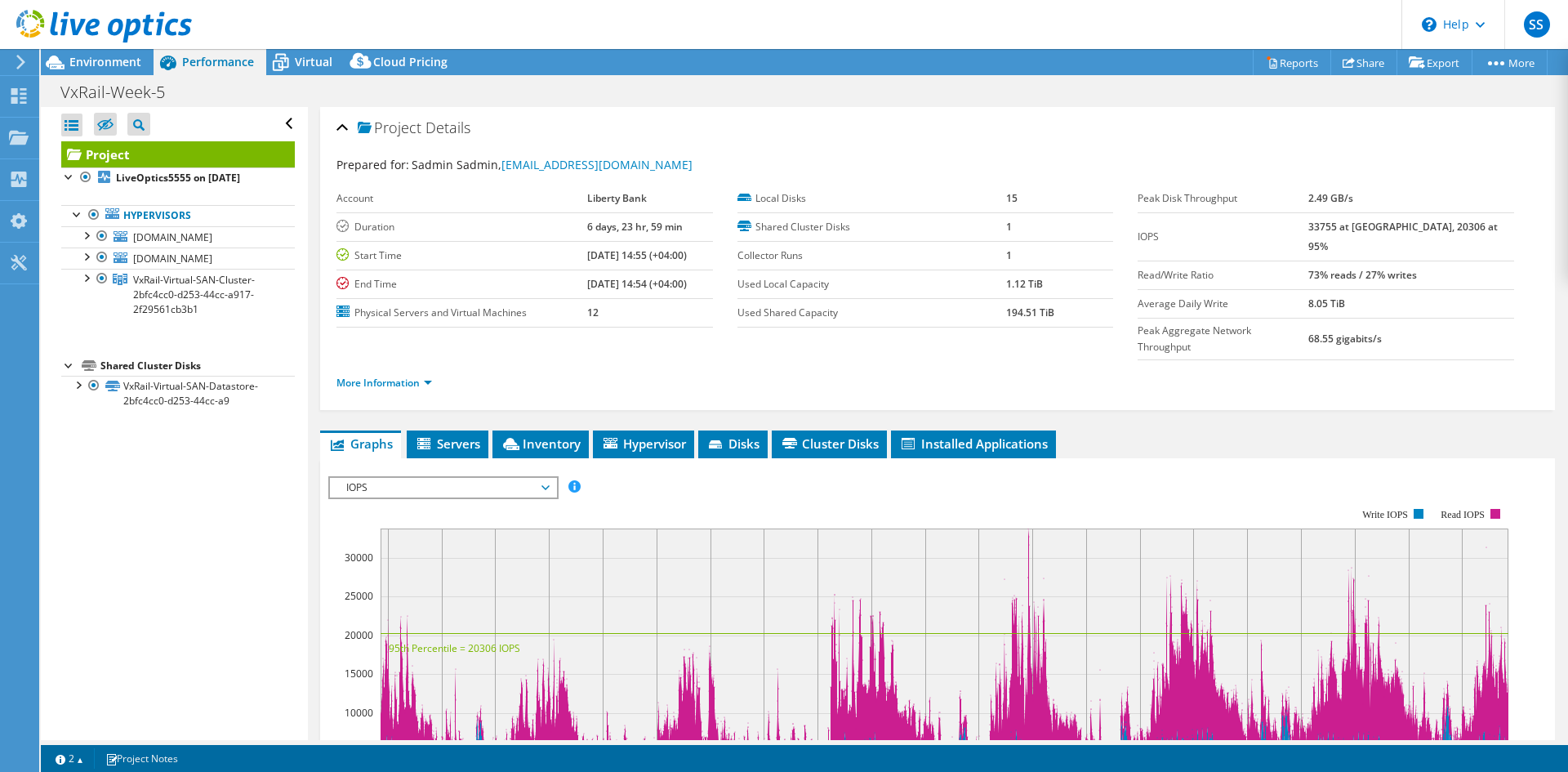
click at [948, 122] on div "Project Details" at bounding box center [937, 128] width 1203 height 35
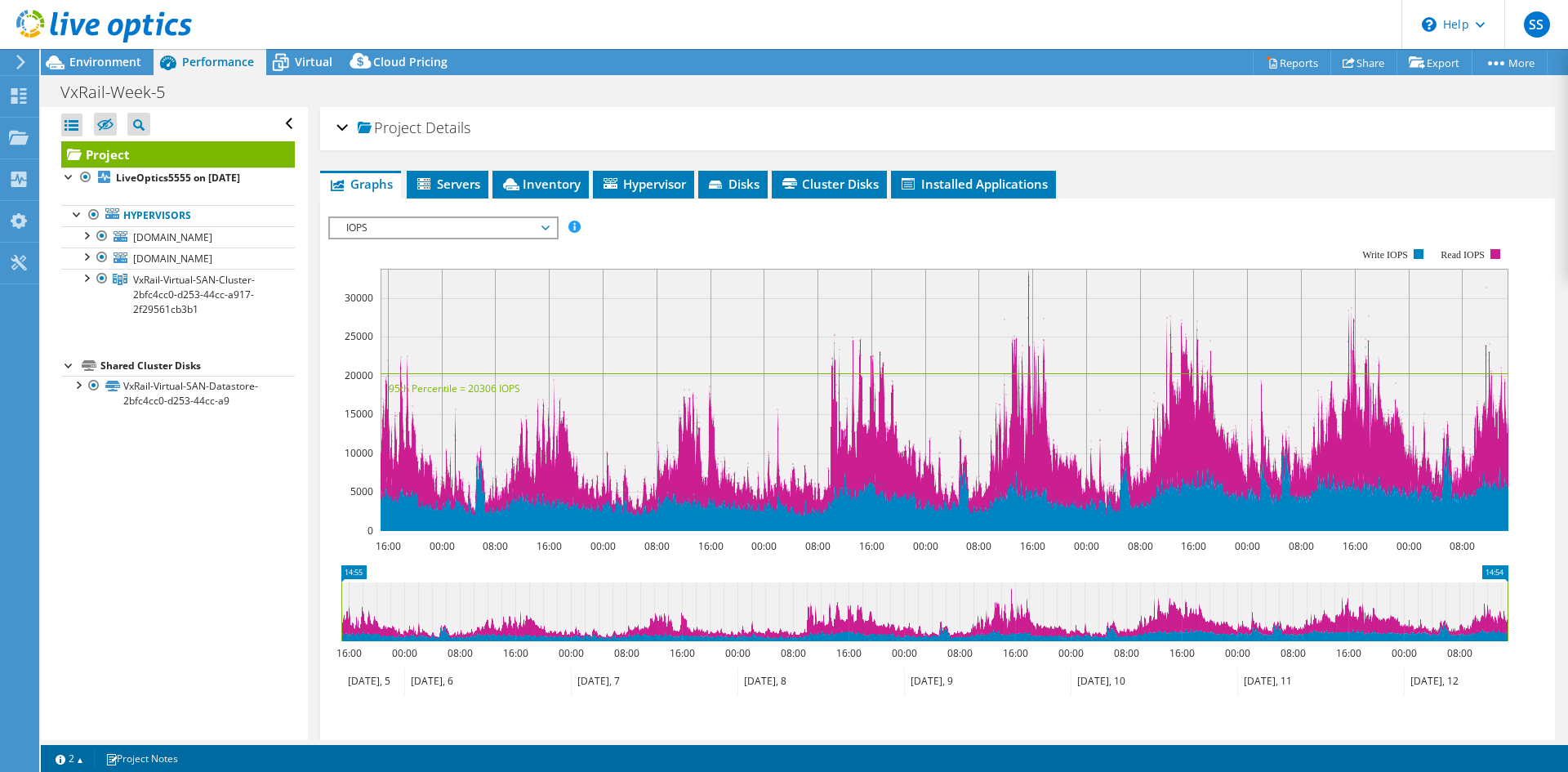
click at [664, 113] on div "Project Details" at bounding box center [937, 128] width 1203 height 35
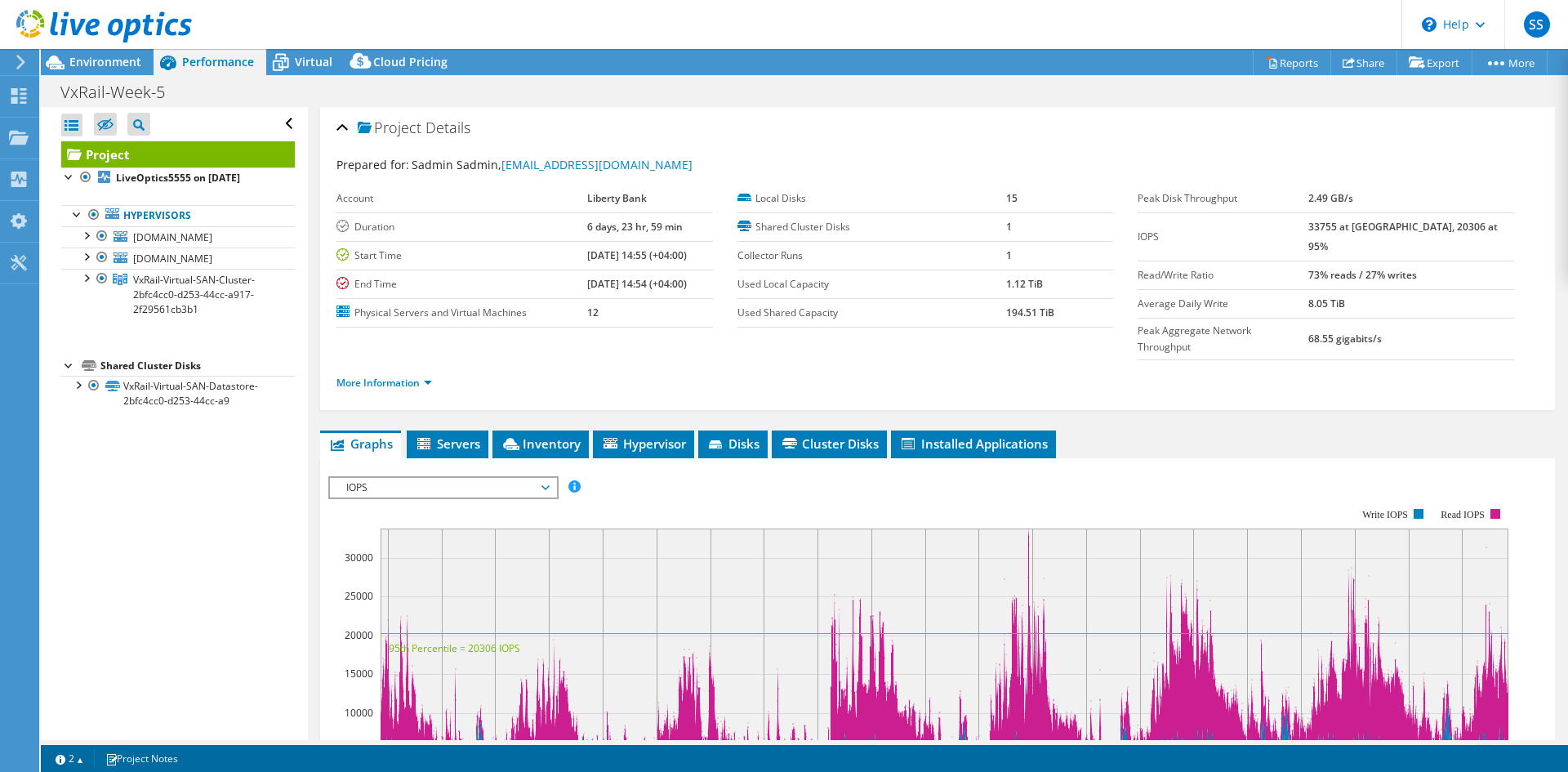
click at [1186, 147] on div "Prepared for: [PERSON_NAME], [EMAIL_ADDRESS][DOMAIN_NAME] Account Liberty Bank …" at bounding box center [937, 276] width 1203 height 259
